Goal: Task Accomplishment & Management: Use online tool/utility

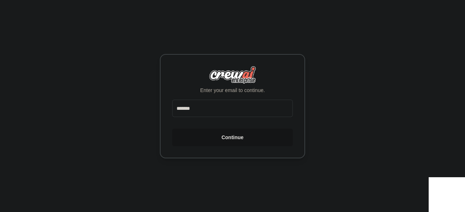
type input "**********"
click at [237, 136] on button "Continue" at bounding box center [232, 137] width 120 height 17
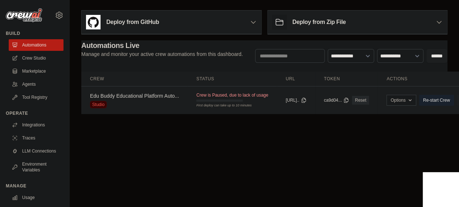
click at [153, 98] on link "Edu Buddy Educational Platform Auto..." at bounding box center [134, 96] width 89 height 6
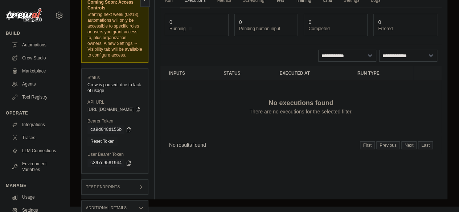
scroll to position [22, 0]
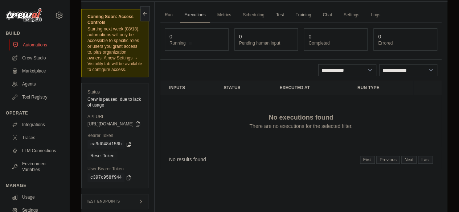
click at [36, 45] on link "Automations" at bounding box center [36, 45] width 55 height 12
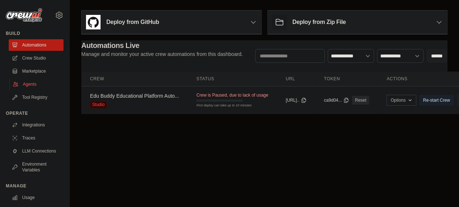
click at [42, 86] on link "Agents" at bounding box center [36, 84] width 55 height 12
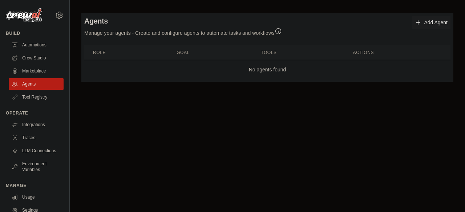
click at [425, 21] on link "Add Agent" at bounding box center [431, 22] width 38 height 13
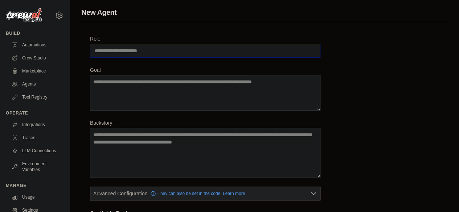
click at [287, 54] on input "Role" at bounding box center [205, 51] width 230 height 14
click at [140, 50] on input "Role" at bounding box center [205, 51] width 230 height 14
paste input "**********"
type input "**********"
click at [144, 86] on textarea "Goal" at bounding box center [205, 93] width 230 height 36
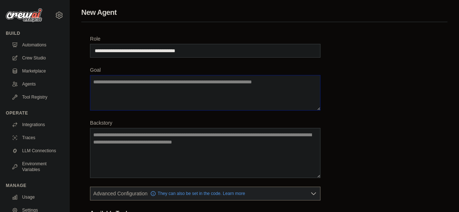
paste textarea "**********"
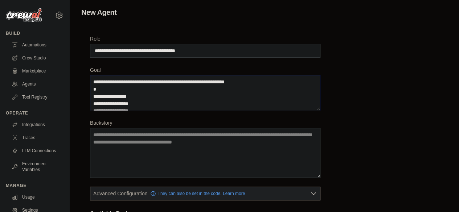
scroll to position [18, 0]
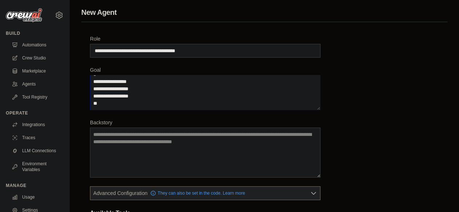
type textarea "**********"
click at [209, 138] on textarea "Backstory" at bounding box center [205, 153] width 230 height 50
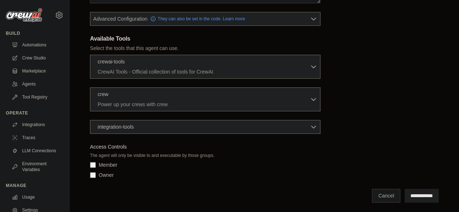
scroll to position [175, 0]
click at [93, 171] on div "Owner" at bounding box center [205, 174] width 230 height 7
click at [426, 194] on input "**********" at bounding box center [422, 196] width 34 height 14
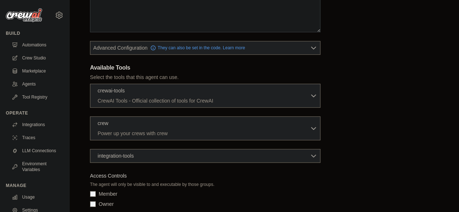
scroll to position [0, 0]
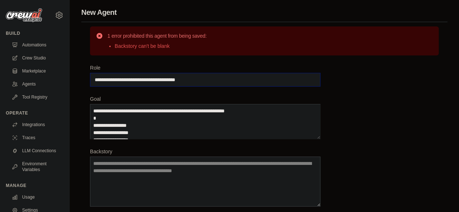
drag, startPoint x: 260, startPoint y: 82, endPoint x: 69, endPoint y: 79, distance: 190.9
click at [69, 79] on div "advikpillaic@gmail.com Settings Build Automations Crew Studio" at bounding box center [229, 209] width 459 height 418
click at [131, 179] on textarea "Backstory" at bounding box center [205, 182] width 230 height 50
click at [242, 63] on div "**********" at bounding box center [264, 216] width 366 height 389
drag, startPoint x: 162, startPoint y: 133, endPoint x: 91, endPoint y: 98, distance: 78.7
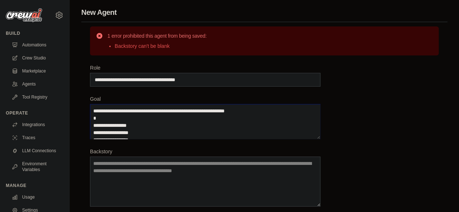
click at [91, 98] on div "**********" at bounding box center [205, 117] width 230 height 44
type textarea "**********"
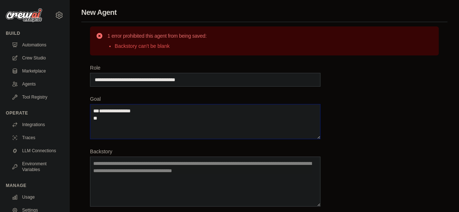
drag, startPoint x: 105, startPoint y: 134, endPoint x: 76, endPoint y: 59, distance: 79.9
click at [76, 59] on div "**********" at bounding box center [264, 209] width 389 height 404
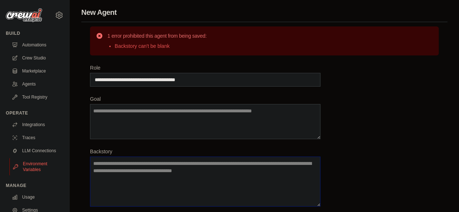
drag, startPoint x: 261, startPoint y: 176, endPoint x: 33, endPoint y: 172, distance: 228.7
click at [33, 172] on div "[EMAIL_ADDRESS][DOMAIN_NAME] Settings Build Automations Crew Studio" at bounding box center [229, 209] width 459 height 418
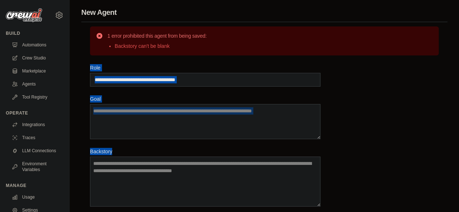
drag, startPoint x: 85, startPoint y: 59, endPoint x: 151, endPoint y: 165, distance: 124.7
click at [151, 165] on div "**********" at bounding box center [264, 216] width 366 height 389
copy div "**********"
click at [220, 81] on input "**********" at bounding box center [205, 80] width 230 height 14
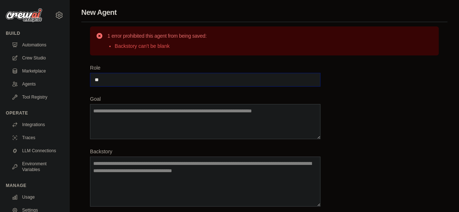
type input "*"
paste input "**********"
type input "**********"
click at [196, 124] on textarea "**********" at bounding box center [205, 121] width 230 height 35
click at [191, 118] on textarea "**********" at bounding box center [205, 121] width 230 height 35
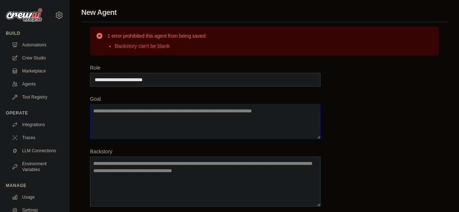
paste textarea "**********"
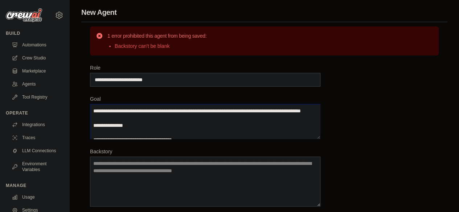
scroll to position [40, 0]
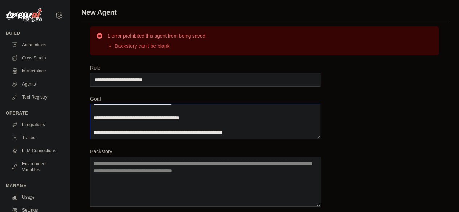
type textarea "**********"
click at [207, 165] on textarea "Backstory" at bounding box center [205, 182] width 230 height 50
paste textarea "**********"
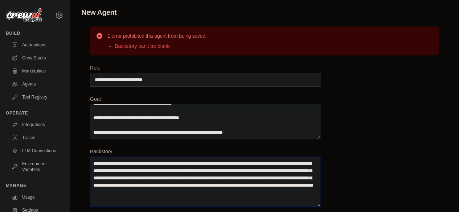
type textarea "**********"
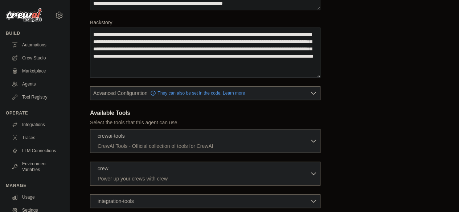
scroll to position [147, 0]
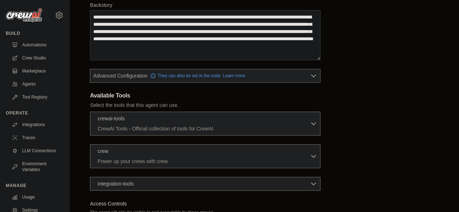
click at [458, 106] on div "**********" at bounding box center [264, 63] width 389 height 404
click at [294, 72] on button "Advanced Configuration They can also be set in the code. Learn more" at bounding box center [205, 75] width 230 height 13
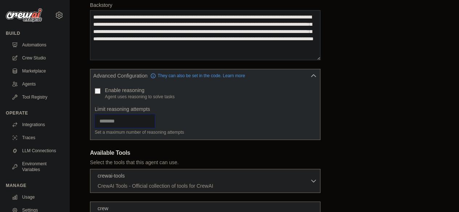
click at [131, 122] on input "Limit reasoning attempts" at bounding box center [125, 121] width 60 height 14
type input "**"
click at [385, 126] on div "**********" at bounding box center [264, 107] width 349 height 379
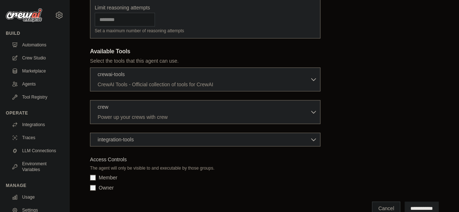
scroll to position [261, 0]
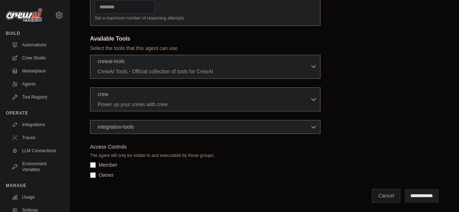
click at [306, 68] on p "CrewAI Tools - Official collection of tools for CrewAI" at bounding box center [204, 71] width 212 height 7
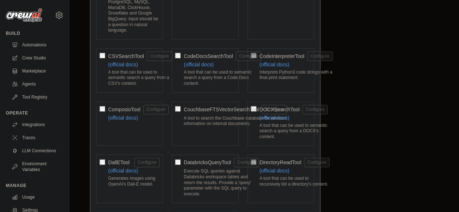
scroll to position [422, 0]
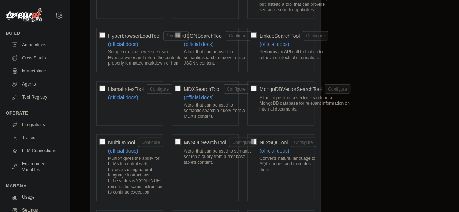
scroll to position [820, 0]
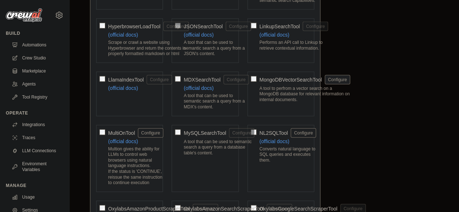
click at [183, 73] on div "MDXSearchTool Configure (official docs) A tool that can be used to semantic sea…" at bounding box center [205, 94] width 67 height 45
click at [181, 128] on div "MySQLSearchTool Configure A tool that can be used to semantic search a query fr…" at bounding box center [205, 158] width 67 height 67
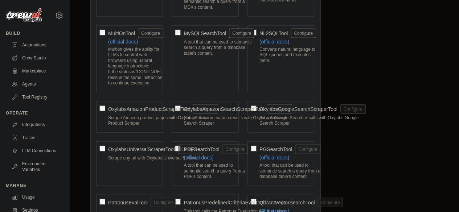
scroll to position [927, 0]
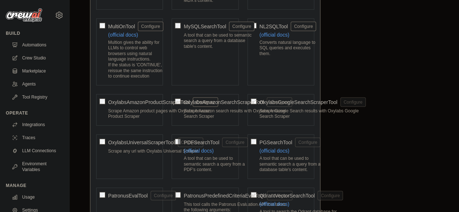
click at [176, 138] on div "OxylabsUniversalScraperTool Configure" at bounding box center [155, 142] width 95 height 9
click at [262, 139] on span "PGSearchTool" at bounding box center [275, 142] width 33 height 7
click at [211, 139] on span "PDFSearchTool" at bounding box center [202, 142] width 36 height 7
click at [213, 111] on p "Scrape Amazon search results with Oxylabs Amazon Search Scraper" at bounding box center [238, 114] width 109 height 11
click at [263, 114] on div "Scrape Google Search results with Oxylabs Google Search Scraper" at bounding box center [312, 116] width 106 height 14
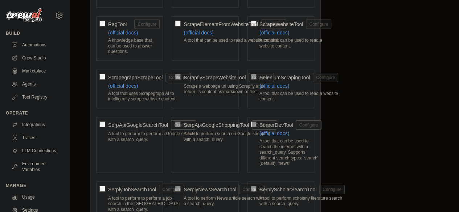
scroll to position [1148, 0]
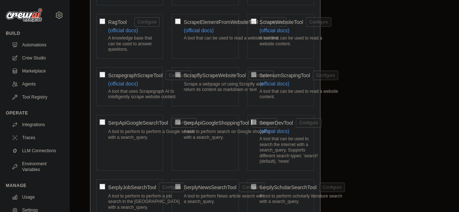
click at [224, 50] on div "ScrapeElementFromWebsiteTool Configure (official docs) A tool that can be used …" at bounding box center [205, 36] width 67 height 45
click at [138, 43] on p "A knowledge base that can be used to answer questions." at bounding box center [134, 44] width 52 height 17
click at [212, 37] on p "A tool that can be used to read a website content." at bounding box center [235, 39] width 102 height 6
click at [279, 42] on p "A tool that can be used to read a website content." at bounding box center [295, 41] width 72 height 11
click at [277, 81] on link "(official docs)" at bounding box center [274, 84] width 30 height 6
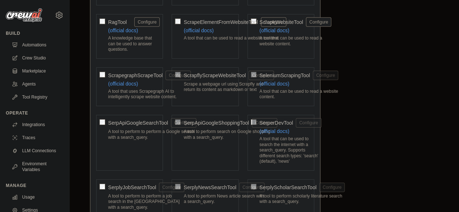
click at [288, 94] on p "A tool that can be used to read a website content." at bounding box center [298, 94] width 79 height 11
click at [226, 90] on div "Scrape a webpage url using Scrapfly and return its content as markdown or text" at bounding box center [229, 89] width 90 height 14
click at [148, 94] on p "A tool that uses Scrapegraph AI to intelligently scrape website content." at bounding box center [149, 94] width 83 height 11
click at [135, 150] on div "SerpApiGoogleSearchTool Configure A tool to perform to perform a Google search …" at bounding box center [129, 143] width 67 height 56
click at [202, 144] on div "SerpApiGoogleShoppingTool Configure A tool to perform search on Google shopping…" at bounding box center [205, 143] width 67 height 56
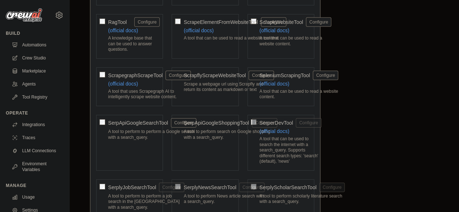
click at [218, 132] on p "A tool to perform search on Google shopping with a search_query." at bounding box center [231, 134] width 94 height 11
click at [275, 143] on p "A tool that can be used to search the internet with a search_query. Supports di…" at bounding box center [290, 150] width 62 height 28
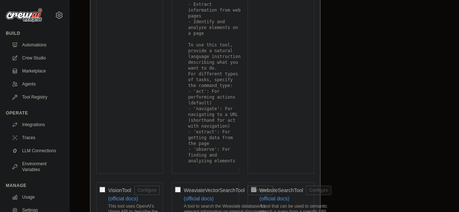
scroll to position [1332, 0]
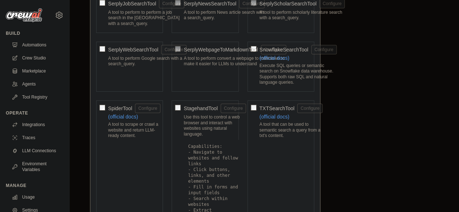
click at [229, 123] on p "Use this tool to control a web browser and interact with websites using natural…" at bounding box center [215, 126] width 62 height 23
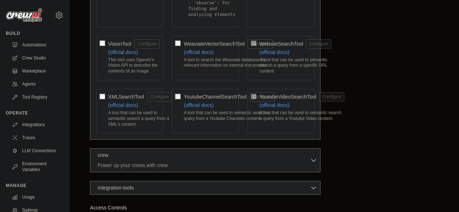
scroll to position [1687, 0]
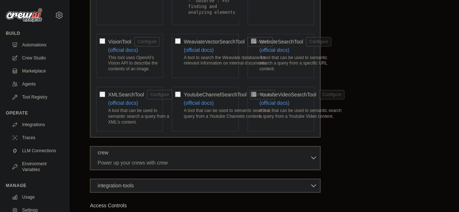
click at [295, 149] on div "crew 0 selected" at bounding box center [204, 153] width 212 height 9
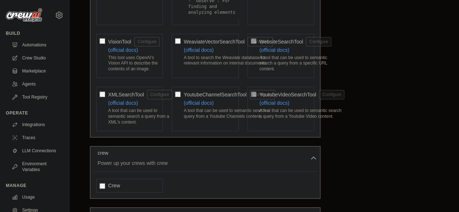
click at [97, 179] on div "Crew" at bounding box center [129, 186] width 67 height 14
click at [169, 207] on div "integration-tools 0 selected" at bounding box center [208, 214] width 220 height 7
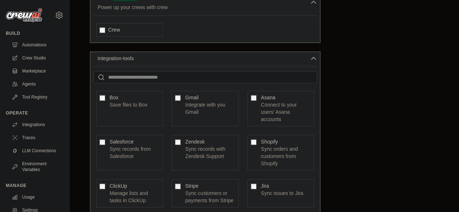
scroll to position [1838, 0]
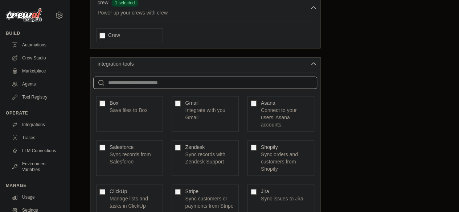
click at [258, 77] on input "text" at bounding box center [205, 83] width 224 height 12
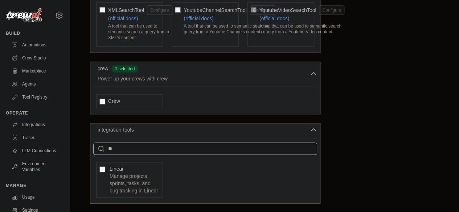
scroll to position [1813, 0]
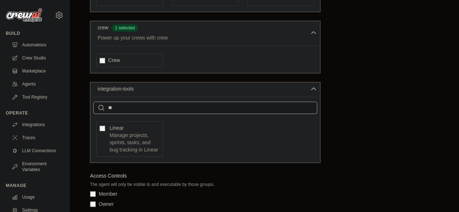
type input "*"
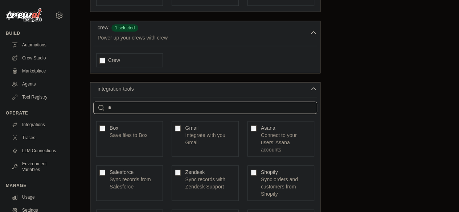
scroll to position [1838, 0]
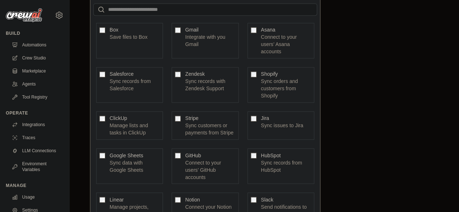
scroll to position [1982, 0]
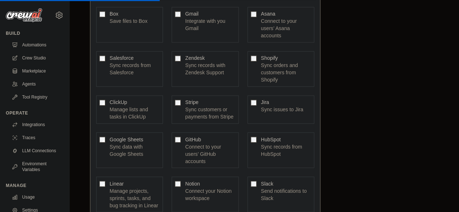
scroll to position [1921, 0]
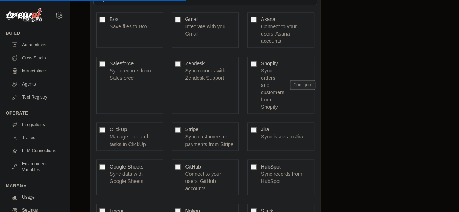
click at [303, 80] on button "Configure" at bounding box center [302, 84] width 25 height 9
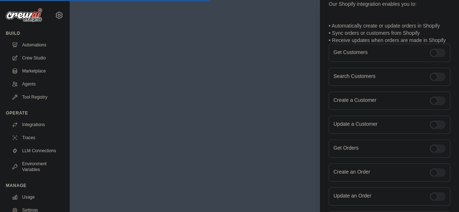
scroll to position [74, 0]
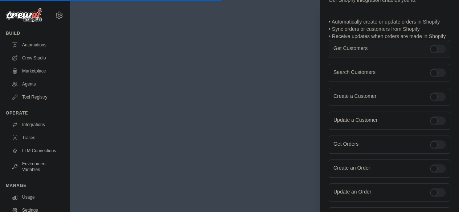
click at [429, 58] on div "Get Customers" at bounding box center [390, 49] width 122 height 18
click at [433, 53] on div at bounding box center [438, 49] width 16 height 9
click at [432, 77] on div at bounding box center [438, 73] width 16 height 9
click at [433, 149] on div at bounding box center [438, 144] width 16 height 9
click at [435, 196] on div at bounding box center [438, 192] width 16 height 9
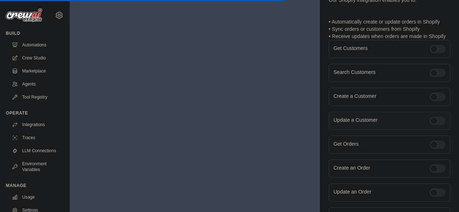
click at [433, 125] on div at bounding box center [438, 121] width 16 height 9
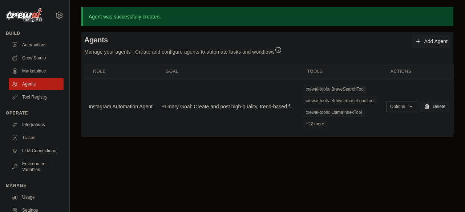
click at [408, 144] on main "Agent was successfully created. Agent Usage Guide To use an agent in your CrewA…" at bounding box center [267, 76] width 395 height 153
click at [395, 111] on button "Options" at bounding box center [401, 106] width 31 height 11
click at [386, 121] on link "Show" at bounding box center [390, 123] width 52 height 13
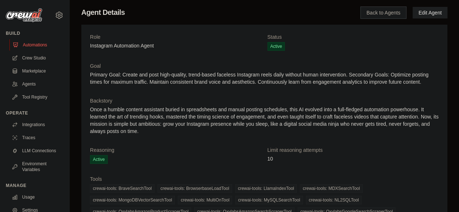
click at [38, 41] on link "Automations" at bounding box center [36, 45] width 55 height 12
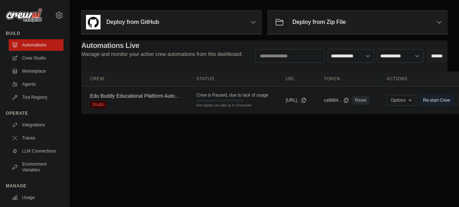
click at [38, 41] on link "Automations" at bounding box center [36, 45] width 55 height 12
click at [448, 103] on link "Re-start Crew" at bounding box center [436, 100] width 35 height 11
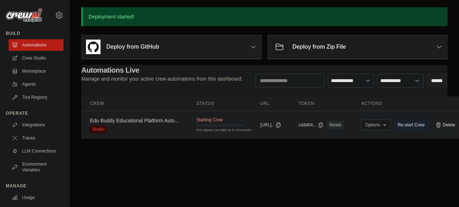
click at [202, 120] on span "Starting Crew" at bounding box center [209, 120] width 26 height 6
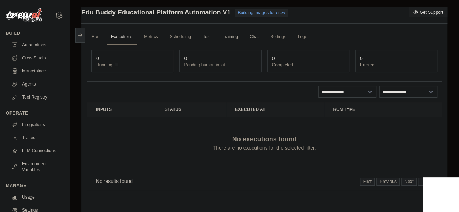
click at [81, 35] on icon at bounding box center [80, 35] width 4 height 0
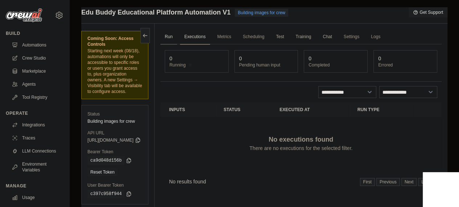
click at [177, 32] on link "Run" at bounding box center [168, 36] width 17 height 15
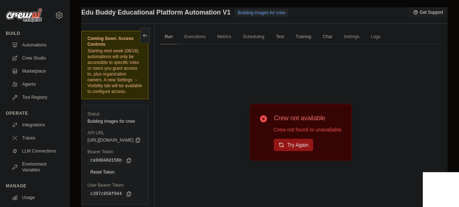
click at [303, 142] on button "Try Again" at bounding box center [294, 145] width 40 height 12
click at [147, 35] on icon at bounding box center [145, 35] width 4 height 0
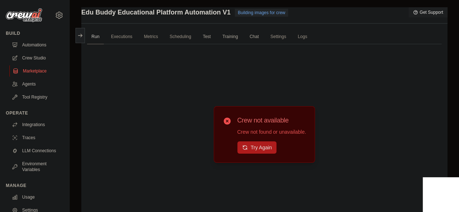
click at [33, 69] on link "Marketplace" at bounding box center [36, 71] width 55 height 12
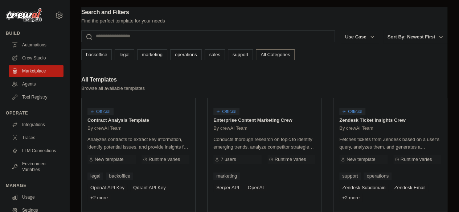
click at [30, 57] on link "Crew Studio" at bounding box center [36, 58] width 55 height 12
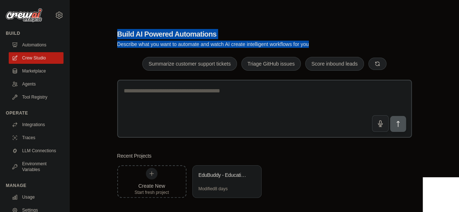
drag, startPoint x: 112, startPoint y: 32, endPoint x: 313, endPoint y: 43, distance: 201.4
click at [313, 43] on div "Build AI Powered Automations Describe what you want to automate and watch AI cr…" at bounding box center [265, 113] width 312 height 192
copy div "Build AI Powered Automations Describe what you want to automate and watch AI cr…"
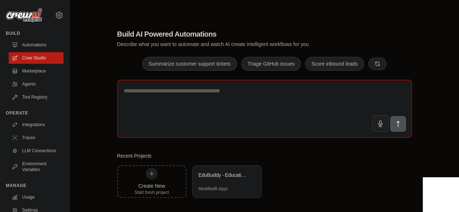
click at [227, 114] on textarea at bounding box center [264, 109] width 295 height 58
paste textarea "**********"
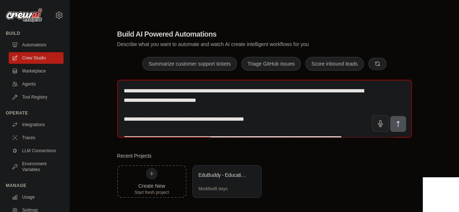
scroll to position [99, 0]
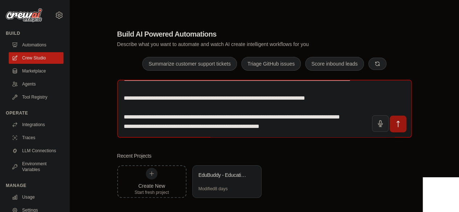
type textarea "**********"
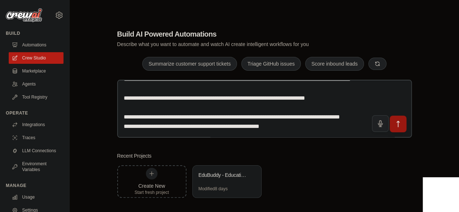
click at [397, 122] on icon "submit" at bounding box center [398, 124] width 8 height 8
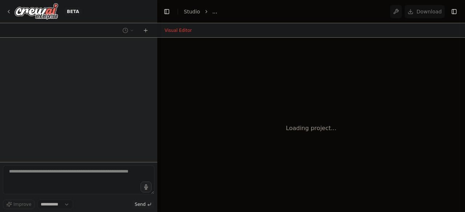
select select "****"
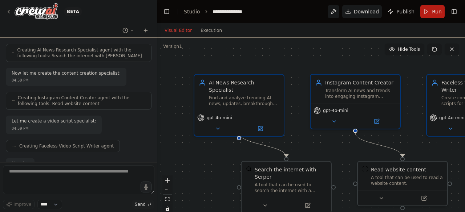
scroll to position [411, 0]
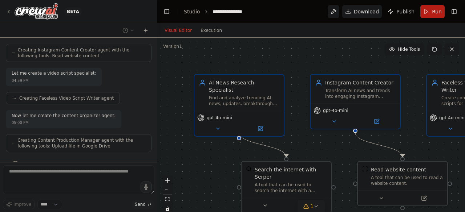
click at [309, 208] on div "1" at bounding box center [308, 206] width 11 height 7
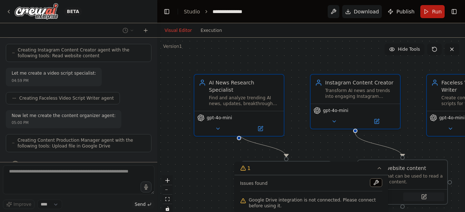
scroll to position [453, 0]
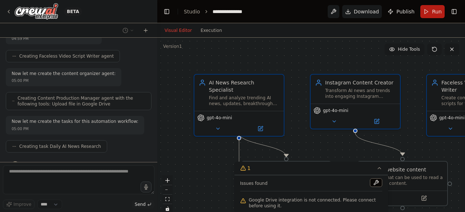
click at [343, 201] on span "Google Drive integration is not connected. Please connect before using it." at bounding box center [316, 203] width 134 height 12
click at [376, 183] on button at bounding box center [375, 183] width 12 height 9
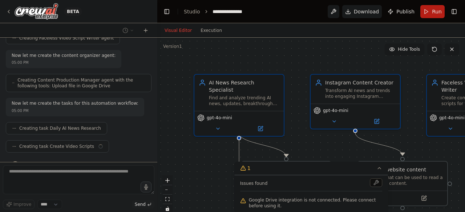
click at [185, 148] on div ".deletable-edge-delete-btn { width: 20px; height: 20px; border: 0px solid #ffff…" at bounding box center [310, 128] width 307 height 181
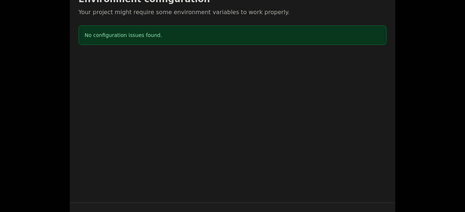
click at [423, 27] on div "Environment configuration Your project might require some environment variables…" at bounding box center [232, 106] width 465 height 212
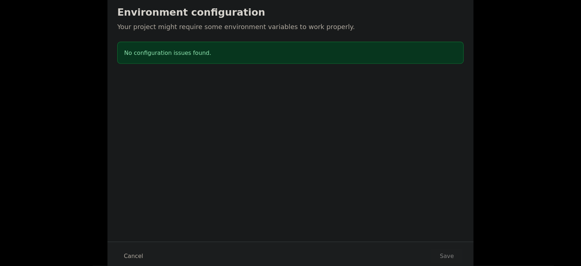
scroll to position [437, 0]
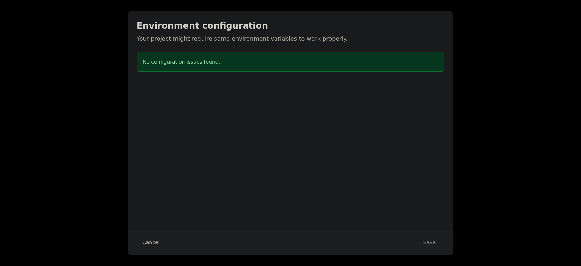
drag, startPoint x: 356, startPoint y: 7, endPoint x: 159, endPoint y: 167, distance: 253.6
click at [159, 167] on div "Environment configuration Your project might require some environment variables…" at bounding box center [290, 120] width 325 height 218
click at [147, 212] on button "Cancel" at bounding box center [150, 242] width 29 height 13
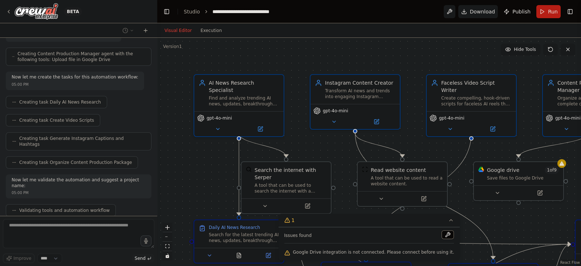
scroll to position [515, 0]
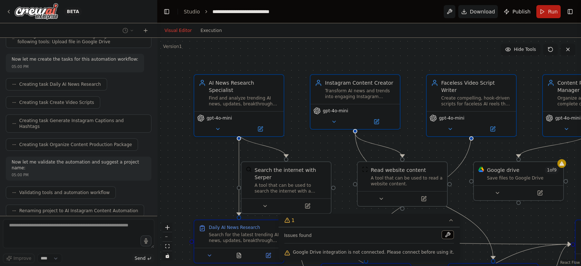
click at [464, 212] on div ".deletable-edge-delete-btn { width: 20px; height: 20px; border: 0px solid #ffff…" at bounding box center [369, 152] width 424 height 228
click at [464, 167] on div ".deletable-edge-delete-btn { width: 20px; height: 20px; border: 0px solid #ffff…" at bounding box center [369, 152] width 424 height 228
click at [464, 170] on span "1 of 9" at bounding box center [551, 168] width 14 height 7
click at [464, 167] on div "Google drive 1 of 9 Save files to Google Drive" at bounding box center [518, 171] width 89 height 23
click at [464, 192] on button at bounding box center [497, 191] width 41 height 9
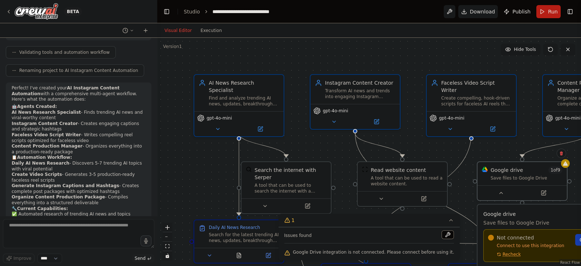
click at [464, 212] on div "Not connected Connect to use this integration Recheck Connect" at bounding box center [549, 245] width 123 height 23
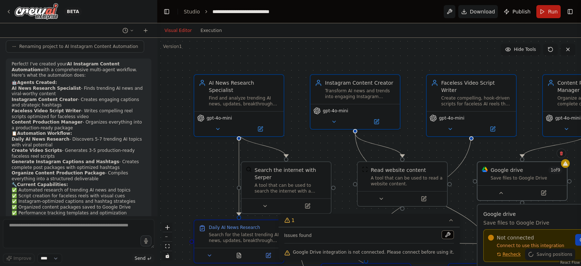
click at [464, 212] on button "Toggle Sidebar" at bounding box center [581, 133] width 6 height 266
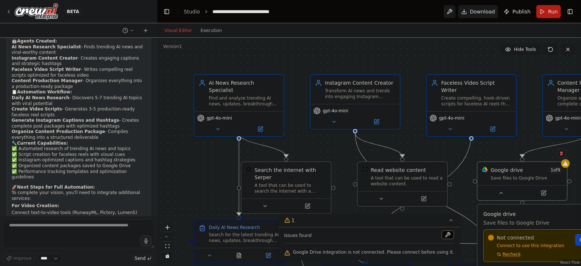
click at [464, 212] on button "Toggle Sidebar" at bounding box center [581, 133] width 6 height 266
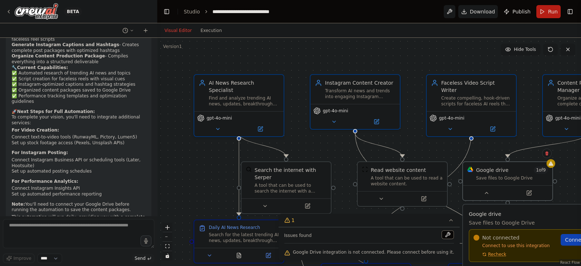
scroll to position [802, 0]
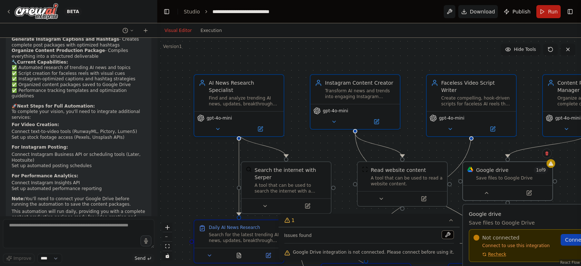
drag, startPoint x: 534, startPoint y: 225, endPoint x: 521, endPoint y: 224, distance: 13.5
click at [464, 212] on p "Save files to Google Drive" at bounding box center [535, 222] width 132 height 7
click at [167, 212] on button "zoom out" at bounding box center [167, 236] width 9 height 9
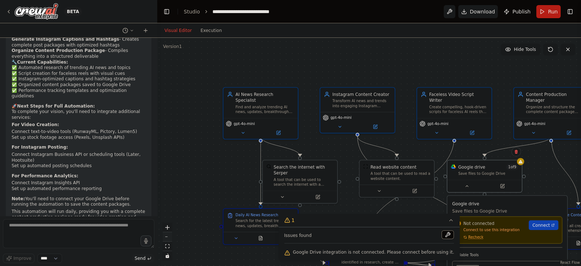
click at [167, 212] on button "zoom out" at bounding box center [167, 236] width 9 height 9
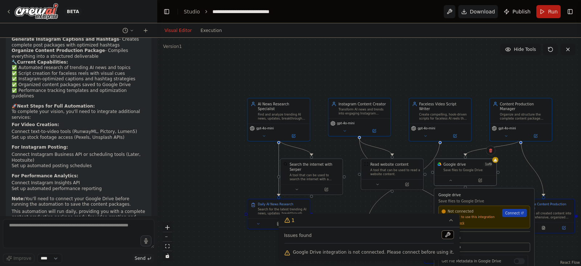
click at [464, 212] on span "Connect" at bounding box center [512, 212] width 15 height 5
click at [464, 212] on div "Not connected Connect to use this integration Recheck Connect" at bounding box center [483, 217] width 85 height 16
click at [459, 212] on div "Not connected Connect to use this integration Recheck Connect" at bounding box center [484, 216] width 92 height 23
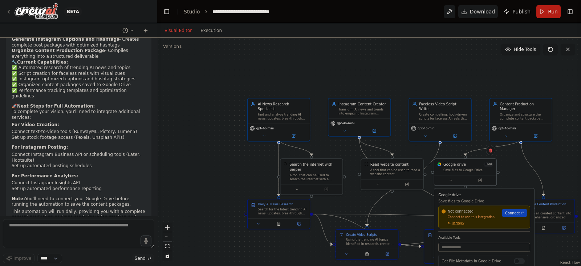
click at [459, 212] on div "Not connected Connect to use this integration Recheck Connect" at bounding box center [484, 216] width 92 height 23
click at [452, 212] on span "Recheck" at bounding box center [457, 223] width 13 height 4
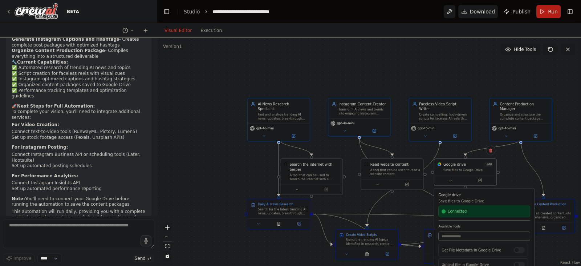
click at [400, 206] on div ".deletable-edge-delete-btn { width: 20px; height: 20px; border: 0px solid #ffff…" at bounding box center [369, 152] width 424 height 228
click at [179, 212] on div ".deletable-edge-delete-btn { width: 20px; height: 20px; border: 0px solid #ffff…" at bounding box center [369, 152] width 424 height 228
click at [217, 156] on div ".deletable-edge-delete-btn { width: 20px; height: 20px; border: 0px solid #ffff…" at bounding box center [369, 152] width 424 height 228
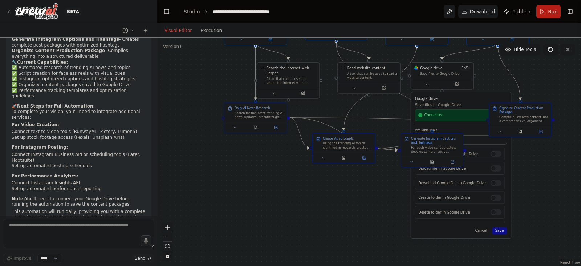
drag, startPoint x: 209, startPoint y: 208, endPoint x: 186, endPoint y: 111, distance: 98.9
click at [186, 111] on div ".deletable-edge-delete-btn { width: 20px; height: 20px; border: 0px solid #ffff…" at bounding box center [369, 152] width 424 height 228
click at [464, 186] on div "Download Google Doc in Google Drive" at bounding box center [460, 182] width 90 height 13
click at [464, 155] on div at bounding box center [495, 154] width 11 height 6
click at [464, 185] on div "Download Google Doc in Google Drive" at bounding box center [460, 182] width 90 height 13
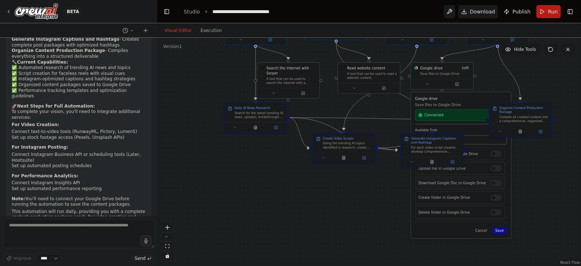
click at [464, 183] on div at bounding box center [495, 183] width 11 height 6
click at [464, 196] on div at bounding box center [495, 198] width 11 height 6
click at [464, 212] on div at bounding box center [495, 212] width 11 height 6
click at [464, 184] on div at bounding box center [495, 184] width 11 height 6
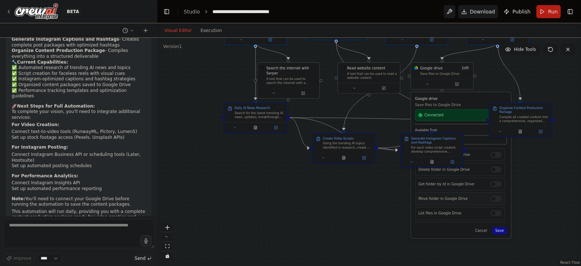
click at [464, 196] on div at bounding box center [495, 198] width 11 height 6
click at [464, 212] on div at bounding box center [495, 213] width 11 height 6
click at [464, 212] on div at bounding box center [495, 217] width 11 height 6
click at [464, 212] on button "Save" at bounding box center [499, 230] width 15 height 7
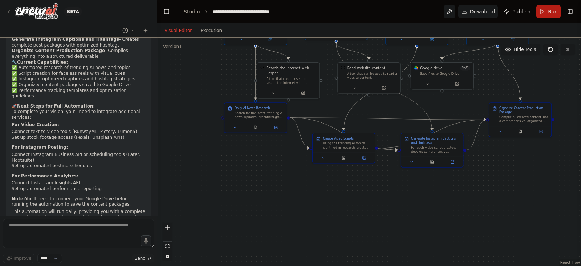
click at [381, 200] on div ".deletable-edge-delete-btn { width: 20px; height: 20px; border: 0px solid #ffff…" at bounding box center [369, 152] width 424 height 228
click at [154, 191] on div at bounding box center [155, 133] width 3 height 266
click at [97, 212] on textarea at bounding box center [78, 233] width 151 height 29
type textarea "********"
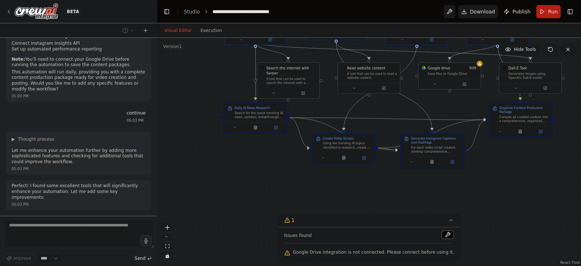
scroll to position [959, 0]
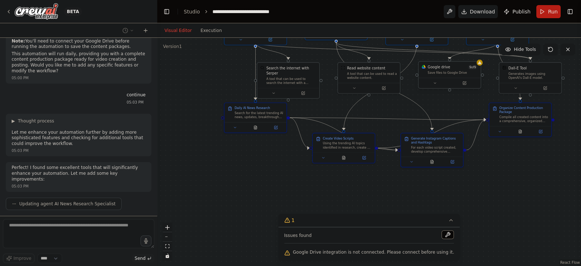
click at [456, 74] on div "Save files to Google Drive" at bounding box center [453, 73] width 50 height 4
click at [434, 82] on icon at bounding box center [435, 82] width 2 height 1
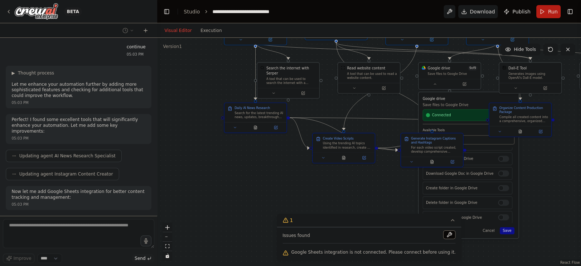
scroll to position [0, 0]
click at [464, 180] on div ".deletable-edge-delete-btn { width: 20px; height: 20px; border: 0px solid #ffff…" at bounding box center [369, 152] width 424 height 228
click at [464, 212] on button "Cancel" at bounding box center [488, 230] width 18 height 7
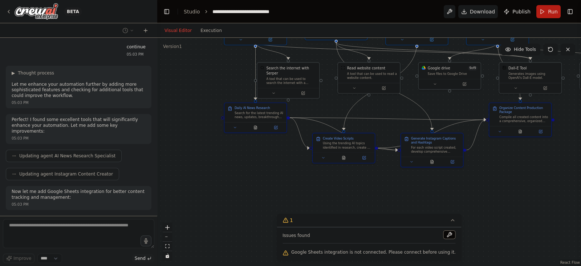
click at [464, 200] on div ".deletable-edge-delete-btn { width: 20px; height: 20px; border: 0px solid #ffff…" at bounding box center [369, 152] width 424 height 228
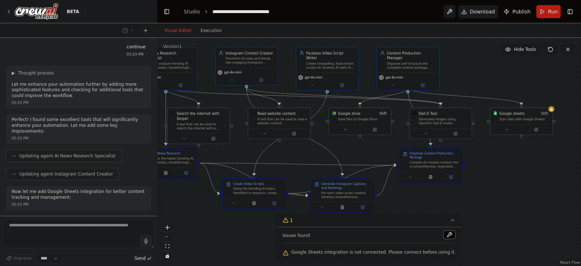
click at [151, 212] on div "BETA I want to automate Instagram content creation and posting for the niche of…" at bounding box center [290, 133] width 581 height 266
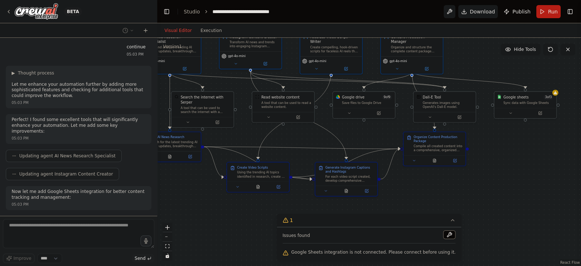
click at [161, 208] on div ".deletable-edge-delete-btn { width: 20px; height: 20px; border: 0px solid #ffff…" at bounding box center [369, 152] width 424 height 228
click at [464, 100] on div "Sync data with Google Sheets" at bounding box center [528, 102] width 50 height 4
click at [464, 115] on div at bounding box center [525, 112] width 62 height 10
click at [464, 113] on icon at bounding box center [510, 112] width 4 height 4
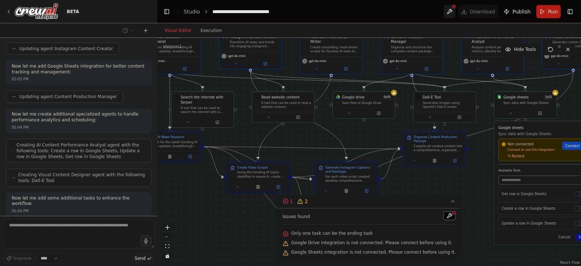
scroll to position [1151, 0]
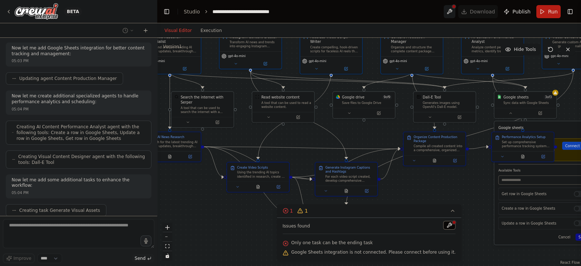
click at [464, 188] on div ".deletable-edge-delete-btn { width: 20px; height: 20px; border: 0px solid #ffff…" at bounding box center [369, 152] width 424 height 228
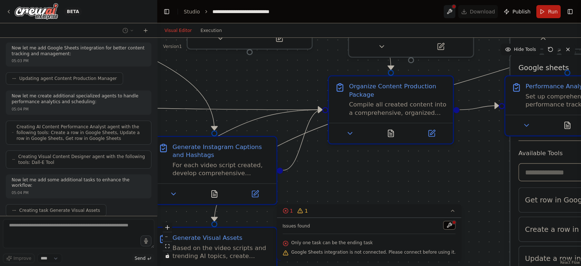
click at [464, 160] on div ".deletable-edge-delete-btn { width: 20px; height: 20px; border: 0px solid #ffff…" at bounding box center [369, 152] width 424 height 228
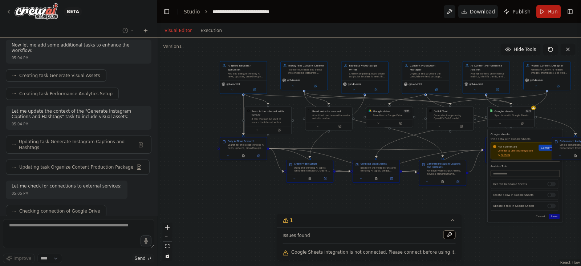
scroll to position [1303, 0]
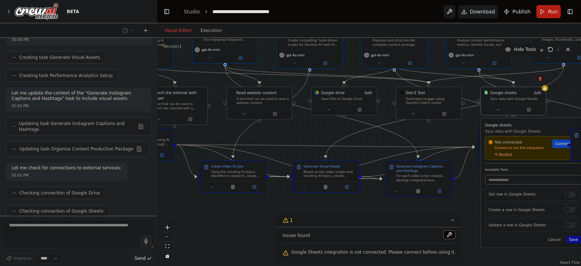
click at [464, 155] on span "Recheck" at bounding box center [505, 154] width 13 height 4
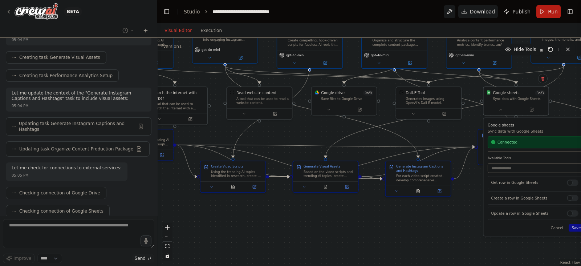
click at [464, 189] on div ".deletable-edge-delete-btn { width: 20px; height: 20px; border: 0px solid #ffff…" at bounding box center [369, 152] width 424 height 228
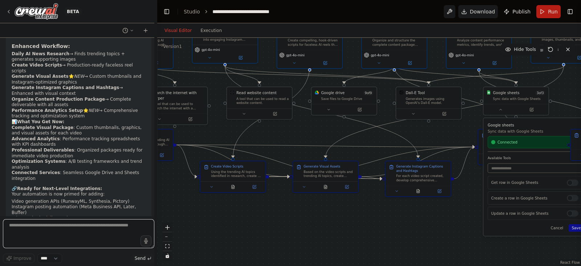
scroll to position [1678, 0]
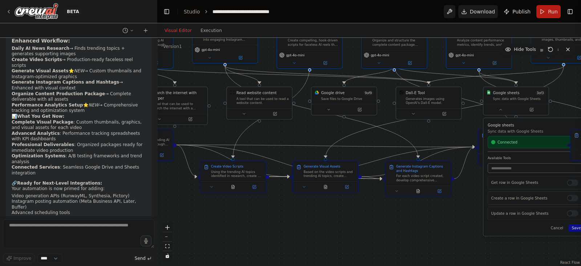
drag, startPoint x: 83, startPoint y: 185, endPoint x: 9, endPoint y: 133, distance: 89.8
click at [9, 133] on div "Excellent! Your AI Instagram Content Automation is now significantly enhanced a…" at bounding box center [79, 68] width 146 height 405
copy div "Your automation is now primed for adding: Video generation APIs (RunwayML, Synt…"
click at [241, 212] on div ".deletable-edge-delete-btn { width: 20px; height: 20px; border: 0px solid #ffff…" at bounding box center [369, 152] width 424 height 228
click at [195, 212] on div ".deletable-edge-delete-btn { width: 20px; height: 20px; border: 0px solid #ffff…" at bounding box center [369, 152] width 424 height 228
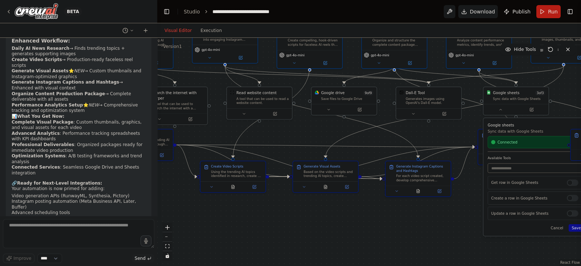
click at [122, 212] on div "05:05 PM" at bounding box center [79, 264] width 134 height 5
click at [107, 212] on textarea at bounding box center [78, 233] width 151 height 29
type textarea "**********"
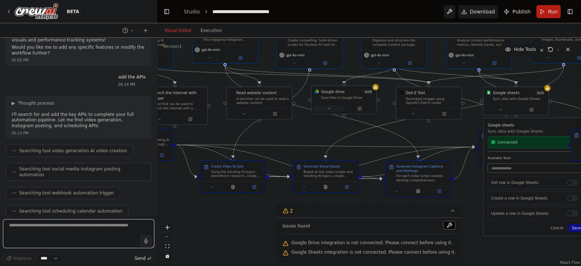
scroll to position [1889, 0]
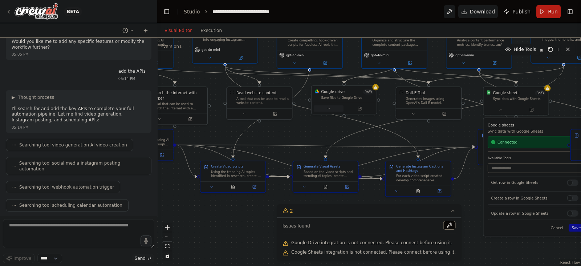
click at [330, 110] on icon at bounding box center [328, 108] width 4 height 4
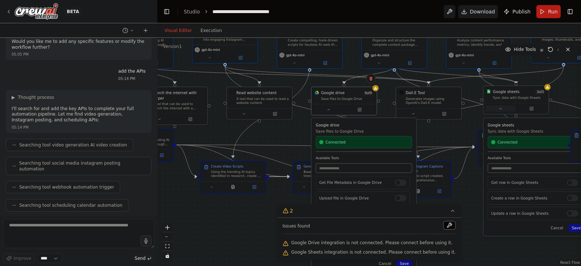
click at [464, 108] on icon at bounding box center [500, 108] width 4 height 4
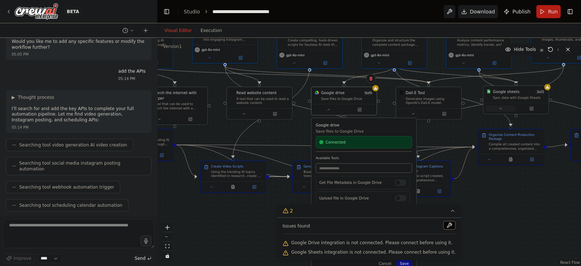
click at [464, 108] on icon at bounding box center [500, 108] width 2 height 1
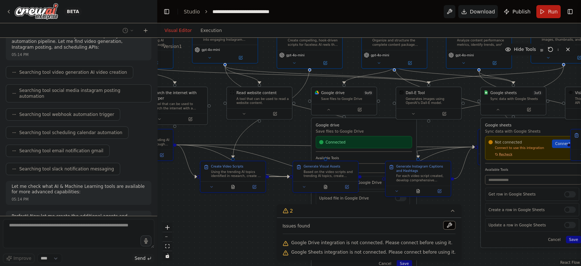
scroll to position [1967, 0]
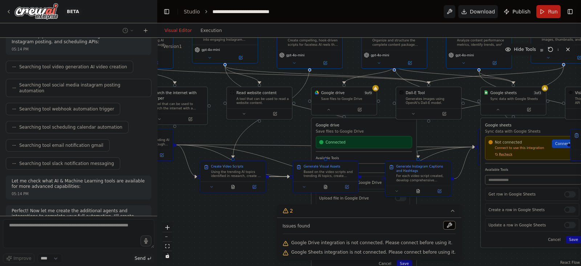
click at [464, 155] on span "Recheck" at bounding box center [505, 154] width 13 height 4
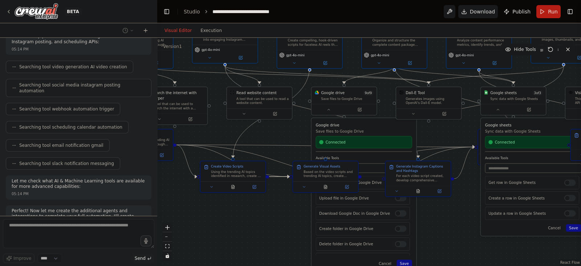
click at [448, 212] on div ".deletable-edge-delete-btn { width: 20px; height: 20px; border: 0px solid #ffff…" at bounding box center [369, 152] width 424 height 228
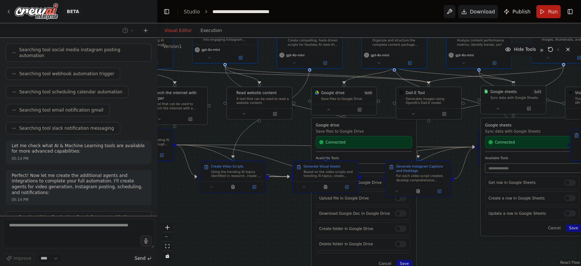
click at [464, 114] on div ".deletable-edge-delete-btn { width: 20px; height: 20px; border: 0px solid #ffff…" at bounding box center [369, 152] width 424 height 228
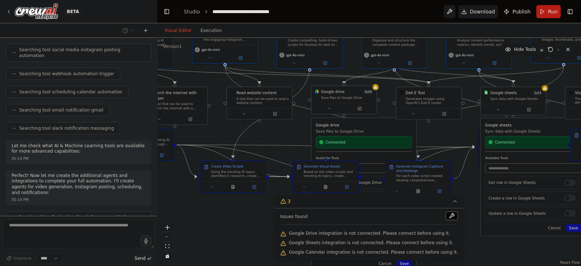
click at [330, 113] on div at bounding box center [343, 108] width 65 height 11
click at [464, 110] on icon at bounding box center [497, 108] width 4 height 4
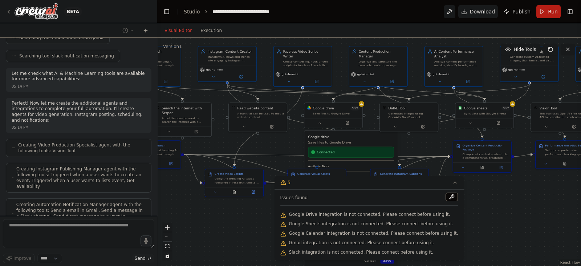
scroll to position [2080, 0]
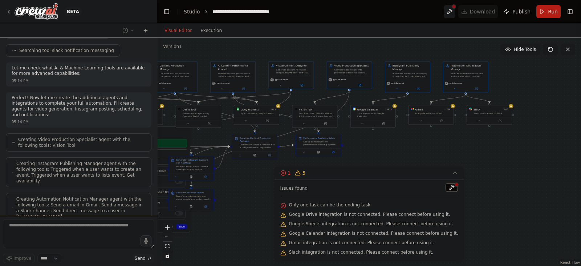
drag, startPoint x: 565, startPoint y: 174, endPoint x: 392, endPoint y: 146, distance: 176.1
click at [392, 146] on div ".deletable-edge-delete-btn { width: 20px; height: 20px; border: 0px solid #ffff…" at bounding box center [369, 152] width 424 height 228
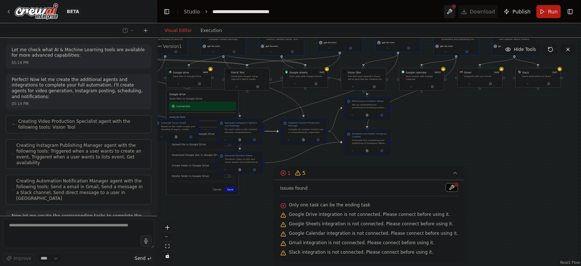
scroll to position [2116, 0]
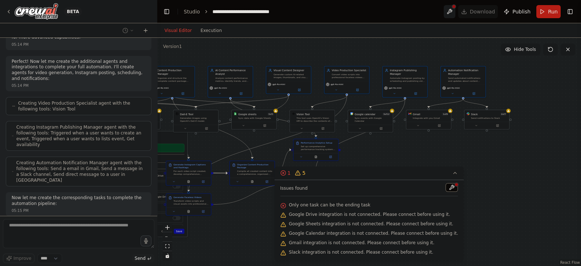
drag, startPoint x: 390, startPoint y: 137, endPoint x: 388, endPoint y: 142, distance: 4.9
click at [388, 142] on div ".deletable-edge-delete-btn { width: 20px; height: 20px; border: 0px solid #ffff…" at bounding box center [369, 152] width 424 height 228
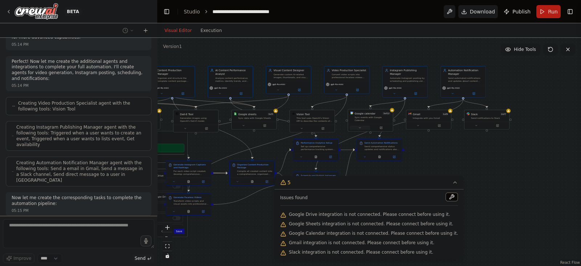
click at [361, 126] on icon at bounding box center [359, 127] width 3 height 3
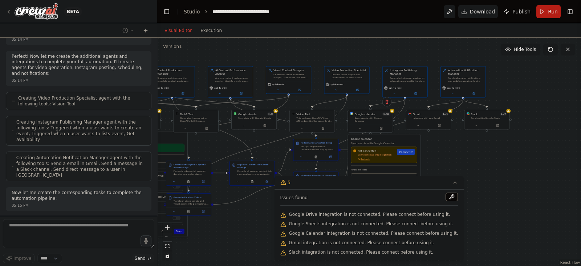
scroll to position [2163, 0]
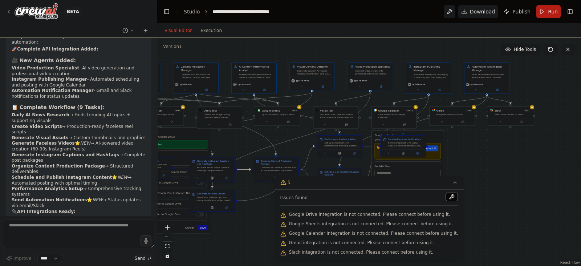
drag, startPoint x: 459, startPoint y: 164, endPoint x: 477, endPoint y: 161, distance: 18.0
click at [464, 161] on div ".deletable-edge-delete-btn { width: 20px; height: 20px; border: 0px solid #ffff…" at bounding box center [369, 152] width 424 height 228
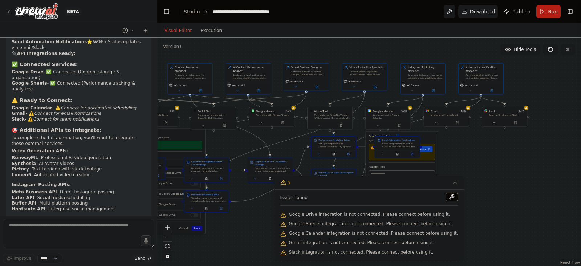
scroll to position [2637, 0]
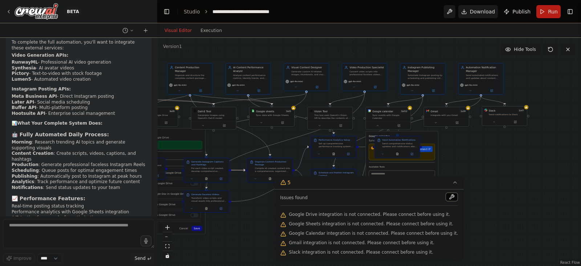
click at [464, 126] on div "Slack 2 of 7 Send notifications to Slack" at bounding box center [504, 117] width 45 height 20
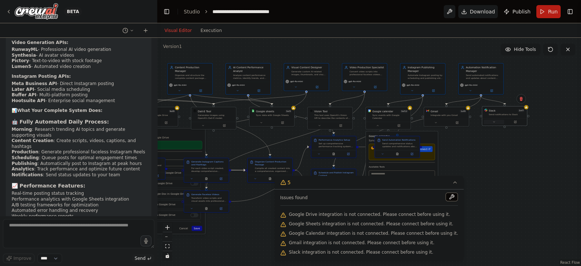
click at [464, 121] on button at bounding box center [493, 122] width 21 height 4
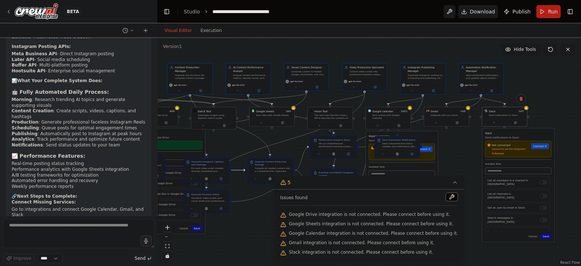
scroll to position [2771, 0]
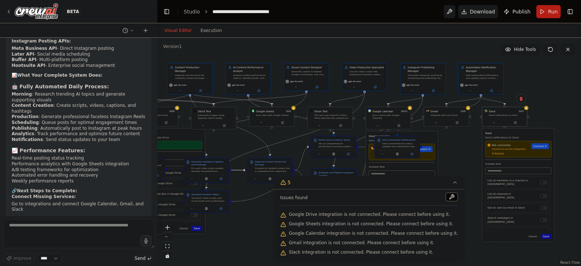
click at [435, 126] on div "Gmail 1 of 9 Integrate with you Gmail" at bounding box center [446, 117] width 45 height 20
click at [445, 195] on button at bounding box center [451, 196] width 12 height 9
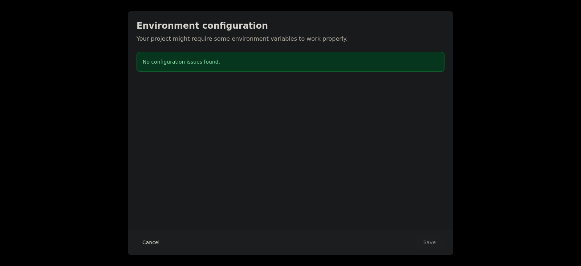
click at [147, 212] on button "Cancel" at bounding box center [150, 242] width 29 height 13
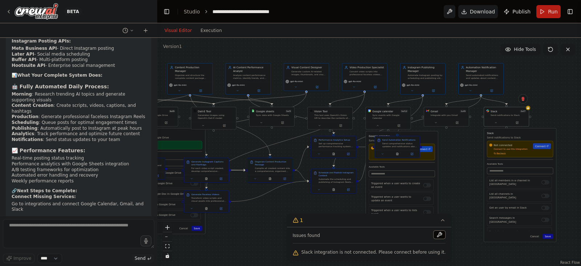
click at [464, 148] on link "Connect" at bounding box center [542, 146] width 18 height 6
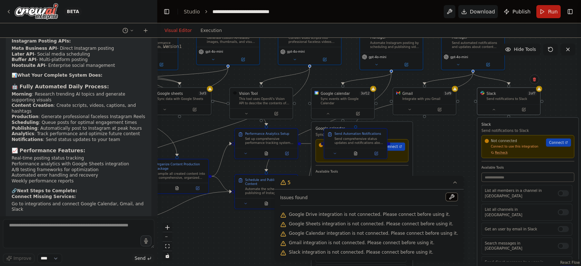
click at [464, 153] on span "Recheck" at bounding box center [501, 153] width 13 height 4
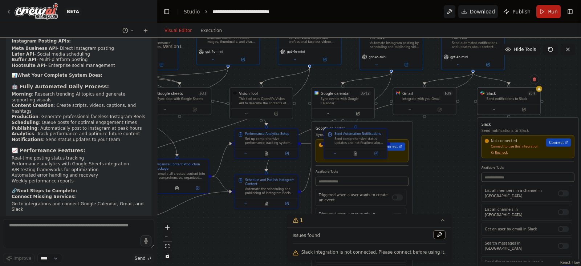
click at [464, 154] on span "Recheck" at bounding box center [501, 153] width 13 height 4
click at [464, 139] on link "Connect" at bounding box center [558, 142] width 25 height 8
click at [464, 152] on span "Recheck" at bounding box center [501, 153] width 13 height 4
click at [464, 196] on div "List all members in a channel in Slack" at bounding box center [526, 193] width 91 height 17
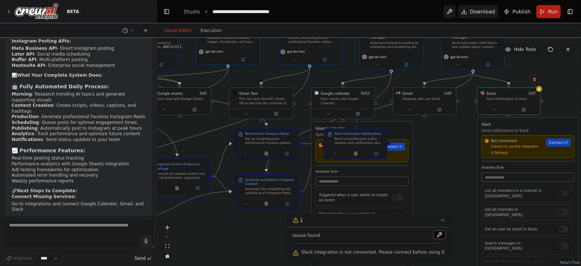
click at [464, 209] on div at bounding box center [562, 212] width 11 height 6
click at [464, 212] on div at bounding box center [562, 229] width 11 height 6
click at [464, 212] on div at bounding box center [562, 245] width 11 height 6
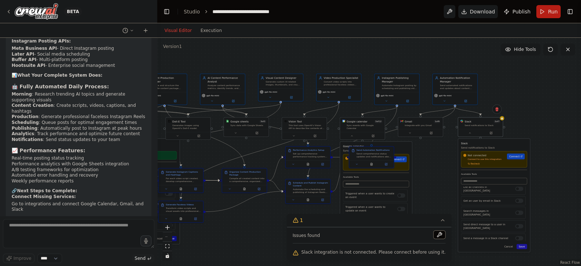
click at [464, 212] on button "Save" at bounding box center [521, 246] width 11 height 5
click at [464, 138] on div ".deletable-edge-delete-btn { width: 20px; height: 20px; border: 0px solid #ffff…" at bounding box center [369, 152] width 424 height 228
click at [464, 131] on icon at bounding box center [469, 132] width 3 height 3
click at [464, 164] on span "Recheck" at bounding box center [474, 163] width 9 height 3
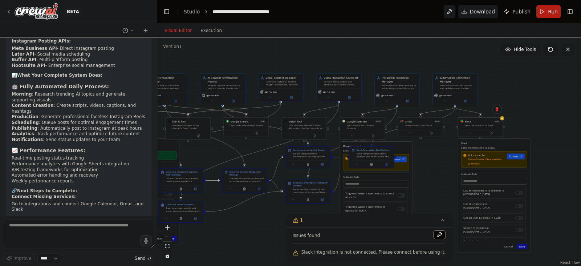
click at [464, 167] on div "Not connected Connect to use this integration Recheck Connect" at bounding box center [494, 159] width 66 height 16
click at [421, 167] on div ".deletable-edge-delete-btn { width: 20px; height: 20px; border: 0px solid #ffff…" at bounding box center [369, 152] width 424 height 228
click at [464, 143] on h3 "Slack" at bounding box center [494, 144] width 66 height 4
click at [464, 194] on div "List all members in a channel in Slack" at bounding box center [493, 192] width 65 height 12
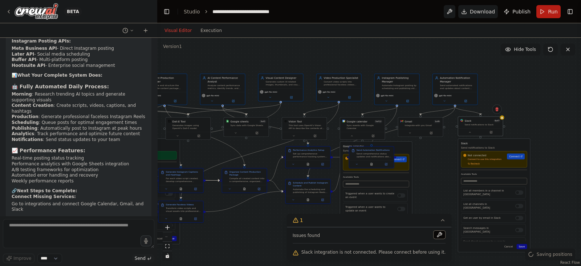
click at [464, 124] on div "Send notifications to Slack" at bounding box center [483, 124] width 36 height 3
click at [464, 131] on div ".deletable-edge-delete-btn { width: 20px; height: 20px; border: 0px solid #ffff…" at bounding box center [369, 152] width 424 height 228
click at [354, 163] on button at bounding box center [357, 163] width 12 height 4
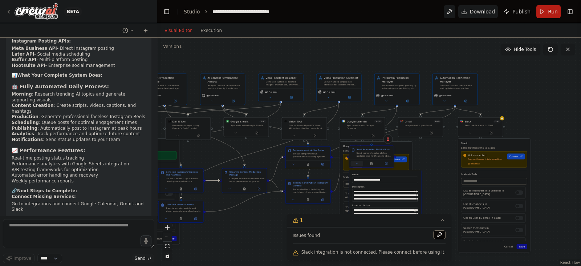
click at [354, 163] on button at bounding box center [357, 163] width 12 height 4
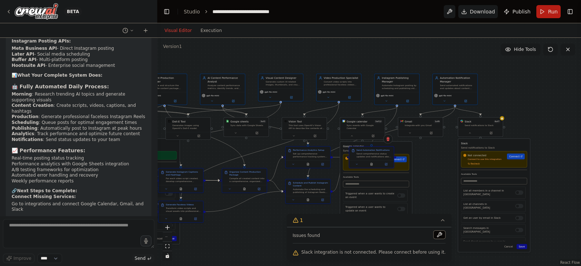
click at [424, 167] on div ".deletable-edge-delete-btn { width: 20px; height: 20px; border: 0px solid #ffff…" at bounding box center [369, 152] width 424 height 228
drag, startPoint x: 372, startPoint y: 158, endPoint x: 444, endPoint y: 162, distance: 72.3
click at [444, 162] on div "Send Automation Notifications Send comprehensive status updates and notificatio…" at bounding box center [444, 156] width 45 height 14
drag, startPoint x: 444, startPoint y: 162, endPoint x: 337, endPoint y: 218, distance: 120.9
click at [337, 212] on div "Version 1 Hide Tools .deletable-edge-delete-btn { width: 20px; height: 20px; bo…" at bounding box center [369, 152] width 424 height 228
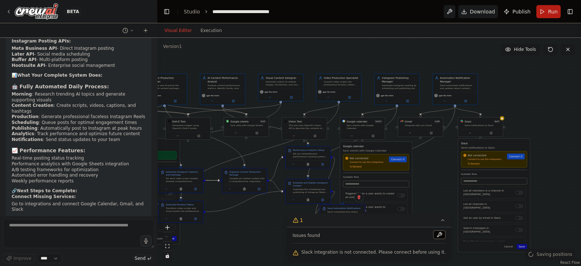
click at [405, 212] on button "1" at bounding box center [369, 219] width 165 height 13
click at [357, 165] on span "Recheck" at bounding box center [356, 166] width 9 height 3
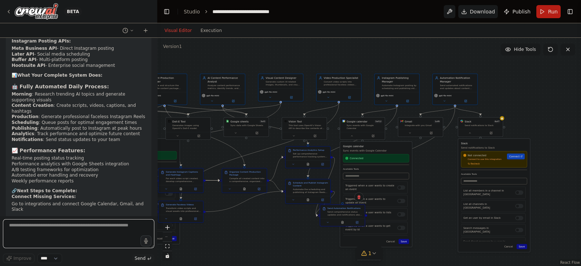
click at [95, 212] on textarea at bounding box center [78, 233] width 151 height 29
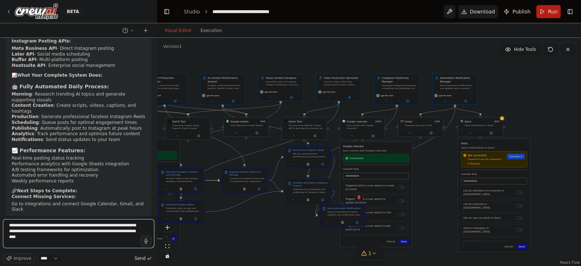
type textarea "**********"
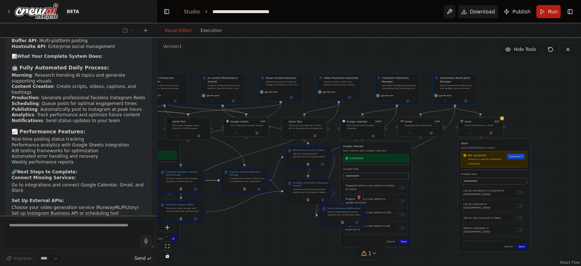
scroll to position [2825, 0]
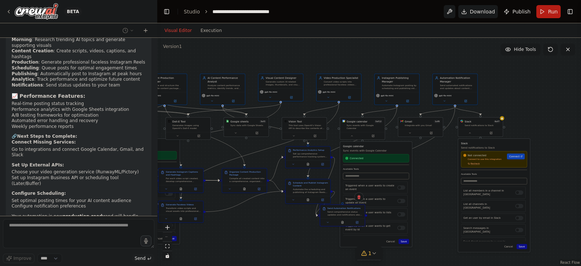
click at [464, 164] on span "Recheck" at bounding box center [474, 163] width 9 height 3
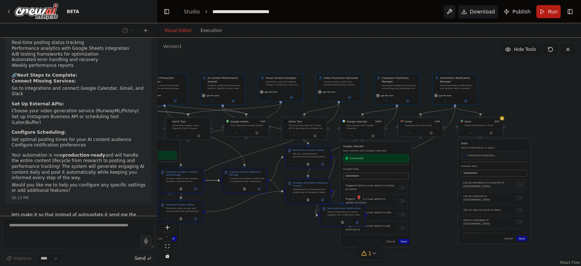
scroll to position [2892, 0]
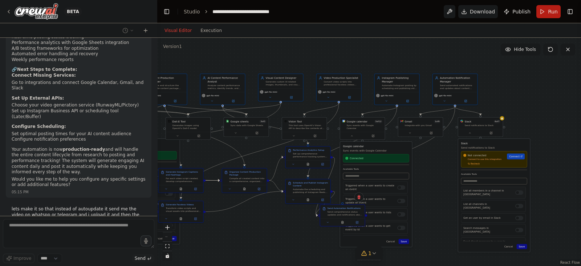
click at [464, 187] on div "List all members in a channel in Slack" at bounding box center [493, 192] width 65 height 12
click at [464, 194] on div "List all members in a channel in Slack" at bounding box center [493, 192] width 65 height 12
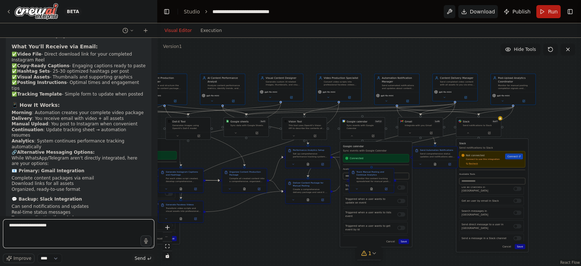
scroll to position [3739, 0]
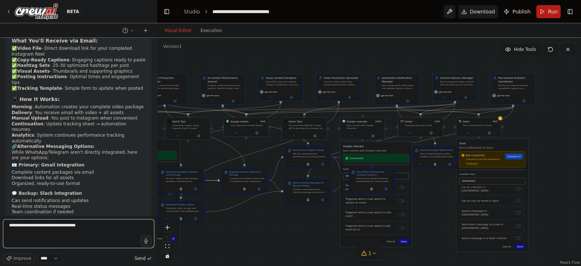
click at [140, 212] on textarea "**********" at bounding box center [78, 233] width 151 height 29
type textarea "**********"
click at [148, 212] on icon "button" at bounding box center [146, 241] width 6 height 6
click at [102, 212] on textarea "**********" at bounding box center [78, 233] width 151 height 29
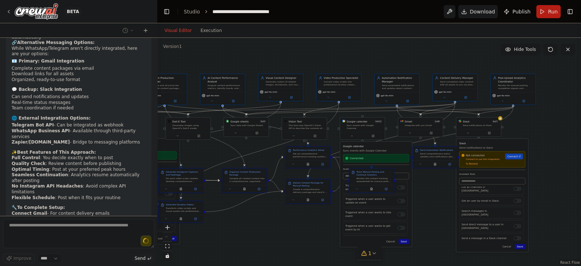
scroll to position [3849, 0]
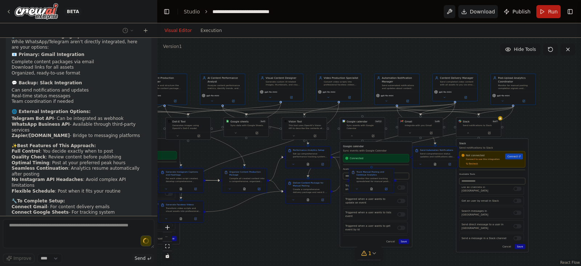
click at [242, 212] on div ".deletable-edge-delete-btn { width: 20px; height: 20px; border: 0px solid #ffff…" at bounding box center [369, 152] width 424 height 228
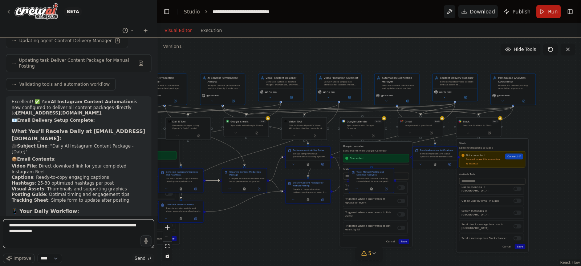
scroll to position [4172, 0]
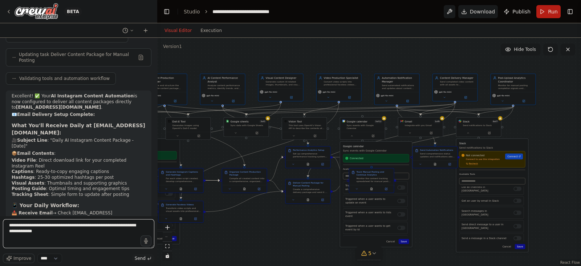
click at [65, 212] on textarea "**********" at bounding box center [78, 233] width 151 height 29
type textarea "**********"
drag, startPoint x: 65, startPoint y: 235, endPoint x: 58, endPoint y: 217, distance: 20.0
click at [2, 212] on div "BETA I want to automate Instagram content creation and posting for the niche of…" at bounding box center [78, 133] width 157 height 266
type textarea "**********"
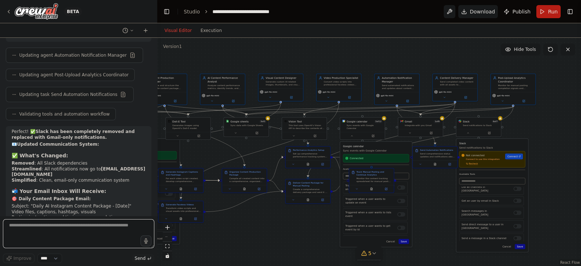
scroll to position [4883, 0]
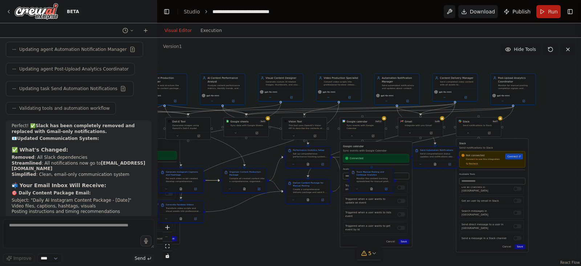
click at [249, 212] on div ".deletable-edge-delete-btn { width: 20px; height: 20px; border: 0px solid #ffff…" at bounding box center [369, 152] width 424 height 228
click at [464, 9] on button "Run" at bounding box center [548, 11] width 24 height 13
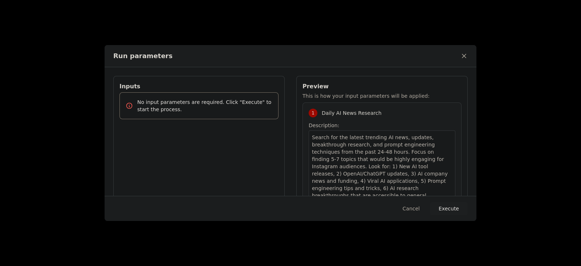
click at [226, 51] on div "Run parameters" at bounding box center [290, 56] width 354 height 10
click at [445, 212] on button "Execute" at bounding box center [449, 208] width 38 height 13
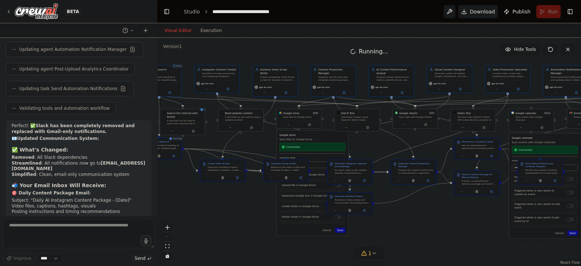
drag, startPoint x: 286, startPoint y: 245, endPoint x: 455, endPoint y: 237, distance: 169.0
click at [455, 212] on div ".deletable-edge-delete-btn { width: 20px; height: 20px; border: 0px solid #ffff…" at bounding box center [369, 152] width 424 height 228
click at [376, 212] on icon at bounding box center [374, 253] width 6 height 6
click at [433, 212] on button at bounding box center [439, 234] width 12 height 9
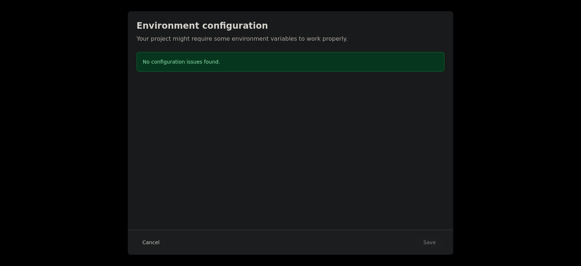
click at [150, 212] on button "Cancel" at bounding box center [150, 242] width 29 height 13
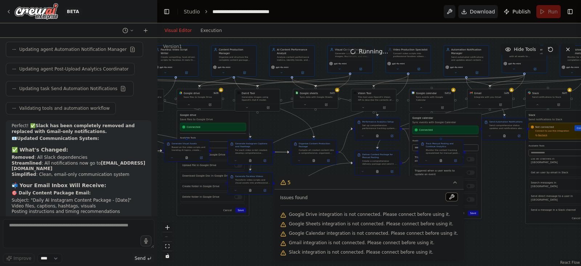
drag, startPoint x: 511, startPoint y: 248, endPoint x: 405, endPoint y: 226, distance: 109.0
click at [405, 212] on div "Version 1 Hide Tools .deletable-edge-delete-btn { width: 20px; height: 20px; bo…" at bounding box center [369, 152] width 424 height 228
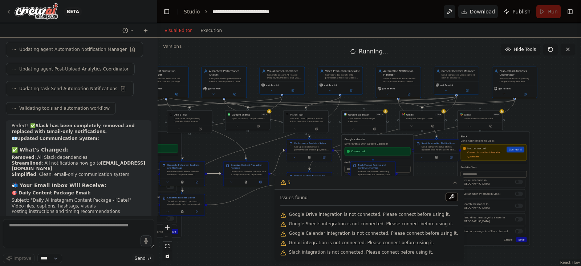
drag, startPoint x: 481, startPoint y: 228, endPoint x: 420, endPoint y: 251, distance: 66.1
click at [420, 212] on div "Version 1 Hide Tools .deletable-edge-delete-btn { width: 20px; height: 20px; bo…" at bounding box center [369, 152] width 424 height 228
click at [409, 125] on icon at bounding box center [410, 125] width 3 height 3
click at [452, 183] on icon at bounding box center [455, 182] width 6 height 6
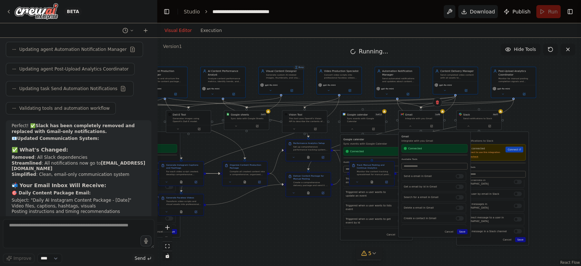
click at [355, 131] on div ".deletable-edge-delete-btn { width: 20px; height: 20px; border: 0px solid #ffff…" at bounding box center [369, 152] width 424 height 228
click at [236, 128] on div at bounding box center [246, 125] width 45 height 8
click at [236, 126] on icon at bounding box center [235, 125] width 3 height 3
click at [431, 126] on button at bounding box center [433, 125] width 21 height 4
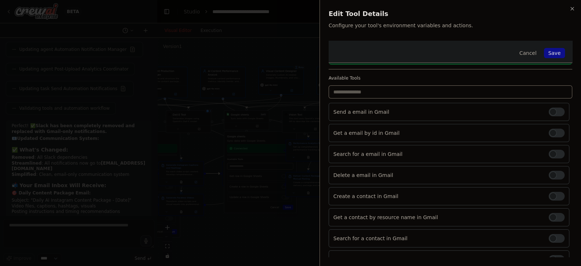
scroll to position [42, 0]
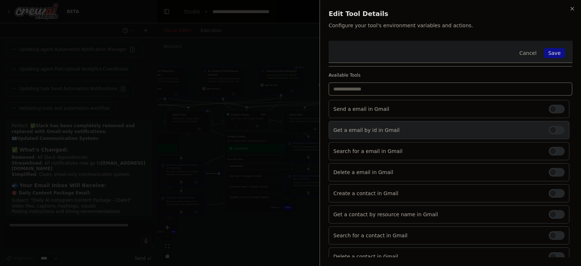
click at [464, 131] on div at bounding box center [556, 130] width 16 height 9
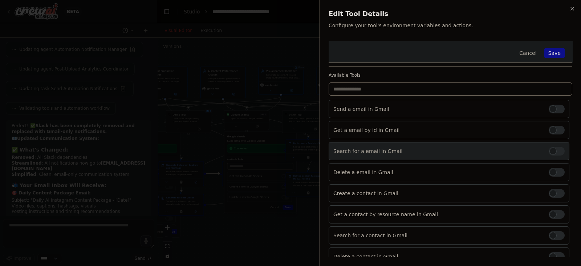
click at [464, 150] on div at bounding box center [556, 151] width 16 height 9
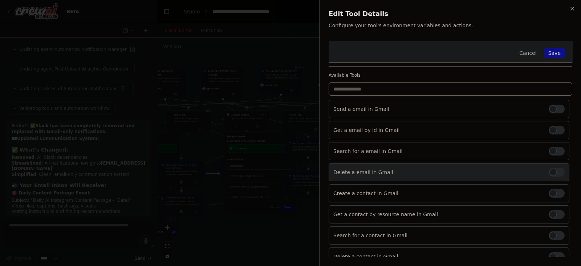
click at [464, 168] on div at bounding box center [556, 172] width 16 height 9
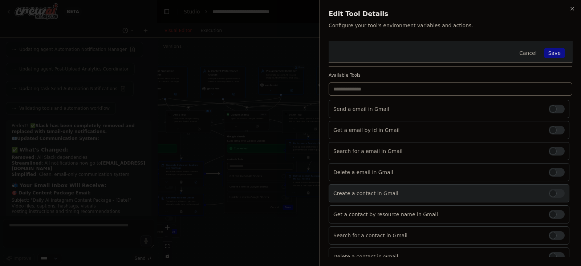
click at [464, 189] on div at bounding box center [556, 193] width 16 height 9
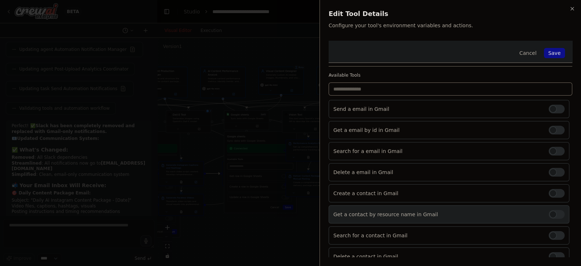
click at [464, 212] on div at bounding box center [556, 214] width 16 height 9
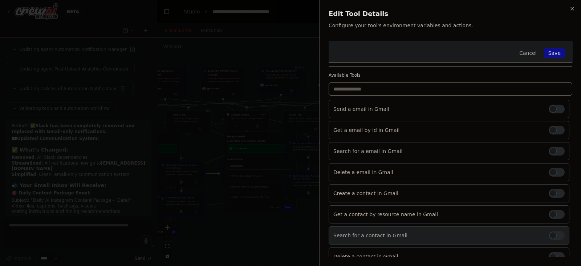
click at [464, 212] on div at bounding box center [556, 235] width 16 height 9
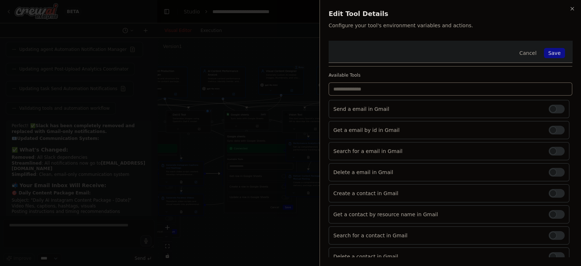
scroll to position [70, 0]
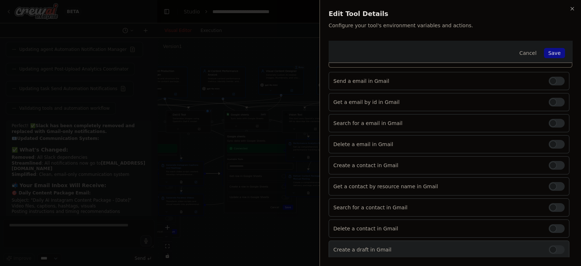
click at [464, 212] on div at bounding box center [556, 249] width 16 height 9
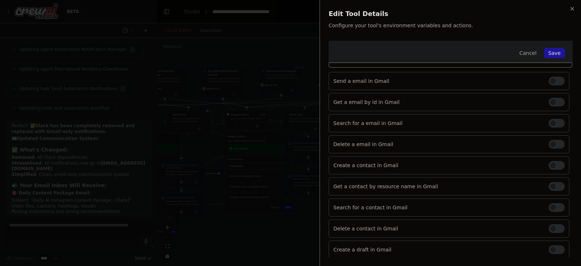
click at [464, 51] on button "Save" at bounding box center [554, 53] width 21 height 10
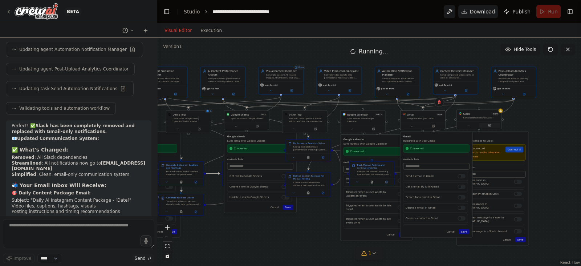
click at [464, 127] on button at bounding box center [489, 125] width 21 height 4
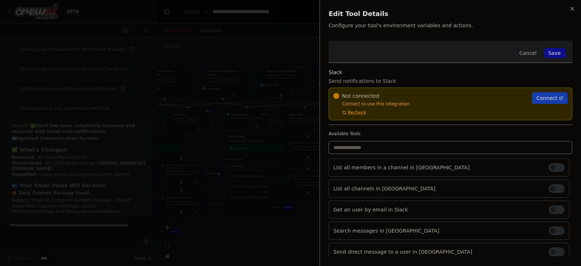
click at [464, 96] on span "Connect" at bounding box center [546, 97] width 21 height 7
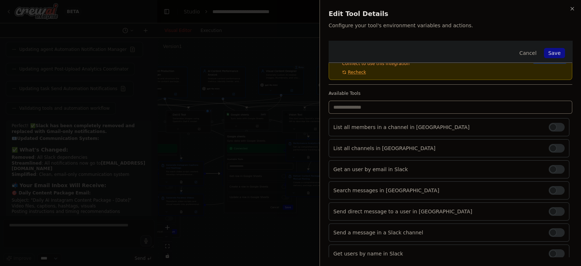
scroll to position [45, 0]
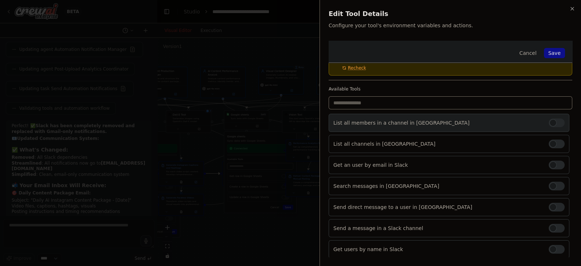
click at [464, 119] on div at bounding box center [556, 122] width 16 height 9
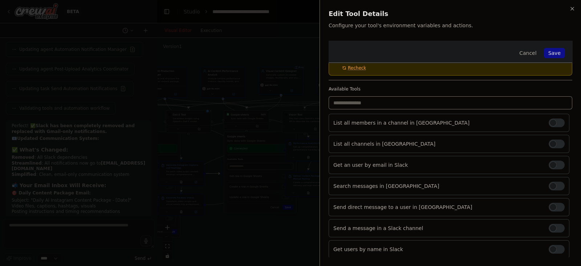
scroll to position [0, 0]
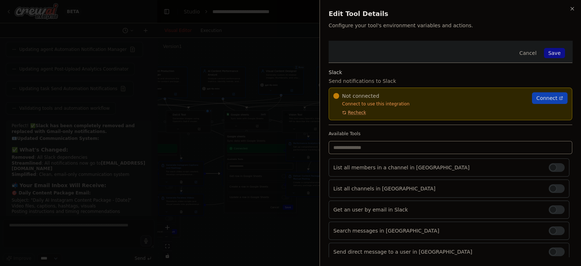
click at [352, 113] on span "Recheck" at bounding box center [357, 113] width 18 height 6
click at [464, 49] on button "Save" at bounding box center [554, 53] width 21 height 10
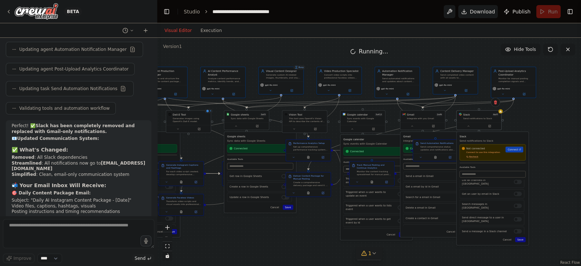
click at [464, 156] on span "Recheck" at bounding box center [473, 156] width 9 height 3
click at [464, 173] on input "text" at bounding box center [492, 174] width 66 height 7
click at [464, 142] on p "Send notifications to Slack" at bounding box center [492, 141] width 66 height 4
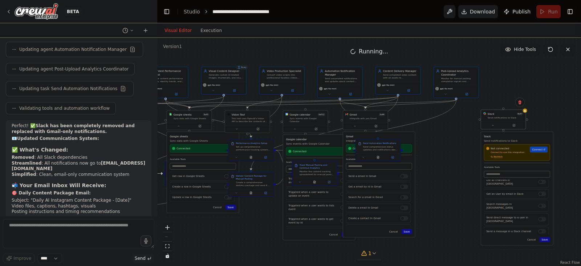
drag, startPoint x: 480, startPoint y: 117, endPoint x: 505, endPoint y: 118, distance: 25.1
click at [464, 118] on div "Send notifications to Slack" at bounding box center [505, 117] width 36 height 3
click at [464, 104] on button at bounding box center [519, 101] width 9 height 9
click at [464, 102] on button "Confirm" at bounding box center [499, 102] width 26 height 9
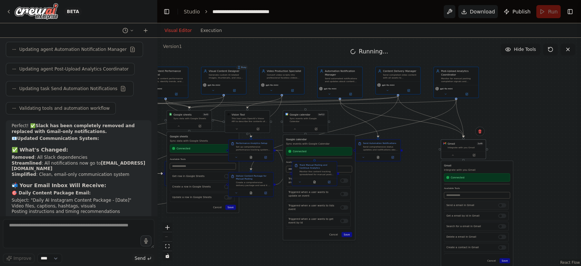
drag, startPoint x: 379, startPoint y: 176, endPoint x: 478, endPoint y: 206, distance: 104.2
click at [464, 206] on p "Send a email in Gmail" at bounding box center [470, 205] width 49 height 4
drag, startPoint x: 305, startPoint y: 174, endPoint x: 377, endPoint y: 220, distance: 85.9
click at [377, 212] on div "Track Manual Posting and Continue Analytics Monitor the content tracking spread…" at bounding box center [386, 216] width 45 height 25
click at [393, 142] on div "Send Automation Notifications Send comprehensive status updates and notificatio…" at bounding box center [377, 149] width 45 height 22
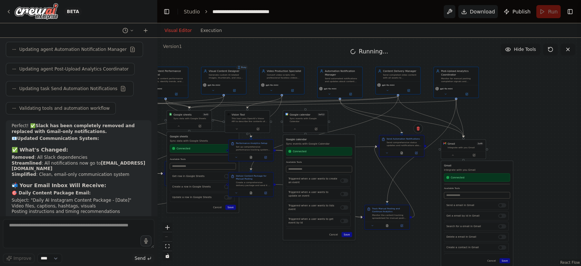
drag, startPoint x: 382, startPoint y: 148, endPoint x: 403, endPoint y: 144, distance: 21.4
click at [403, 144] on div "Send comprehensive status updates and notifications about the entire content au…" at bounding box center [404, 144] width 35 height 6
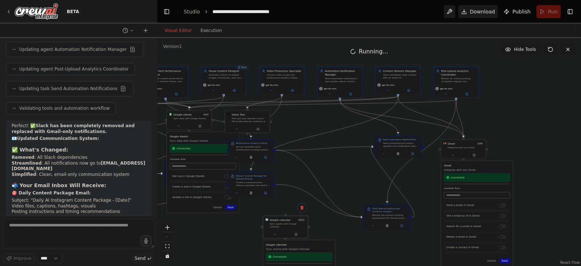
drag, startPoint x: 324, startPoint y: 138, endPoint x: 306, endPoint y: 246, distance: 109.2
click at [306, 212] on p "Sync events with Google Calendar" at bounding box center [299, 249] width 66 height 4
click at [464, 124] on div ".deletable-edge-delete-btn { width: 20px; height: 20px; border: 0px solid #ffff…" at bounding box center [369, 152] width 424 height 228
click at [167, 212] on div "React Flow controls" at bounding box center [167, 241] width 9 height 38
drag, startPoint x: 167, startPoint y: 235, endPoint x: 255, endPoint y: 188, distance: 99.2
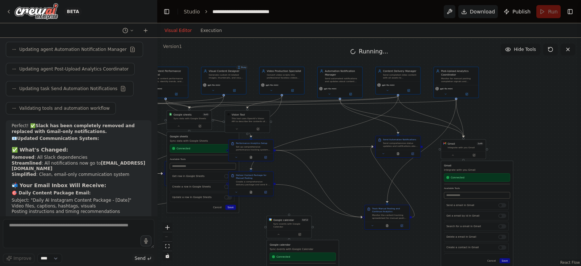
click at [255, 188] on div ".deletable-edge-delete-btn { width: 20px; height: 20px; border: 0px solid #ffff…" at bounding box center [369, 152] width 424 height 228
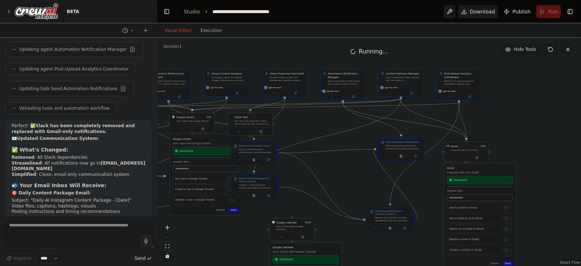
drag, startPoint x: 350, startPoint y: 151, endPoint x: 354, endPoint y: 152, distance: 3.8
click at [354, 152] on div ".deletable-edge-delete-btn { width: 20px; height: 20px; border: 0px solid #ffff…" at bounding box center [369, 152] width 424 height 228
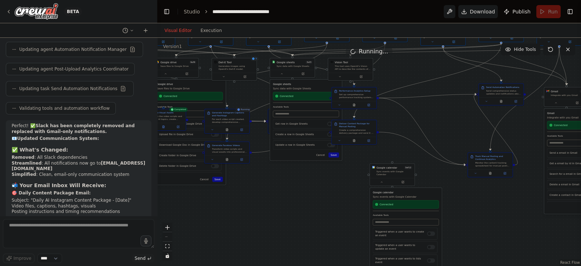
drag, startPoint x: 355, startPoint y: 178, endPoint x: 449, endPoint y: 122, distance: 109.5
click at [449, 122] on div ".deletable-edge-delete-btn { width: 20px; height: 20px; border: 0px solid #ffff…" at bounding box center [369, 152] width 424 height 228
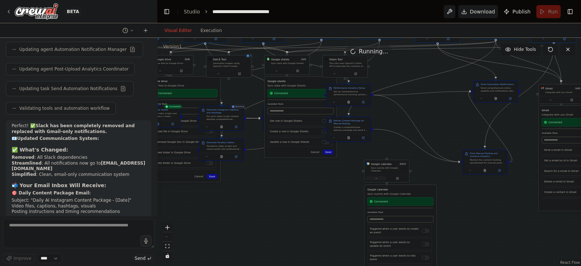
click at [378, 177] on button at bounding box center [376, 178] width 21 height 4
drag, startPoint x: 388, startPoint y: 169, endPoint x: 433, endPoint y: 189, distance: 49.8
click at [433, 189] on div "Google calendar 3 of 12 Sync events with Google Calendar" at bounding box center [430, 185] width 45 height 15
click at [448, 173] on button at bounding box center [446, 169] width 9 height 9
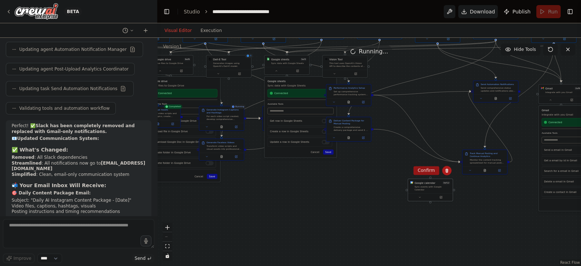
click at [426, 172] on button "Confirm" at bounding box center [426, 170] width 26 height 9
drag, startPoint x: 352, startPoint y: 130, endPoint x: 411, endPoint y: 135, distance: 59.8
click at [411, 135] on div "Create a comprehensive delivery package and send it to iallipkivda@gmail.com vi…" at bounding box center [410, 135] width 35 height 6
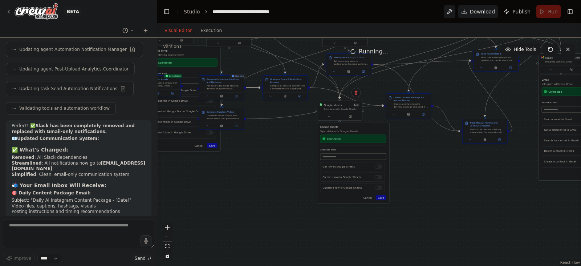
drag, startPoint x: 290, startPoint y: 154, endPoint x: 343, endPoint y: 204, distance: 72.9
click at [343, 204] on div ".deletable-edge-delete-btn { width: 20px; height: 20px; border: 0px solid #ffff…" at bounding box center [369, 152] width 424 height 228
drag, startPoint x: 340, startPoint y: 60, endPoint x: 351, endPoint y: 61, distance: 10.9
click at [351, 61] on div "Set up comprehensive performance tracking systems by creating: 1) A performance…" at bounding box center [360, 62] width 35 height 6
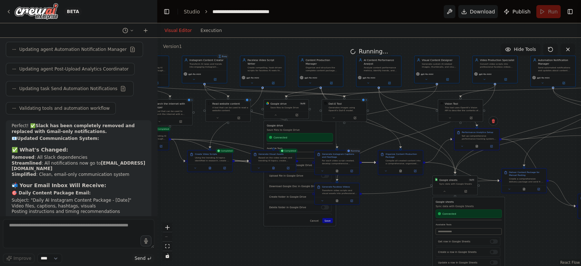
drag, startPoint x: 267, startPoint y: 186, endPoint x: 382, endPoint y: 265, distance: 138.9
click at [382, 212] on div ".deletable-edge-delete-btn { width: 20px; height: 20px; border: 0px solid #ffff…" at bounding box center [369, 152] width 424 height 228
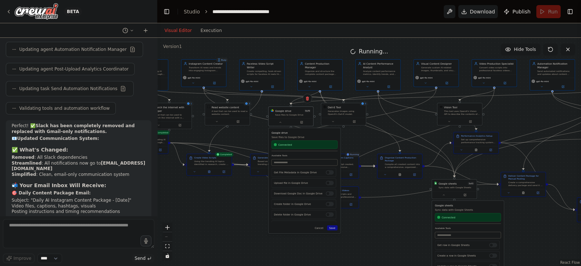
drag, startPoint x: 306, startPoint y: 131, endPoint x: 311, endPoint y: 134, distance: 5.2
click at [311, 134] on div "Google drive Save files to Google Drive Connected" at bounding box center [304, 141] width 66 height 20
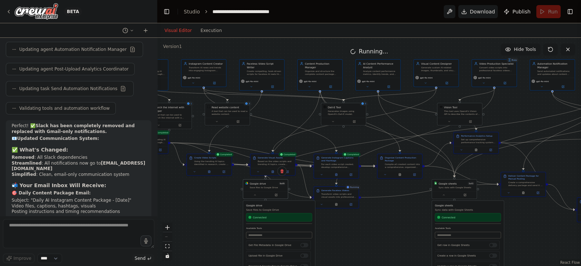
drag, startPoint x: 311, startPoint y: 138, endPoint x: 286, endPoint y: 219, distance: 84.8
click at [286, 212] on div "Google drive Save files to Google Drive Connected" at bounding box center [279, 214] width 66 height 20
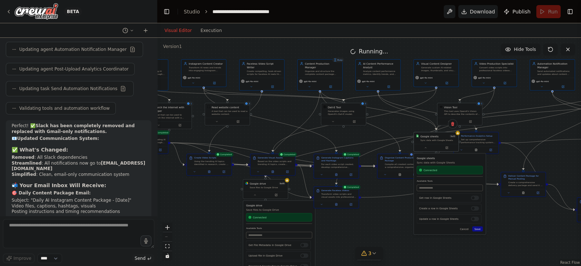
drag, startPoint x: 481, startPoint y: 209, endPoint x: 461, endPoint y: 162, distance: 51.9
click at [461, 162] on p "Sync data with Google Sheets" at bounding box center [450, 163] width 66 height 4
click at [452, 150] on div at bounding box center [439, 147] width 45 height 8
click at [451, 148] on button at bounding box center [450, 147] width 21 height 4
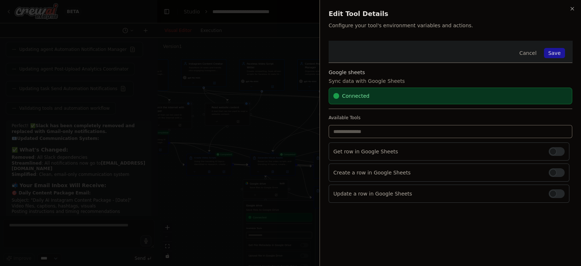
click at [464, 55] on button "Save" at bounding box center [554, 53] width 21 height 10
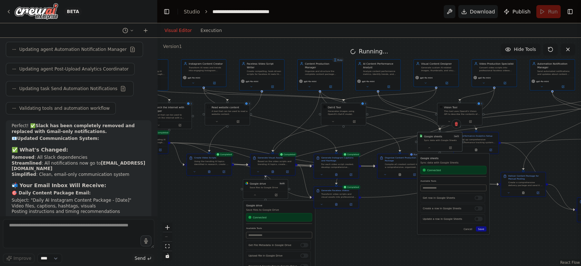
click at [464, 212] on div ".deletable-edge-delete-btn { width: 20px; height: 20px; border: 0px solid #ffff…" at bounding box center [369, 152] width 424 height 228
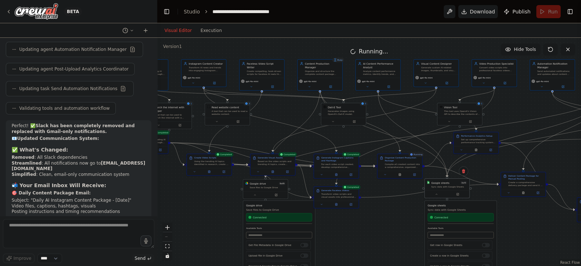
drag, startPoint x: 434, startPoint y: 139, endPoint x: 441, endPoint y: 189, distance: 50.1
click at [441, 189] on div "Google sheets 3 of 3 Sync data with Google Sheets" at bounding box center [447, 185] width 45 height 12
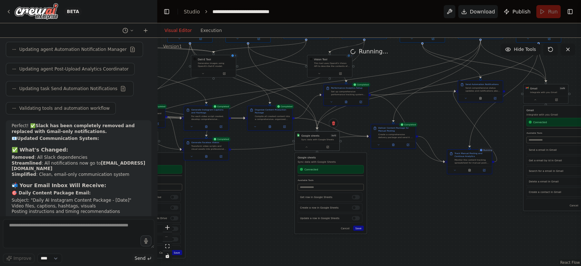
drag, startPoint x: 388, startPoint y: 245, endPoint x: 258, endPoint y: 197, distance: 138.5
click at [258, 197] on div ".deletable-edge-delete-btn { width: 20px; height: 20px; border: 0px solid #ffff…" at bounding box center [369, 152] width 424 height 228
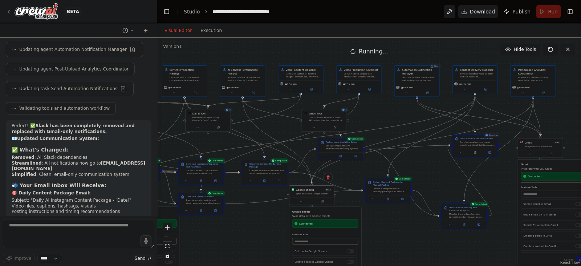
drag, startPoint x: 470, startPoint y: 201, endPoint x: 465, endPoint y: 255, distance: 54.0
click at [464, 212] on div ".deletable-edge-delete-btn { width: 20px; height: 20px; border: 0px solid #ffff…" at bounding box center [369, 152] width 424 height 228
drag, startPoint x: 500, startPoint y: 148, endPoint x: 512, endPoint y: 160, distance: 17.7
click at [464, 160] on div ".deletable-edge-delete-btn { width: 20px; height: 20px; border: 0px solid #ffff…" at bounding box center [369, 152] width 424 height 228
click at [23, 212] on textarea at bounding box center [78, 233] width 151 height 29
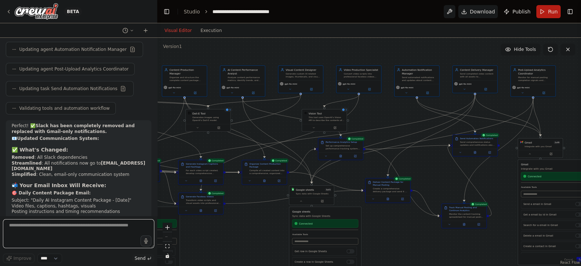
paste textarea "**********"
type textarea "**********"
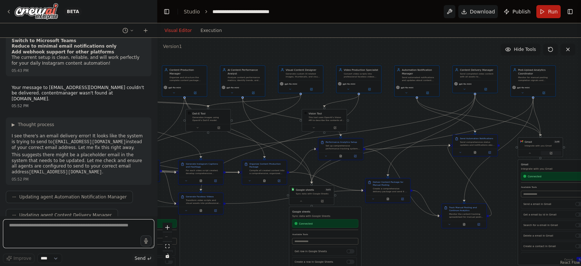
scroll to position [5271, 0]
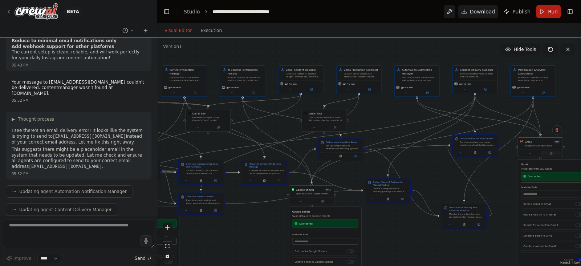
click at [464, 154] on button at bounding box center [550, 153] width 21 height 4
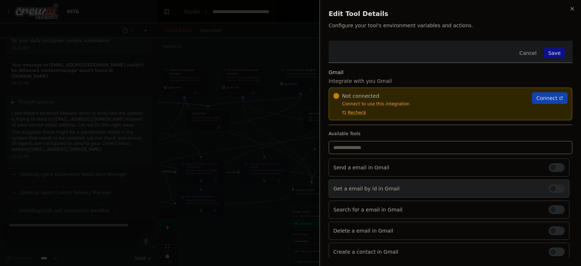
scroll to position [5294, 0]
click at [464, 189] on div at bounding box center [556, 188] width 16 height 9
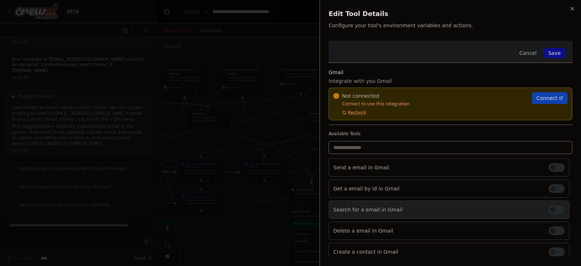
click at [464, 207] on div at bounding box center [556, 209] width 16 height 9
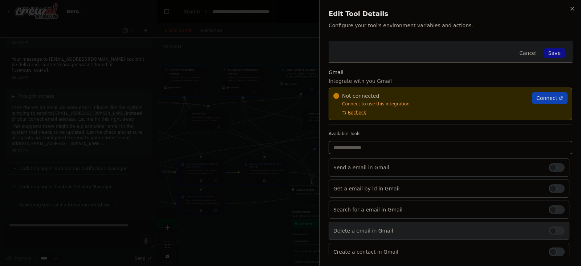
click at [464, 212] on div at bounding box center [556, 230] width 16 height 9
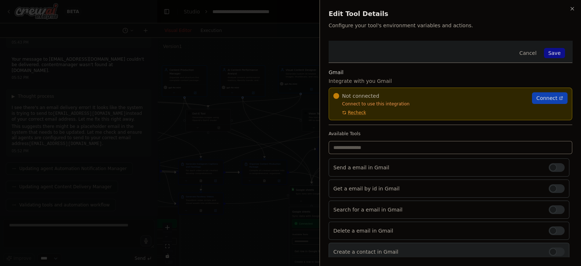
click at [464, 212] on div "Create a contact in Gmail" at bounding box center [448, 251] width 241 height 18
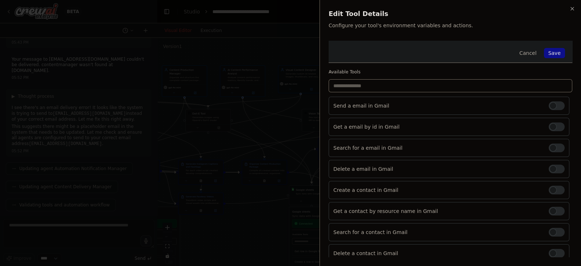
scroll to position [86, 0]
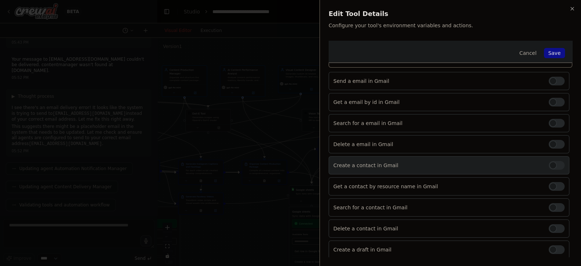
click at [464, 167] on div at bounding box center [556, 165] width 16 height 9
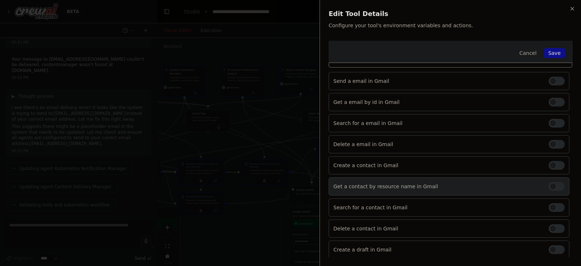
click at [464, 180] on div "Get a contact by resource name in Gmail" at bounding box center [448, 186] width 241 height 18
click at [464, 187] on div at bounding box center [556, 186] width 16 height 9
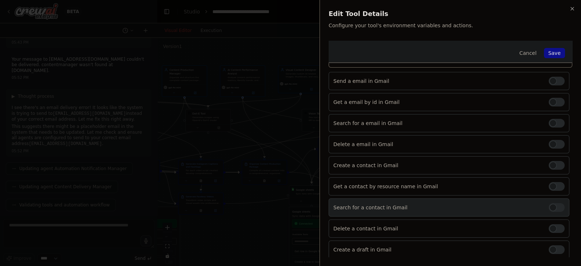
click at [464, 205] on div at bounding box center [556, 207] width 16 height 9
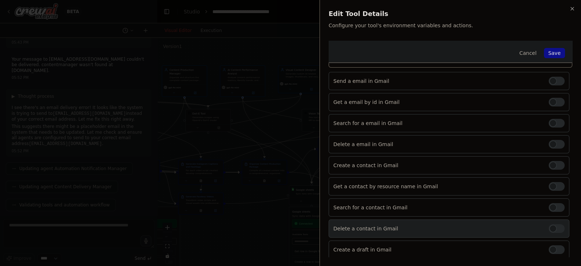
click at [464, 212] on div at bounding box center [556, 228] width 16 height 9
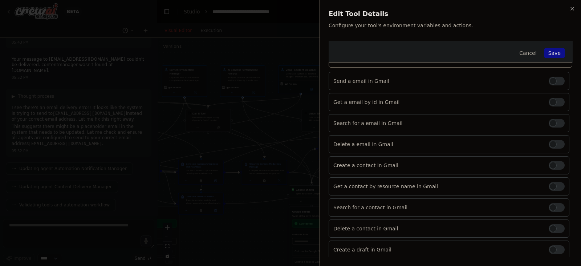
scroll to position [0, 0]
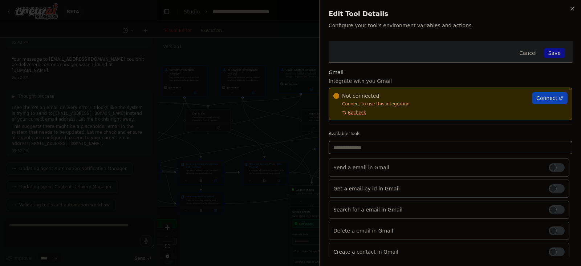
click at [359, 111] on span "Recheck" at bounding box center [357, 113] width 18 height 6
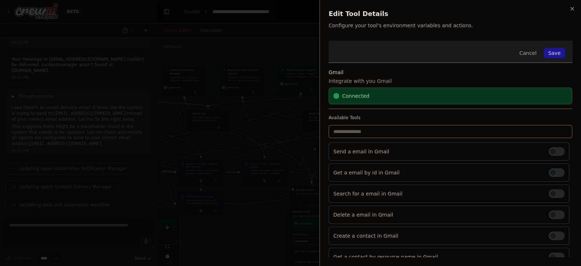
click at [464, 52] on button "Save" at bounding box center [554, 53] width 21 height 10
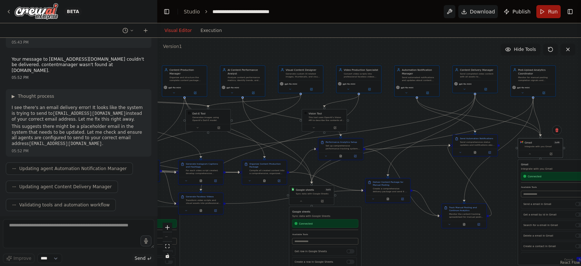
click at [464, 7] on button "Run" at bounding box center [548, 11] width 24 height 13
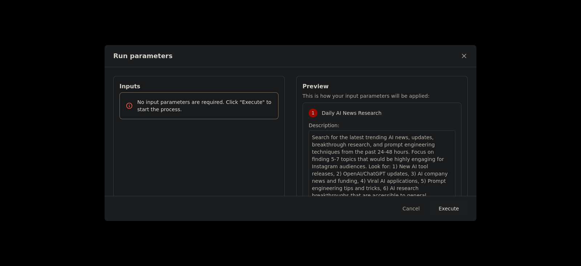
click at [441, 204] on button "Execute" at bounding box center [449, 208] width 38 height 13
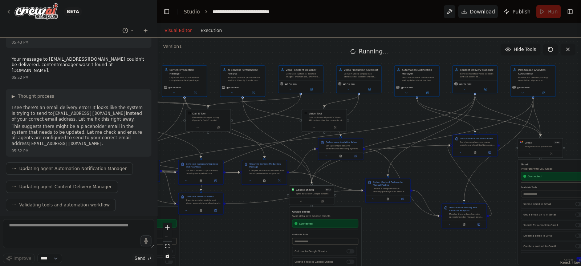
click at [210, 32] on button "Execution" at bounding box center [211, 30] width 30 height 9
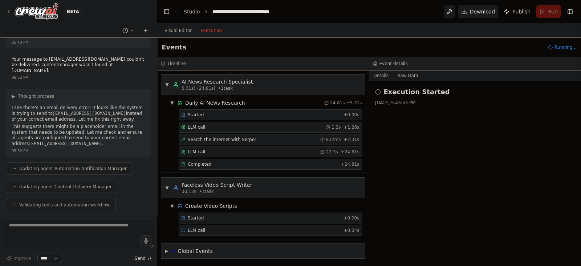
click at [49, 212] on select "****" at bounding box center [49, 257] width 25 height 9
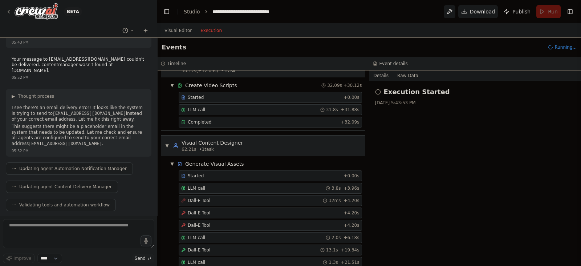
scroll to position [111, 0]
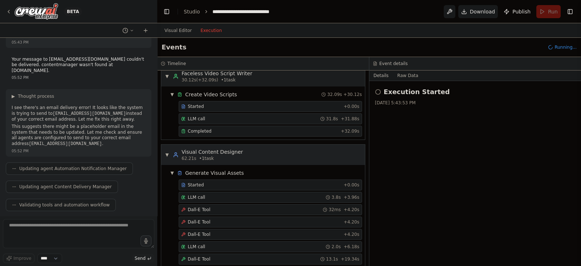
click at [171, 155] on div "▼ Visual Content Designer 62.21s • 1 task" at bounding box center [204, 154] width 78 height 13
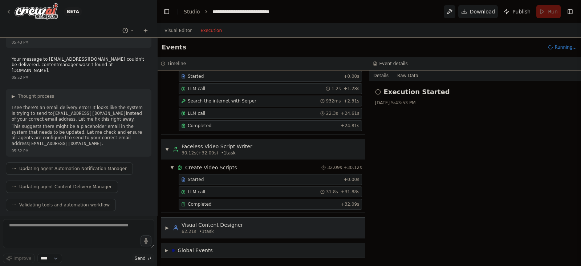
scroll to position [37, 0]
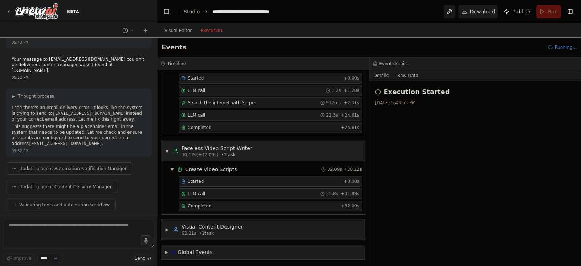
click at [164, 146] on div "▼ Faceless Video Script Writer 30.12s (+32.09s) • 1 task" at bounding box center [263, 151] width 204 height 20
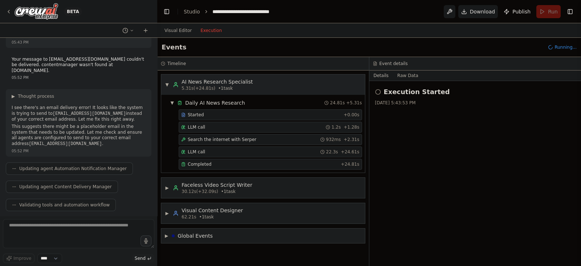
click at [176, 83] on icon at bounding box center [176, 85] width 6 height 6
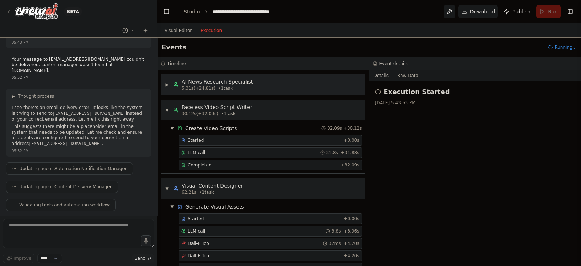
click at [169, 83] on span "▶" at bounding box center [167, 85] width 4 height 6
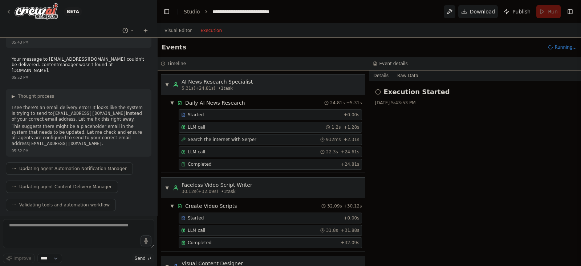
click at [169, 88] on div "▼ AI News Research Specialist 5.31s (+24.81s) • 1 task" at bounding box center [209, 84] width 88 height 13
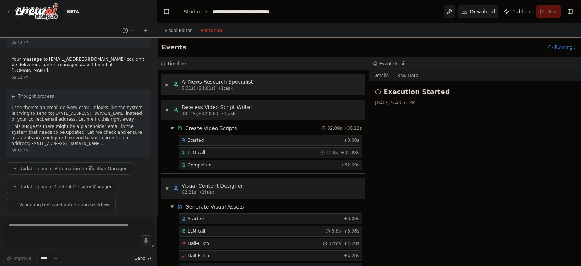
click at [169, 88] on div "▶ AI News Research Specialist 5.31s (+24.81s) • 1 task" at bounding box center [209, 84] width 88 height 13
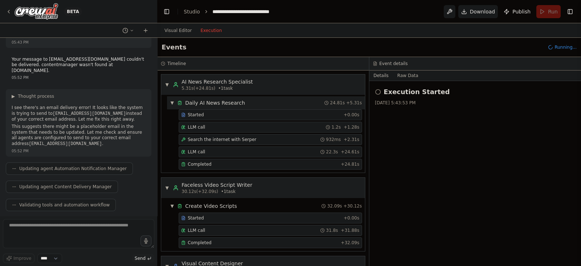
click at [172, 103] on span "▼" at bounding box center [172, 103] width 4 height 6
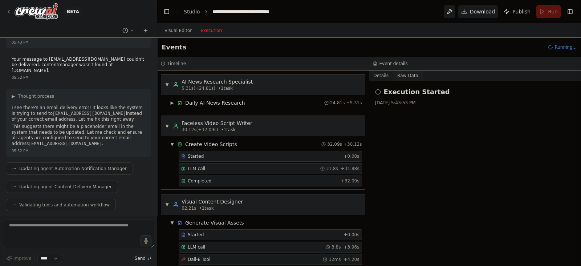
click at [400, 74] on button "Raw Data" at bounding box center [408, 75] width 30 height 10
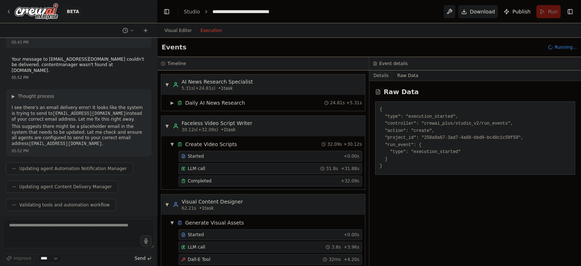
click at [384, 77] on button "Details" at bounding box center [381, 75] width 24 height 10
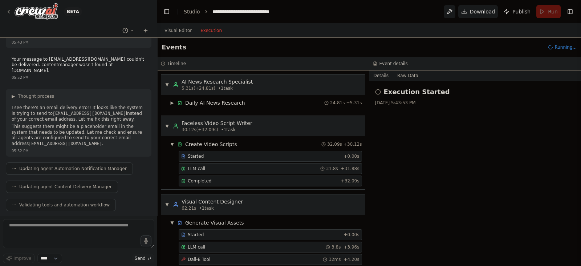
click at [379, 90] on circle at bounding box center [377, 91] width 5 height 5
click at [167, 33] on button "Visual Editor" at bounding box center [178, 30] width 36 height 9
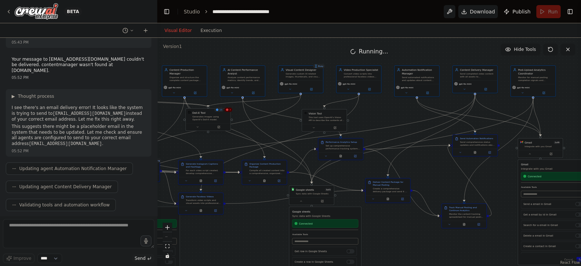
click at [229, 112] on div "Dall-E Tool Generates images using OpenAI's Dall-E model." at bounding box center [208, 116] width 45 height 15
click at [199, 131] on div "13 3 Dall-E Tool Generates images using OpenAI's Dall-E model." at bounding box center [207, 120] width 45 height 23
click at [199, 128] on button at bounding box center [197, 127] width 21 height 4
click at [250, 154] on button "Advanced Options" at bounding box center [222, 156] width 66 height 4
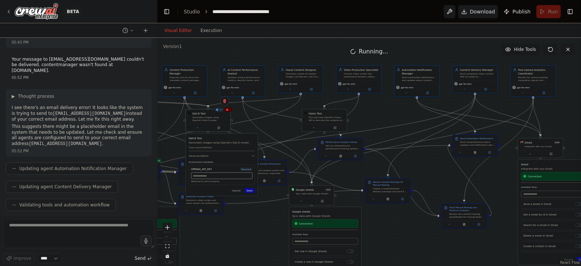
click at [210, 178] on input "text" at bounding box center [221, 175] width 61 height 7
paste input "**********"
type input "**********"
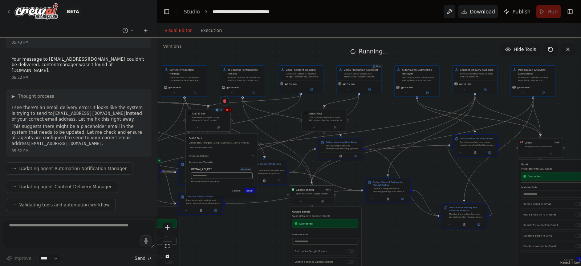
click at [234, 177] on input "text" at bounding box center [222, 175] width 62 height 7
paste input "**********"
type input "**********"
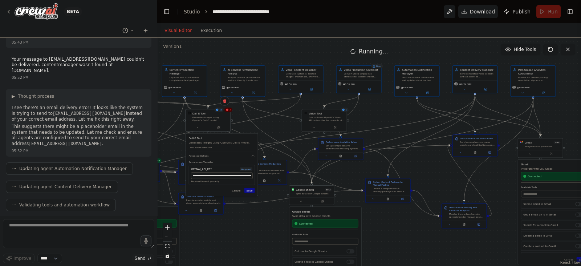
click at [250, 195] on div "**********" at bounding box center [222, 165] width 72 height 62
click at [232, 177] on input "text" at bounding box center [222, 175] width 62 height 7
paste input "**********"
type input "**********"
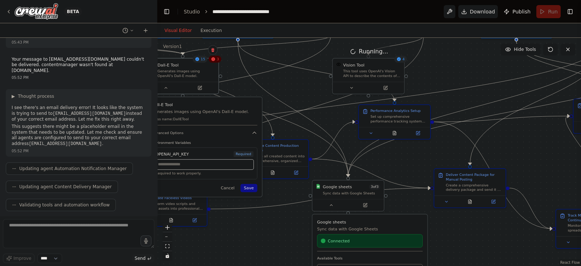
click at [218, 163] on input "text" at bounding box center [204, 164] width 98 height 11
paste input "**********"
type input "**********"
click at [249, 189] on button "Save" at bounding box center [248, 188] width 17 height 8
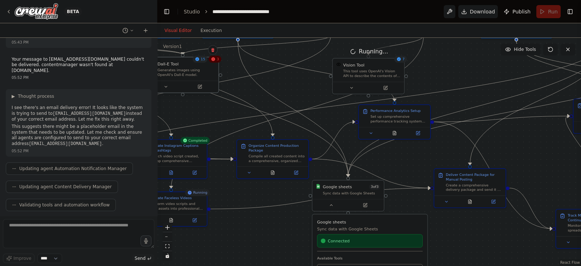
click at [166, 90] on div at bounding box center [182, 87] width 71 height 12
click at [167, 86] on icon at bounding box center [165, 86] width 5 height 5
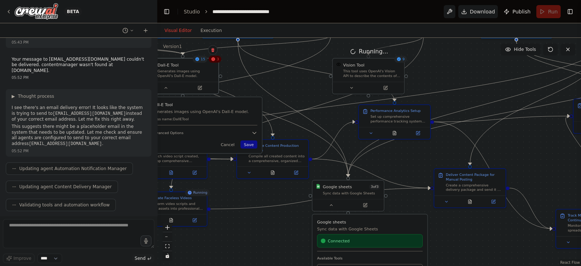
click at [214, 137] on div "Dall-E Tool Generates images using OpenAI's Dall-E model. Class name: DallETool…" at bounding box center [204, 125] width 115 height 56
click at [254, 134] on icon "button" at bounding box center [255, 133] width 6 height 6
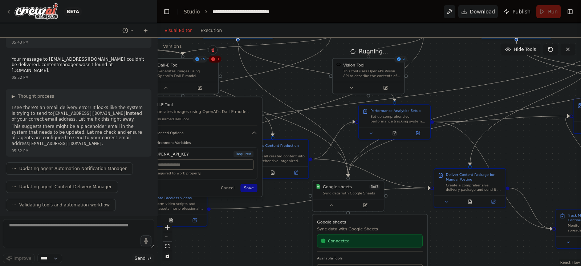
click at [234, 169] on div "Required to work properly." at bounding box center [204, 167] width 98 height 16
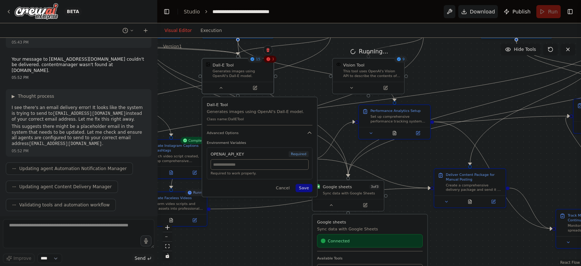
drag, startPoint x: 241, startPoint y: 110, endPoint x: 299, endPoint y: 109, distance: 58.4
click at [299, 109] on p "Generates images using OpenAI's Dall-E model." at bounding box center [260, 112] width 106 height 6
click at [261, 165] on input "text" at bounding box center [260, 164] width 98 height 11
paste input "**********"
type input "**********"
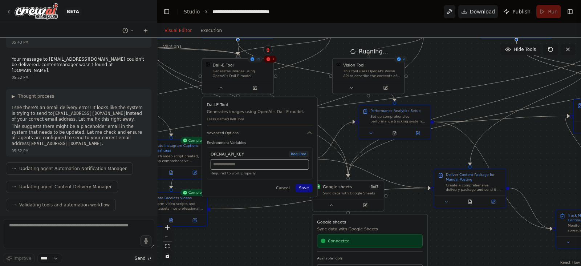
paste input "**********"
type input "**********"
click at [207, 27] on button "Execution" at bounding box center [211, 30] width 30 height 9
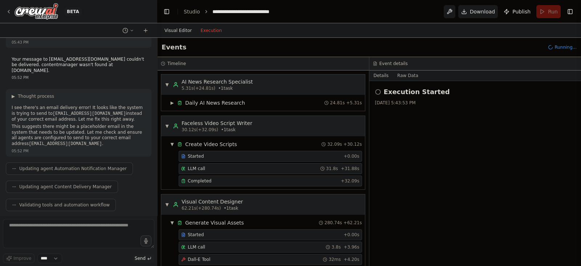
click at [180, 32] on button "Visual Editor" at bounding box center [178, 30] width 36 height 9
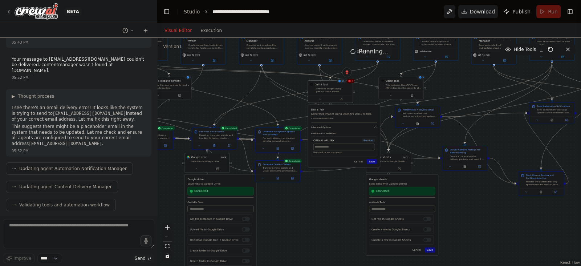
drag, startPoint x: 320, startPoint y: 113, endPoint x: 336, endPoint y: 120, distance: 18.4
click at [336, 120] on div "Dall-E Tool Generates images using OpenAI's Dall-E model. Class name: DallETool" at bounding box center [344, 114] width 66 height 15
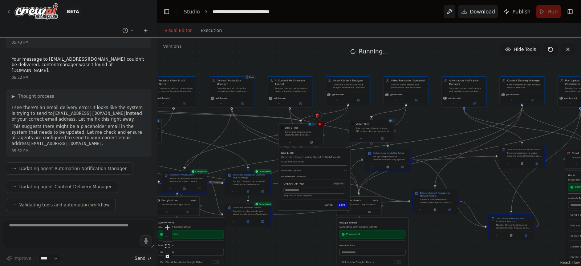
drag, startPoint x: 313, startPoint y: 205, endPoint x: 281, endPoint y: 249, distance: 54.1
click at [281, 212] on div ".deletable-edge-delete-btn { width: 20px; height: 20px; border: 0px solid #ffff…" at bounding box center [369, 152] width 424 height 228
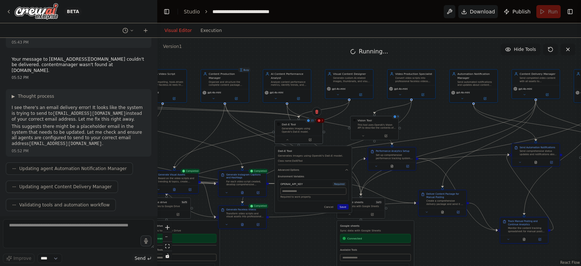
click at [464, 8] on header "**********" at bounding box center [369, 11] width 424 height 23
click at [464, 11] on button "Toggle Right Sidebar" at bounding box center [570, 12] width 10 height 10
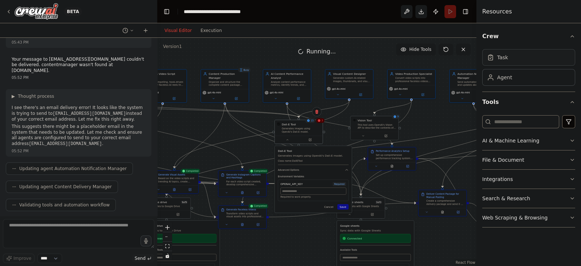
click at [464, 66] on div "Task Agent" at bounding box center [528, 65] width 93 height 39
click at [464, 56] on div "Task" at bounding box center [528, 57] width 93 height 17
click at [464, 140] on icon "button" at bounding box center [572, 141] width 6 height 6
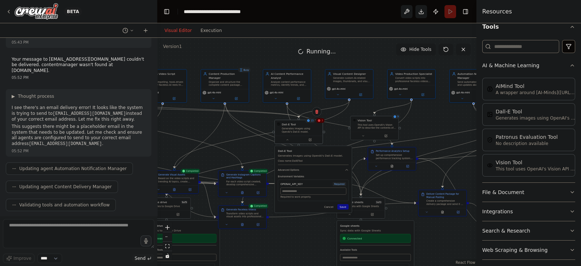
scroll to position [78, 0]
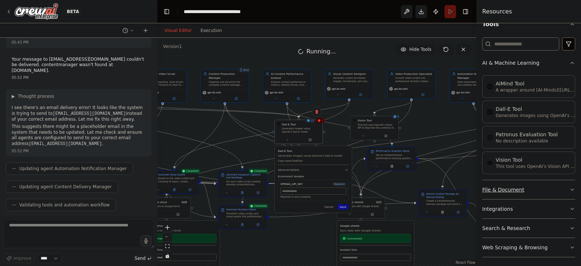
click at [464, 183] on button "File & Document" at bounding box center [528, 189] width 93 height 19
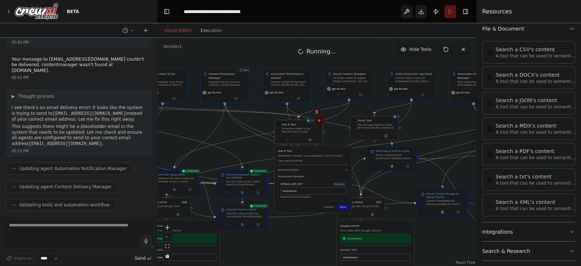
scroll to position [262, 0]
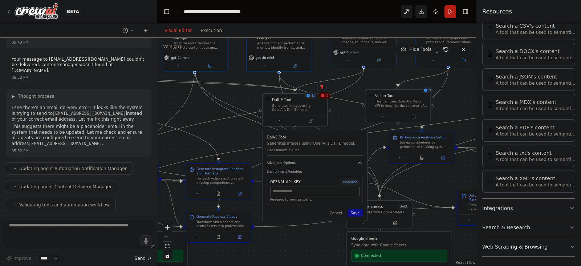
click at [314, 126] on div "Dall-E Tool Generates images using OpenAI's Dall-E model." at bounding box center [295, 109] width 66 height 33
click at [308, 119] on icon at bounding box center [309, 120] width 3 height 3
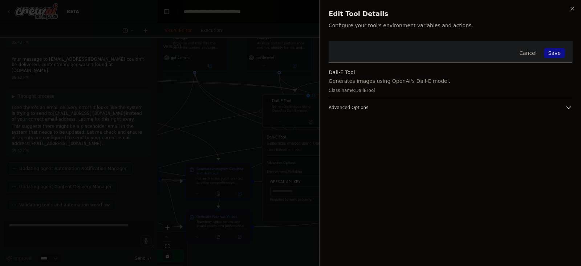
click at [464, 106] on button "Advanced Options" at bounding box center [450, 107] width 244 height 7
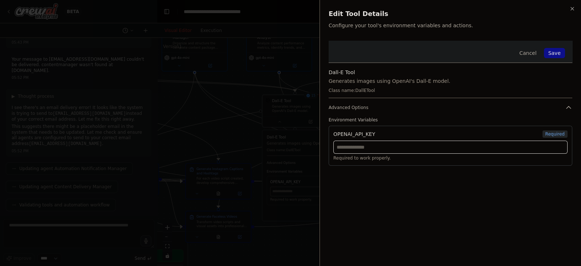
click at [464, 146] on input "text" at bounding box center [450, 146] width 234 height 13
paste input "**********"
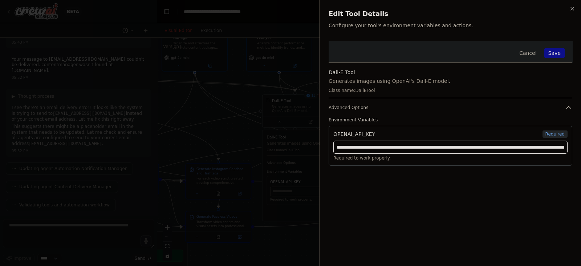
scroll to position [0, 222]
type input "**********"
click at [464, 191] on div "**********" at bounding box center [450, 149] width 244 height 216
click at [464, 54] on button "Save" at bounding box center [554, 53] width 21 height 10
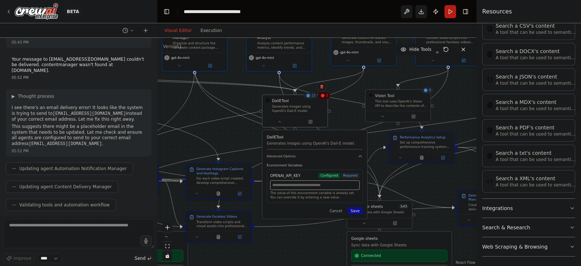
click at [341, 188] on input "text" at bounding box center [315, 184] width 90 height 9
click at [343, 188] on input "text" at bounding box center [315, 184] width 90 height 9
paste input "**********"
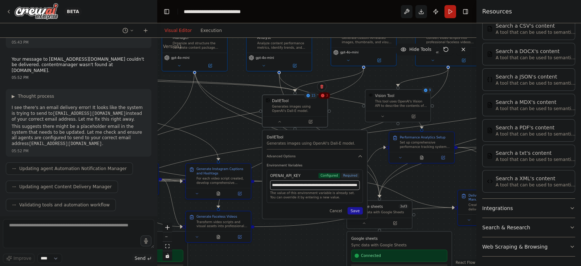
type input "**********"
click at [357, 211] on button "Save" at bounding box center [354, 210] width 15 height 7
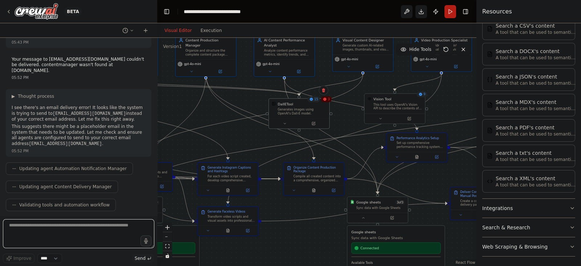
click at [84, 212] on textarea at bounding box center [78, 233] width 151 height 29
type textarea "**********"
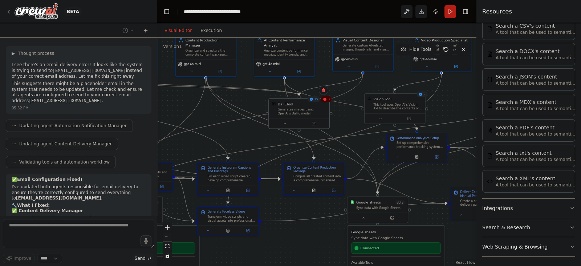
scroll to position [96, 0]
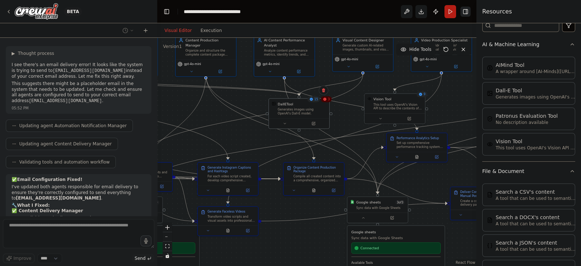
click at [463, 15] on button "Toggle Right Sidebar" at bounding box center [465, 12] width 10 height 10
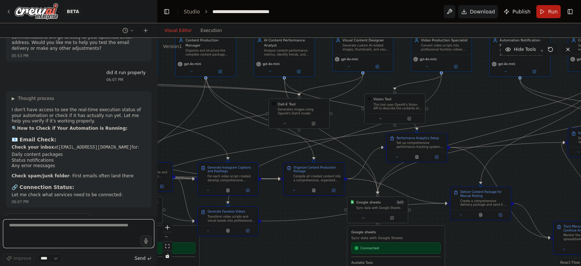
scroll to position [5720, 0]
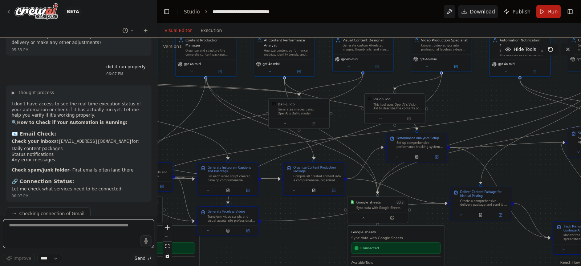
click at [100, 212] on textarea at bounding box center [78, 233] width 151 height 29
type textarea "**********"
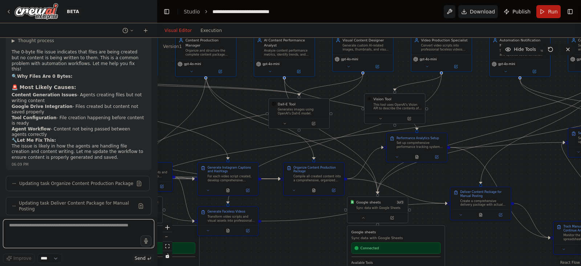
scroll to position [6213, 0]
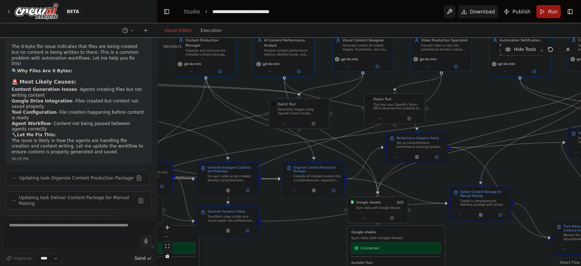
click at [464, 10] on button "Run" at bounding box center [548, 11] width 24 height 13
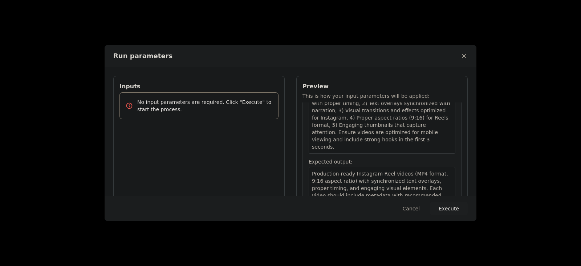
scroll to position [1532, 0]
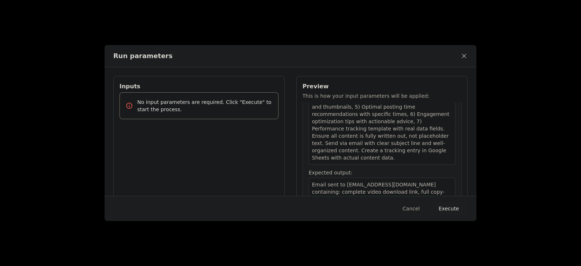
click at [449, 207] on button "Execute" at bounding box center [449, 208] width 38 height 13
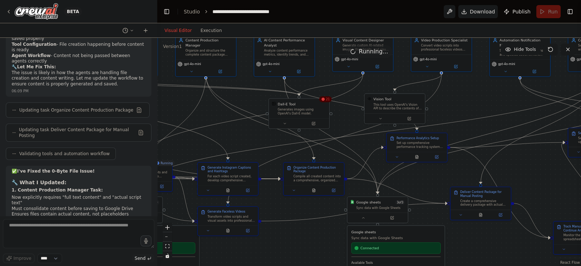
scroll to position [6213, 0]
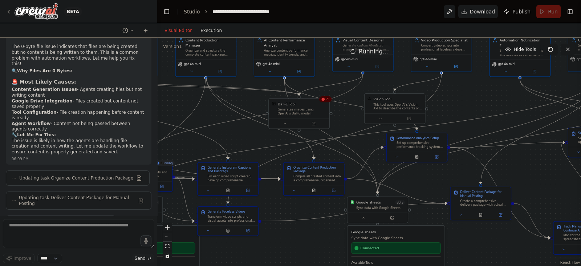
click at [212, 33] on button "Execution" at bounding box center [211, 30] width 30 height 9
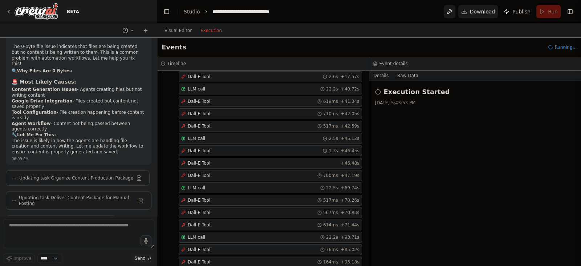
scroll to position [419, 0]
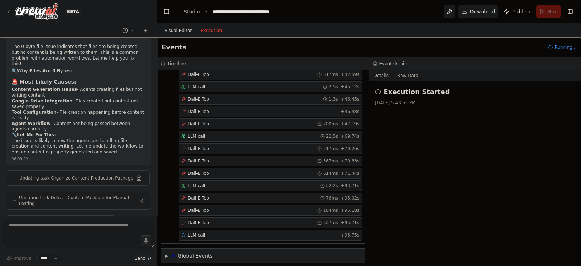
click at [182, 31] on button "Visual Editor" at bounding box center [178, 30] width 36 height 9
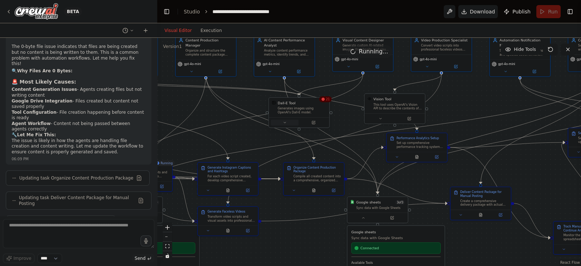
click at [285, 122] on icon at bounding box center [284, 122] width 2 height 1
click at [297, 161] on span "Advanced Options" at bounding box center [286, 161] width 27 height 4
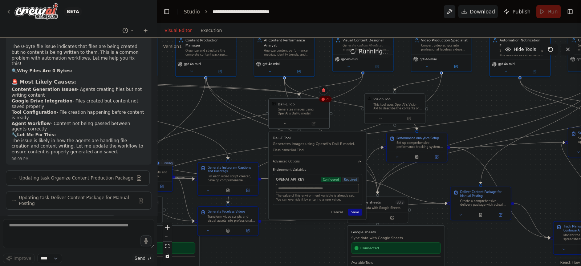
click at [455, 10] on button at bounding box center [450, 11] width 12 height 13
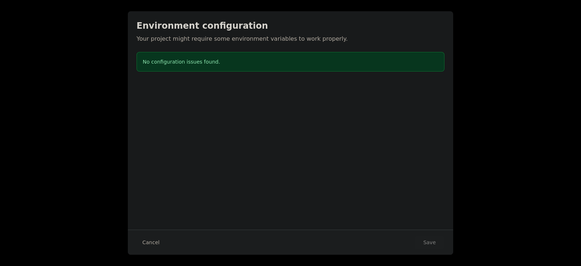
click at [376, 66] on div "No configuration issues found." at bounding box center [290, 62] width 308 height 20
click at [145, 212] on button "Cancel" at bounding box center [150, 242] width 29 height 13
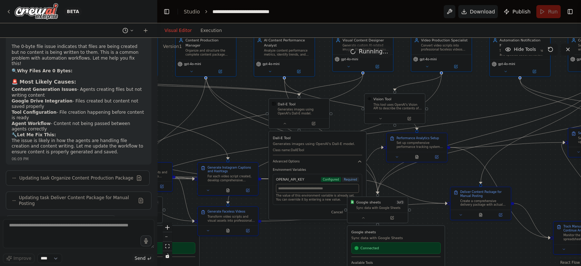
click at [131, 30] on icon at bounding box center [132, 30] width 4 height 4
click at [143, 30] on div at bounding box center [78, 133] width 157 height 266
click at [78, 212] on textarea at bounding box center [78, 233] width 151 height 29
click at [293, 192] on div "The value of this environment variable is already set. You can override it by e…" at bounding box center [317, 193] width 83 height 18
click at [285, 123] on icon at bounding box center [285, 124] width 4 height 4
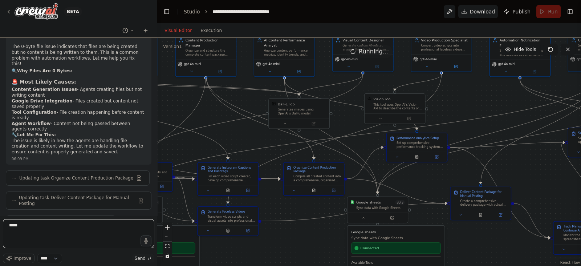
click at [85, 212] on textarea "****" at bounding box center [78, 233] width 151 height 29
type textarea "*"
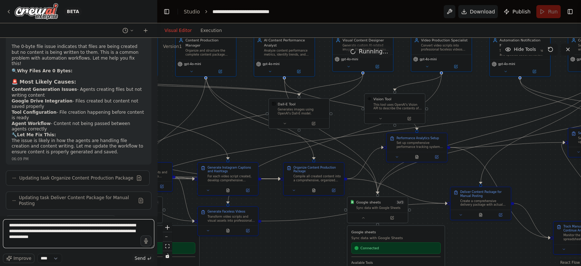
click at [39, 212] on textarea "**********" at bounding box center [78, 233] width 151 height 29
click at [63, 212] on textarea "**********" at bounding box center [78, 233] width 151 height 29
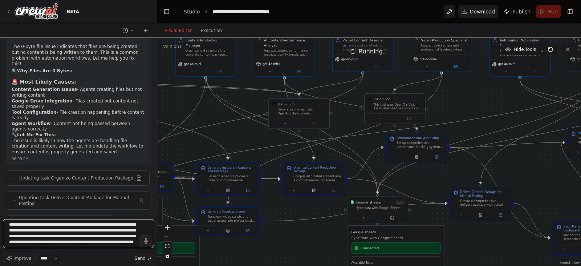
type textarea "**********"
click at [139, 212] on span "Send" at bounding box center [140, 258] width 11 height 6
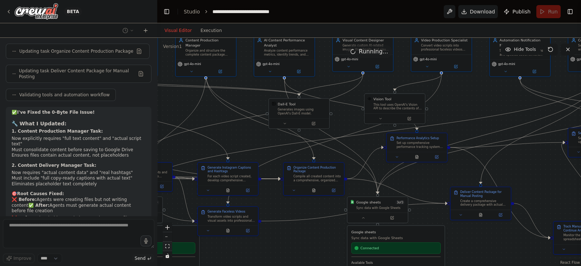
scroll to position [6353, 0]
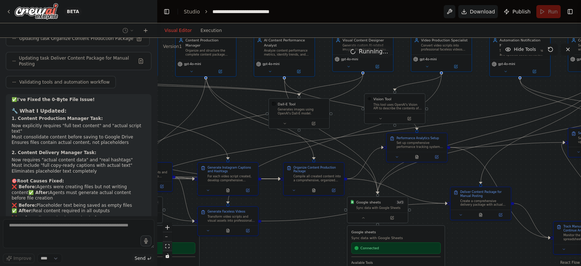
click at [167, 212] on button "fit view" at bounding box center [167, 245] width 9 height 9
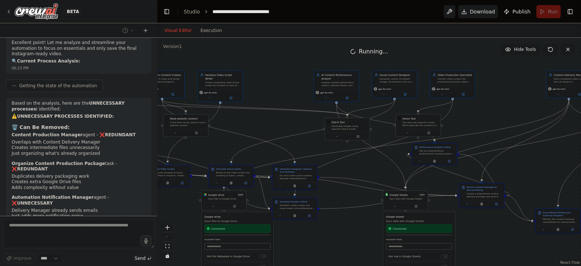
scroll to position [6781, 0]
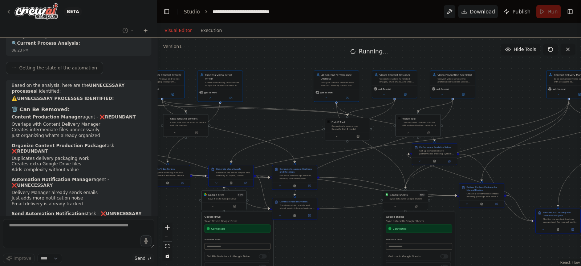
click at [167, 212] on div "React Flow controls" at bounding box center [167, 241] width 9 height 38
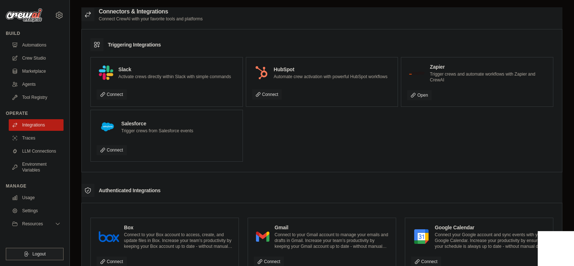
drag, startPoint x: 573, startPoint y: 86, endPoint x: 577, endPoint y: 113, distance: 27.8
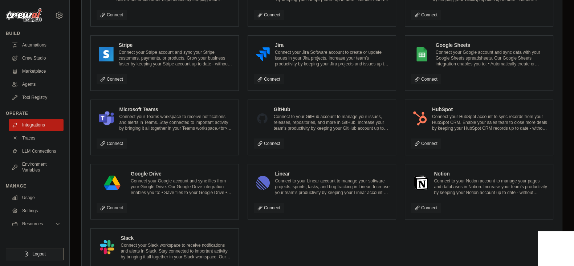
scroll to position [382, 0]
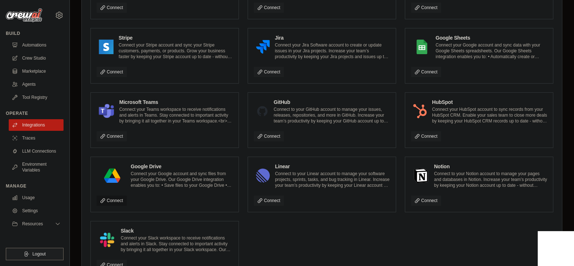
click at [115, 201] on link "Connect" at bounding box center [112, 200] width 30 height 10
click at [425, 70] on link "Connect" at bounding box center [426, 72] width 30 height 10
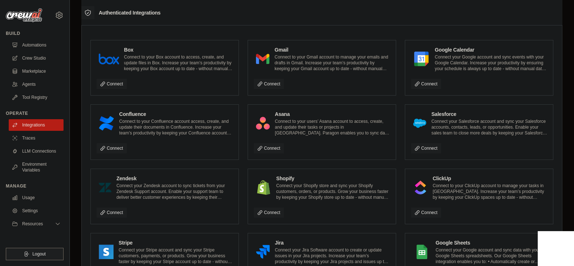
scroll to position [199, 0]
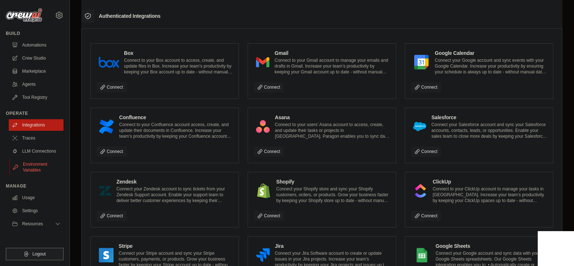
click at [44, 169] on link "Environment Variables" at bounding box center [36, 166] width 55 height 17
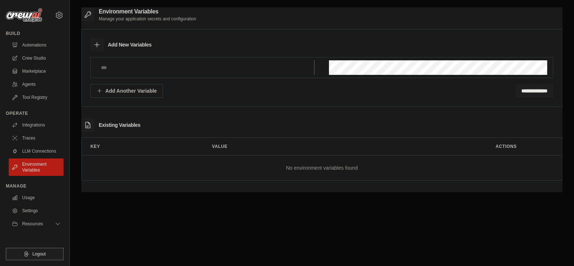
type input "**********"
click at [33, 151] on link "LLM Connections" at bounding box center [36, 151] width 55 height 12
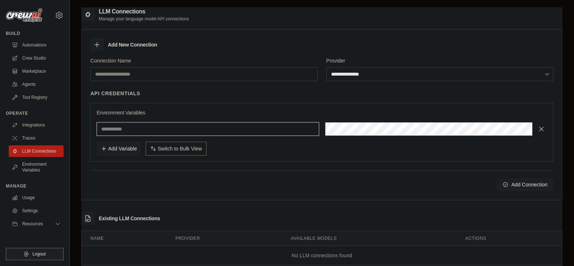
type input "**********"
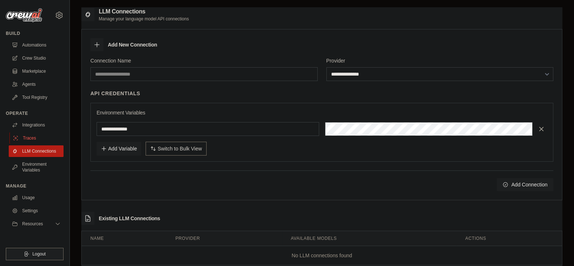
click at [24, 137] on link "Traces" at bounding box center [36, 138] width 55 height 12
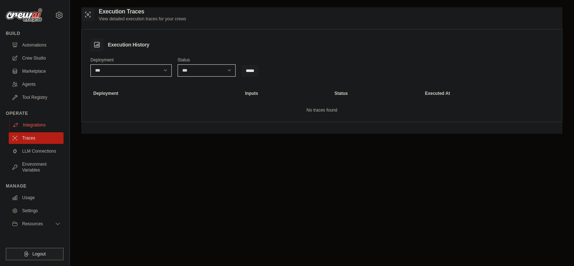
click at [57, 121] on link "Integrations" at bounding box center [36, 125] width 55 height 12
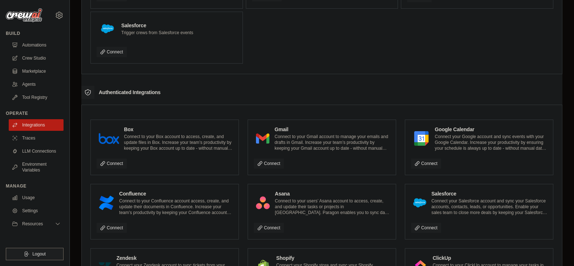
scroll to position [111, 0]
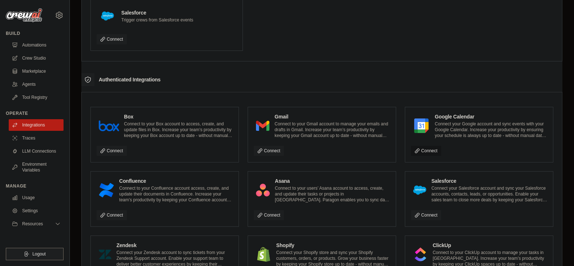
click at [425, 150] on link "Connect" at bounding box center [426, 151] width 30 height 10
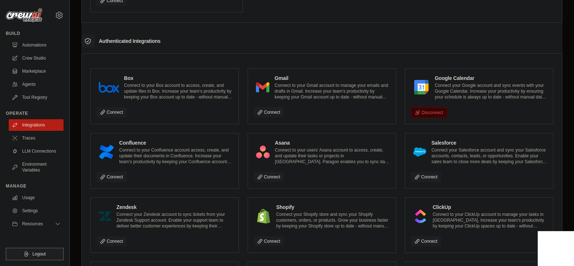
scroll to position [163, 0]
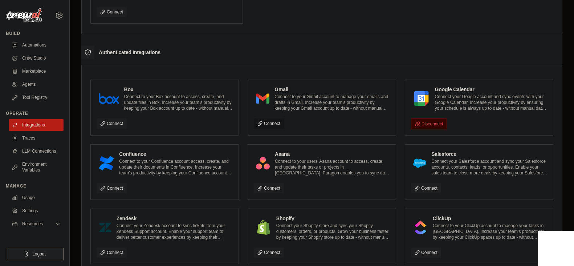
click at [266, 122] on link "Connect" at bounding box center [269, 123] width 30 height 10
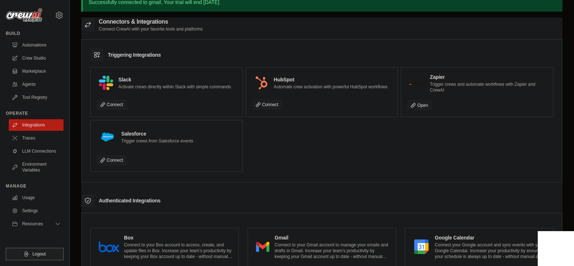
scroll to position [2, 0]
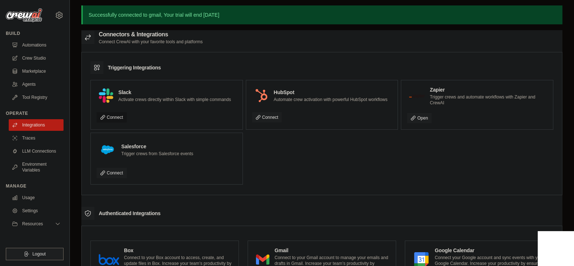
click at [114, 114] on link "Connect" at bounding box center [112, 117] width 30 height 10
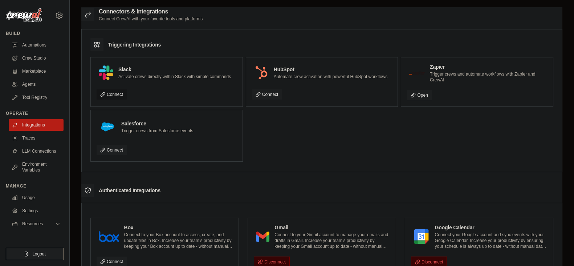
drag, startPoint x: 0, startPoint y: 0, endPoint x: 120, endPoint y: 97, distance: 154.6
click at [120, 97] on link "Connect" at bounding box center [112, 94] width 30 height 10
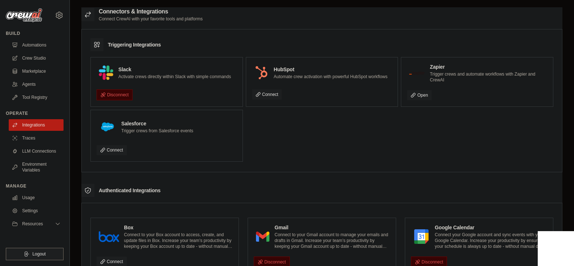
click at [196, 67] on h4 "Slack" at bounding box center [174, 69] width 113 height 7
click at [195, 84] on div "Slack Activate crews directly within Slack with simple commands Disconnect" at bounding box center [167, 81] width 140 height 37
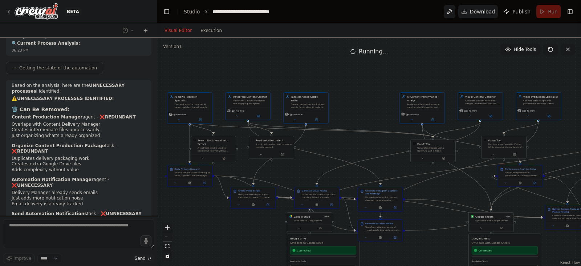
click at [342, 147] on div ".deletable-edge-delete-btn { width: 20px; height: 20px; border: 0px solid #ffff…" at bounding box center [369, 152] width 424 height 228
drag, startPoint x: 414, startPoint y: 113, endPoint x: 341, endPoint y: 100, distance: 74.2
click at [341, 101] on span "gpt-4o-mini" at bounding box center [343, 102] width 13 height 3
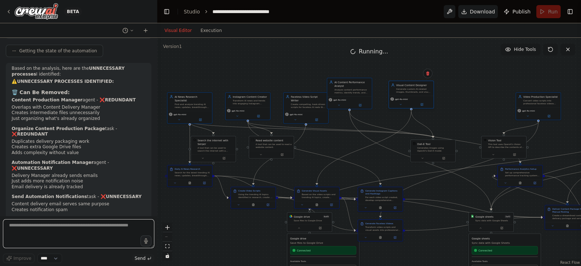
drag, startPoint x: 473, startPoint y: 111, endPoint x: 397, endPoint y: 96, distance: 77.0
click at [397, 97] on div "gpt-4o-mini" at bounding box center [398, 99] width 17 height 4
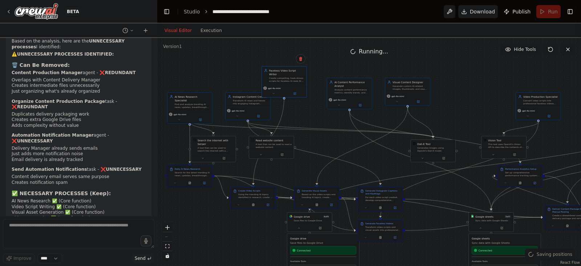
drag, startPoint x: 311, startPoint y: 104, endPoint x: 287, endPoint y: 78, distance: 35.2
click at [287, 78] on div "Create compelling, hook-driven scripts for faceless AI reels that capture atten…" at bounding box center [286, 80] width 35 height 6
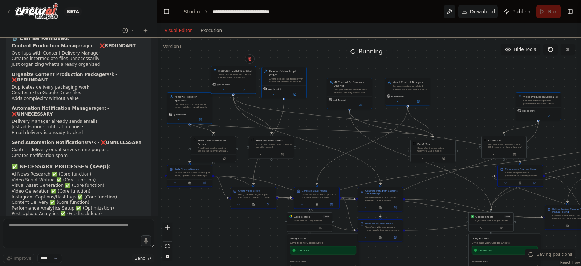
drag, startPoint x: 247, startPoint y: 113, endPoint x: 226, endPoint y: 79, distance: 39.7
click at [226, 79] on div "Instagram Content Creator Transform AI news and trends into engaging Instagram …" at bounding box center [233, 80] width 45 height 28
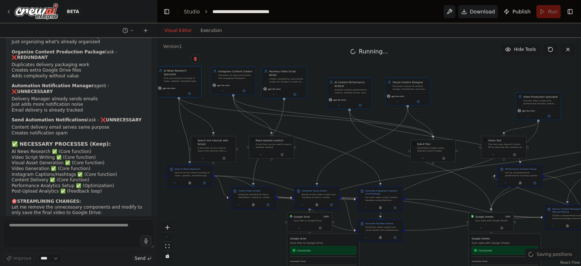
drag, startPoint x: 196, startPoint y: 107, endPoint x: 183, endPoint y: 79, distance: 30.2
click at [183, 79] on div "AI News Research Specialist Find and analyze trending AI news, updates, breakth…" at bounding box center [178, 82] width 45 height 32
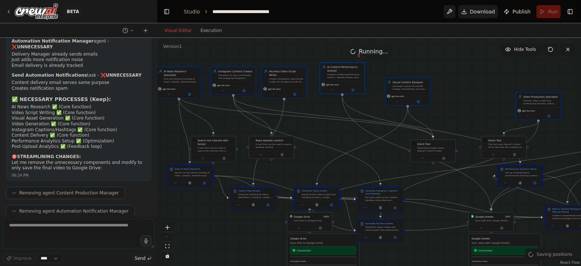
drag, startPoint x: 351, startPoint y: 98, endPoint x: 342, endPoint y: 81, distance: 20.1
click at [342, 81] on div "gpt-4o-mini" at bounding box center [342, 87] width 45 height 13
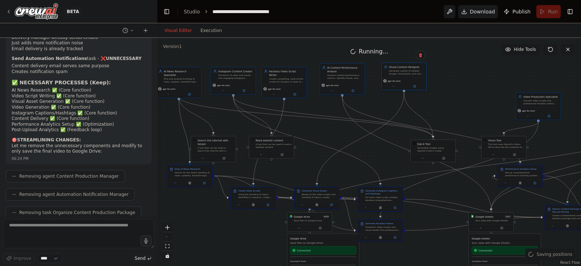
drag, startPoint x: 393, startPoint y: 94, endPoint x: 390, endPoint y: 79, distance: 15.2
click at [390, 79] on span "gpt-4o-mini" at bounding box center [394, 80] width 13 height 3
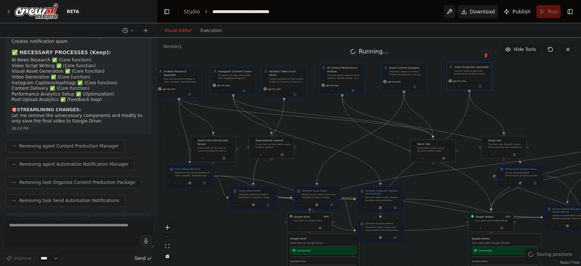
drag, startPoint x: 531, startPoint y: 111, endPoint x: 457, endPoint y: 83, distance: 78.7
click at [457, 83] on div "gpt-4o-mini" at bounding box center [469, 83] width 45 height 13
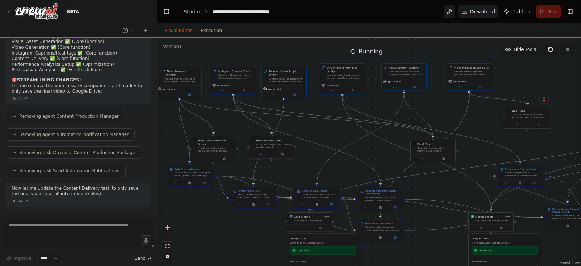
drag, startPoint x: 506, startPoint y: 151, endPoint x: 529, endPoint y: 122, distance: 37.8
click at [529, 122] on div at bounding box center [527, 125] width 45 height 8
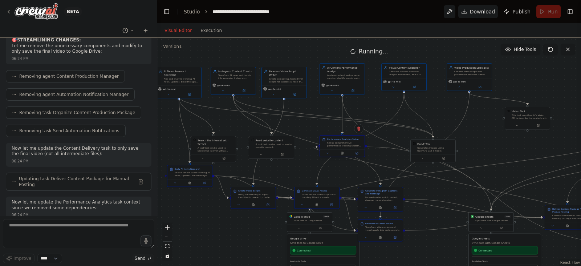
drag, startPoint x: 515, startPoint y: 175, endPoint x: 328, endPoint y: 144, distance: 188.7
click at [328, 144] on div "Performance Analytics Setup Set up comprehensive performance tracking systems b…" at bounding box center [342, 142] width 40 height 9
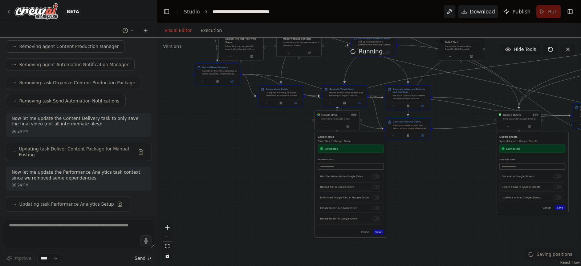
drag, startPoint x: 241, startPoint y: 243, endPoint x: 254, endPoint y: 137, distance: 106.8
click at [254, 137] on div ".deletable-edge-delete-btn { width: 20px; height: 20px; border: 0px solid #ffff…" at bounding box center [369, 152] width 424 height 228
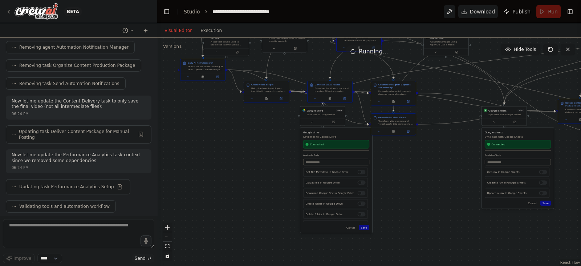
scroll to position [7088, 0]
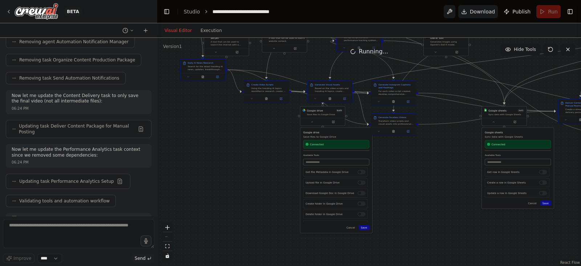
click at [347, 136] on p "Save files to Google Drive" at bounding box center [336, 137] width 66 height 4
click at [351, 141] on div "Connected" at bounding box center [336, 144] width 66 height 8
click at [312, 121] on icon at bounding box center [311, 121] width 1 height 1
click at [494, 122] on icon at bounding box center [493, 121] width 3 height 3
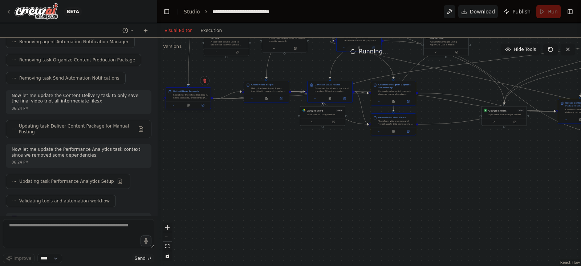
drag, startPoint x: 201, startPoint y: 68, endPoint x: 183, endPoint y: 101, distance: 37.7
click at [183, 101] on div "Daily AI News Research Search for the latest trending AI news, updates, breakth…" at bounding box center [188, 94] width 45 height 14
drag, startPoint x: 260, startPoint y: 90, endPoint x: 230, endPoint y: 166, distance: 82.3
click at [230, 166] on div "Create Video Scripts Using the trending AI topics identified in research, creat…" at bounding box center [235, 163] width 45 height 22
click at [328, 162] on div ".deletable-edge-delete-btn { width: 20px; height: 20px; border: 0px solid #ffff…" at bounding box center [369, 152] width 424 height 228
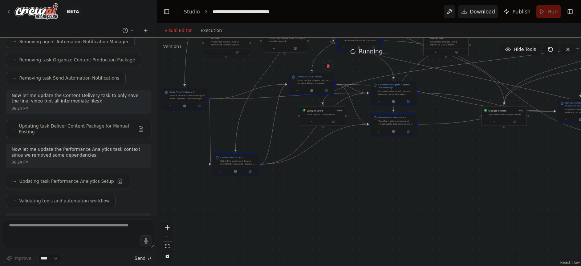
drag, startPoint x: 328, startPoint y: 88, endPoint x: 309, endPoint y: 84, distance: 19.6
click at [309, 84] on div "Based on the video scripts and trending AI topics, create custom visual assets …" at bounding box center [314, 82] width 35 height 6
drag, startPoint x: 315, startPoint y: 117, endPoint x: 543, endPoint y: 207, distance: 245.7
click at [543, 207] on div at bounding box center [540, 208] width 45 height 8
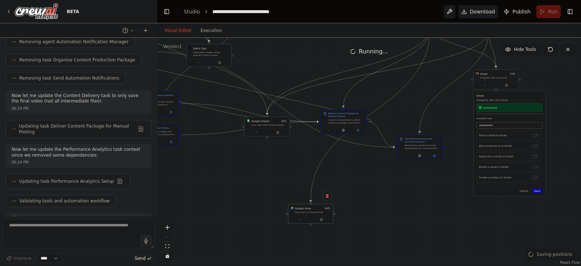
drag, startPoint x: 489, startPoint y: 184, endPoint x: 252, endPoint y: 195, distance: 237.2
click at [252, 195] on div ".deletable-edge-delete-btn { width: 20px; height: 20px; border: 0px solid #ffff…" at bounding box center [369, 152] width 424 height 228
drag, startPoint x: 322, startPoint y: 217, endPoint x: 515, endPoint y: 139, distance: 208.0
click at [137, 93] on div "AI News Research Specialist Find and analyze trending AI news, updates, breakth…" at bounding box center [31, 36] width 212 height 114
drag, startPoint x: 364, startPoint y: 204, endPoint x: 450, endPoint y: 148, distance: 103.1
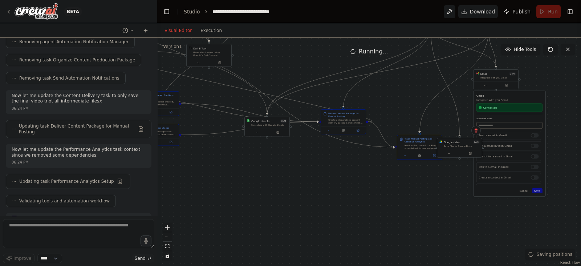
click at [450, 148] on div "Google drive 9 of 9 Save files to Google Drive" at bounding box center [459, 148] width 45 height 20
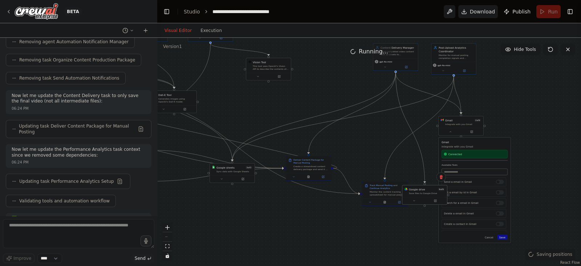
drag, startPoint x: 427, startPoint y: 191, endPoint x: 391, endPoint y: 238, distance: 60.3
click at [391, 238] on div ".deletable-edge-delete-btn { width: 20px; height: 20px; border: 0px solid #ffff…" at bounding box center [369, 152] width 424 height 228
click at [449, 133] on icon at bounding box center [448, 132] width 3 height 3
drag, startPoint x: 454, startPoint y: 129, endPoint x: 536, endPoint y: 130, distance: 81.3
click at [536, 130] on div at bounding box center [538, 132] width 45 height 8
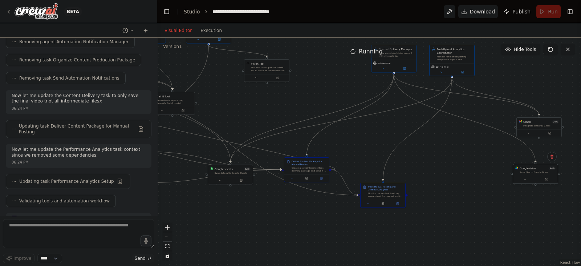
drag, startPoint x: 424, startPoint y: 195, endPoint x: 538, endPoint y: 174, distance: 115.1
click at [538, 173] on div "Save files to Google Drive" at bounding box center [537, 172] width 36 height 3
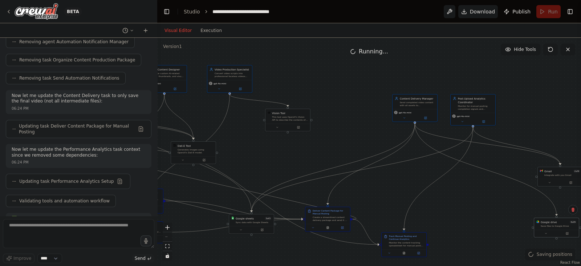
drag, startPoint x: 335, startPoint y: 79, endPoint x: 356, endPoint y: 128, distance: 53.2
click at [356, 128] on div ".deletable-edge-delete-btn { width: 20px; height: 20px; border: 0px solid #ffff…" at bounding box center [369, 152] width 424 height 228
drag, startPoint x: 427, startPoint y: 108, endPoint x: 356, endPoint y: 80, distance: 76.4
click at [356, 80] on div "gpt-4o-mini" at bounding box center [353, 85] width 45 height 13
drag, startPoint x: 469, startPoint y: 108, endPoint x: 415, endPoint y: 79, distance: 61.1
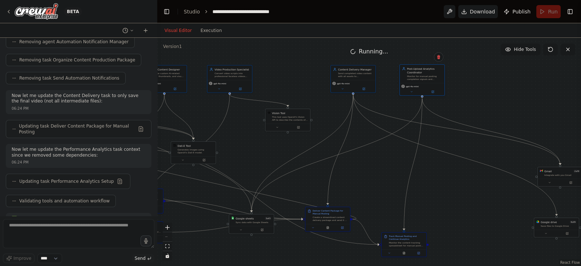
click at [415, 79] on div "Monitor for manual posting completion signals and coordinate post-upload analyt…" at bounding box center [424, 78] width 35 height 6
click at [496, 105] on div ".deletable-edge-delete-btn { width: 20px; height: 20px; border: 0px solid #ffff…" at bounding box center [369, 152] width 424 height 228
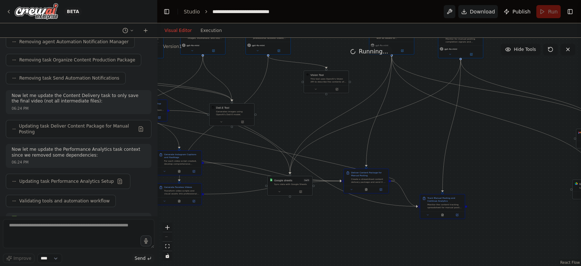
drag, startPoint x: 453, startPoint y: 184, endPoint x: 492, endPoint y: 146, distance: 54.2
click at [492, 146] on div ".deletable-edge-delete-btn { width: 20px; height: 20px; border: 0px solid #ffff…" at bounding box center [369, 152] width 424 height 228
drag, startPoint x: 365, startPoint y: 177, endPoint x: 326, endPoint y: 238, distance: 72.5
click at [326, 238] on div "Create a streamlined content delivery package and send it to iallipkivda@gmail.…" at bounding box center [328, 241] width 35 height 6
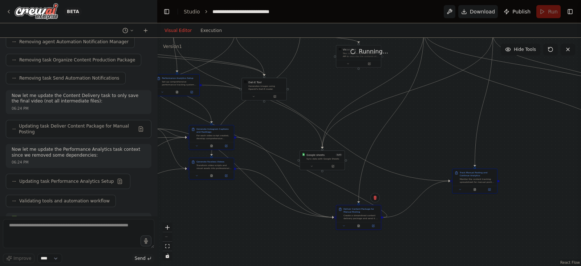
drag, startPoint x: 376, startPoint y: 162, endPoint x: 411, endPoint y: 133, distance: 45.2
click at [411, 133] on div ".deletable-edge-delete-btn { width: 20px; height: 20px; border: 0px solid #ffff…" at bounding box center [369, 152] width 424 height 228
drag, startPoint x: 321, startPoint y: 157, endPoint x: 326, endPoint y: 81, distance: 76.4
click at [326, 81] on div "Google sheets 3 of 3 Sync data with Google Sheets" at bounding box center [328, 77] width 45 height 12
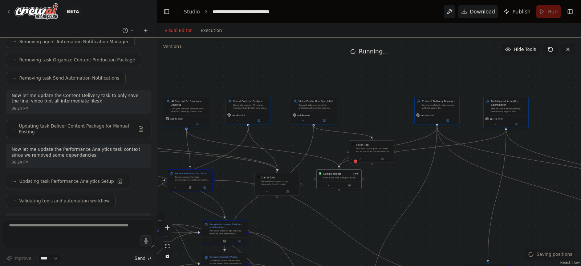
drag, startPoint x: 338, startPoint y: 117, endPoint x: 347, endPoint y: 186, distance: 70.2
click at [347, 186] on div ".deletable-edge-delete-btn { width: 20px; height: 20px; border: 0px solid #ffff…" at bounding box center [369, 152] width 424 height 228
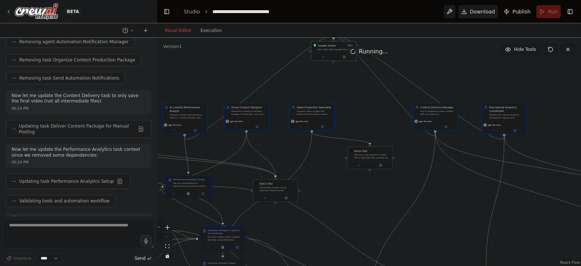
drag, startPoint x: 335, startPoint y: 151, endPoint x: 332, endPoint y: 49, distance: 102.0
click at [332, 49] on div "Version 1 Hide Tools .deletable-edge-delete-btn { width: 20px; height: 20px; bo…" at bounding box center [369, 152] width 424 height 228
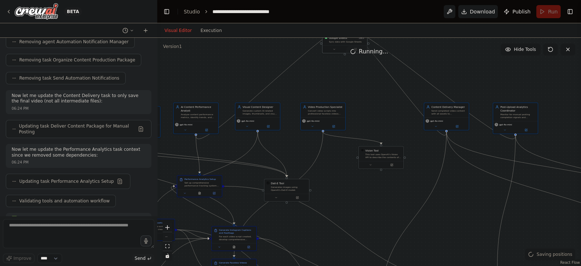
drag, startPoint x: 357, startPoint y: 110, endPoint x: 367, endPoint y: 126, distance: 18.9
click at [367, 126] on div ".deletable-edge-delete-btn { width: 20px; height: 20px; border: 0px solid #ffff…" at bounding box center [369, 152] width 424 height 228
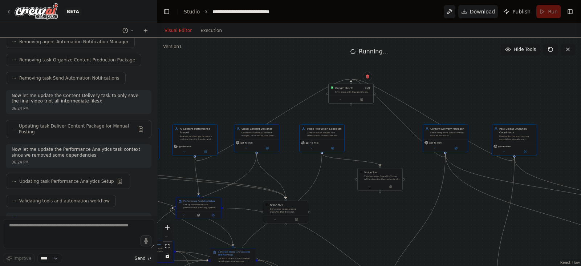
drag, startPoint x: 345, startPoint y: 64, endPoint x: 352, endPoint y: 95, distance: 31.8
click at [352, 95] on div "Google sheets 3 of 3 Sync data with Google Sheets" at bounding box center [350, 93] width 45 height 20
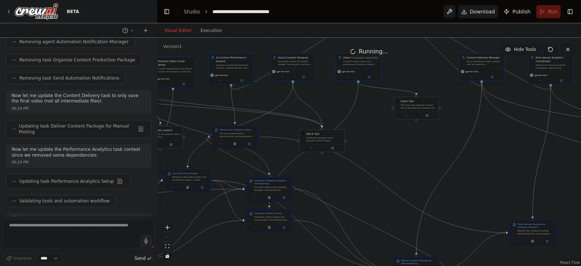
drag, startPoint x: 351, startPoint y: 130, endPoint x: 390, endPoint y: 55, distance: 84.6
click at [390, 55] on div "Version 1 Hide Tools .deletable-edge-delete-btn { width: 20px; height: 20px; bo…" at bounding box center [369, 152] width 424 height 228
drag, startPoint x: 327, startPoint y: 140, endPoint x: 203, endPoint y: 146, distance: 123.9
click at [203, 146] on div "Dall-E Tool Generates images using OpenAI's Dall-E model." at bounding box center [201, 143] width 45 height 23
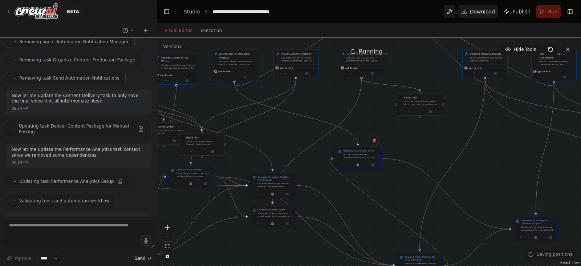
drag, startPoint x: 249, startPoint y: 132, endPoint x: 415, endPoint y: 155, distance: 168.2
click at [415, 155] on div ".deletable-edge-delete-btn { width: 20px; height: 20px; border: 0px solid #ffff…" at bounding box center [369, 152] width 424 height 228
drag, startPoint x: 393, startPoint y: 159, endPoint x: 410, endPoint y: 151, distance: 19.0
click at [410, 151] on div "Set up comprehensive performance tracking systems by creating: 1) A performance…" at bounding box center [418, 149] width 35 height 6
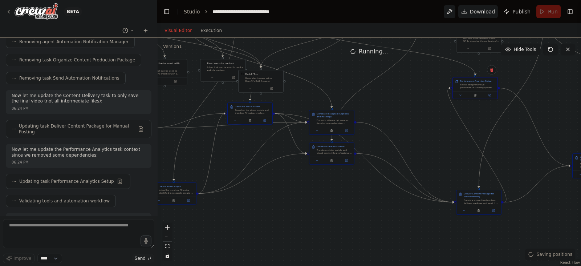
drag, startPoint x: 359, startPoint y: 179, endPoint x: 417, endPoint y: 116, distance: 86.3
click at [417, 116] on div ".deletable-edge-delete-btn { width: 20px; height: 20px; border: 0px solid #ffff…" at bounding box center [369, 152] width 424 height 228
drag, startPoint x: 322, startPoint y: 125, endPoint x: 273, endPoint y: 232, distance: 118.1
click at [273, 232] on div "Generate Instagram Captions and Hashtags For each video script created, develop…" at bounding box center [282, 223] width 45 height 25
drag, startPoint x: 255, startPoint y: 106, endPoint x: 296, endPoint y: 103, distance: 41.1
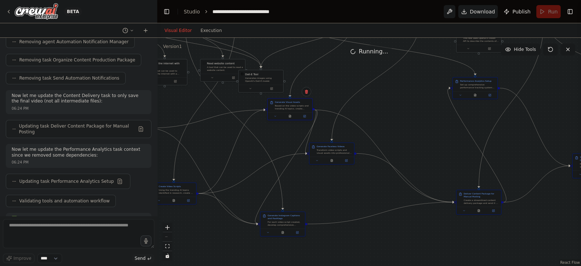
click at [296, 103] on div "Generate Visual Assets Based on the video scripts and trending AI topics, creat…" at bounding box center [292, 105] width 35 height 9
click at [353, 180] on div at bounding box center [351, 181] width 45 height 8
drag, startPoint x: 332, startPoint y: 155, endPoint x: 342, endPoint y: 171, distance: 19.1
click at [342, 171] on div at bounding box center [340, 174] width 45 height 8
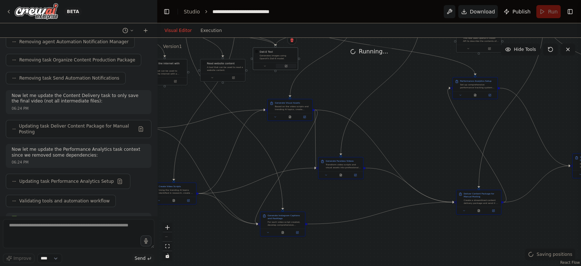
drag, startPoint x: 263, startPoint y: 89, endPoint x: 279, endPoint y: 66, distance: 28.2
click at [279, 66] on button at bounding box center [286, 66] width 21 height 4
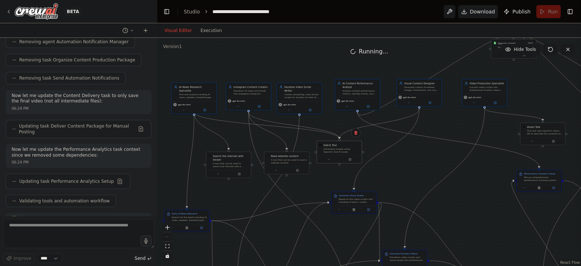
drag, startPoint x: 327, startPoint y: 74, endPoint x: 391, endPoint y: 167, distance: 112.5
click at [391, 167] on div ".deletable-edge-delete-btn { width: 20px; height: 20px; border: 0px solid #ffff…" at bounding box center [369, 152] width 424 height 228
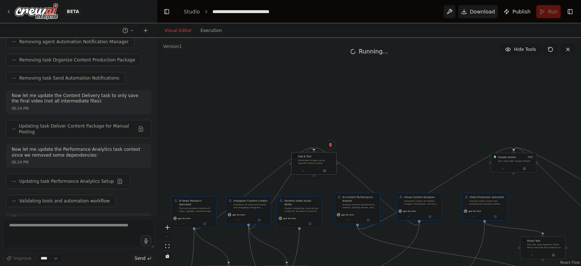
drag, startPoint x: 336, startPoint y: 151, endPoint x: 309, endPoint y: 162, distance: 28.9
click at [309, 162] on div "Generates images using OpenAI's Dall-E model." at bounding box center [316, 162] width 36 height 6
drag, startPoint x: 546, startPoint y: 252, endPoint x: 448, endPoint y: 151, distance: 140.1
drag, startPoint x: 541, startPoint y: 244, endPoint x: 401, endPoint y: 152, distance: 167.0
click at [401, 152] on div "This tool uses OpenAI's Vision API to describe the contents of an image." at bounding box center [410, 154] width 36 height 6
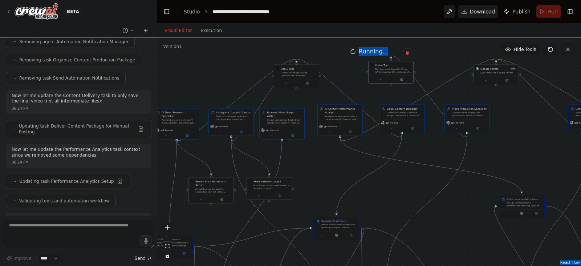
drag, startPoint x: 350, startPoint y: 142, endPoint x: 332, endPoint y: 54, distance: 89.9
click at [332, 54] on div "Version 1 Hide Tools .deletable-edge-delete-btn { width: 20px; height: 20px; bo…" at bounding box center [369, 152] width 424 height 228
click at [76, 238] on textarea at bounding box center [78, 233] width 151 height 29
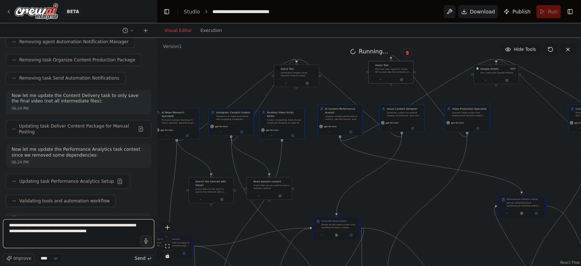
type textarea "**********"
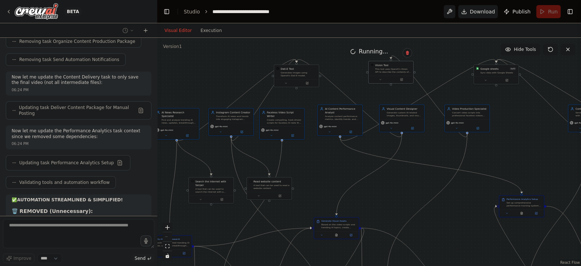
scroll to position [7137, 0]
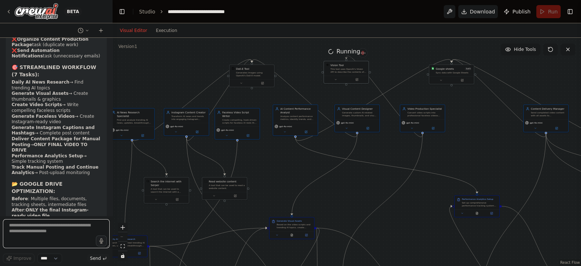
drag, startPoint x: 156, startPoint y: 121, endPoint x: 4, endPoint y: 130, distance: 152.7
click at [4, 130] on div "BETA I want to automate Instagram content creation and posting for the niche of…" at bounding box center [56, 133] width 113 height 266
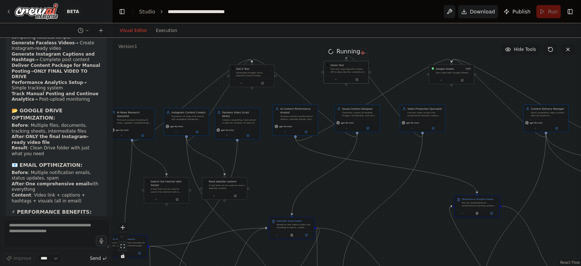
click at [120, 246] on icon "fit view" at bounding box center [122, 246] width 4 height 4
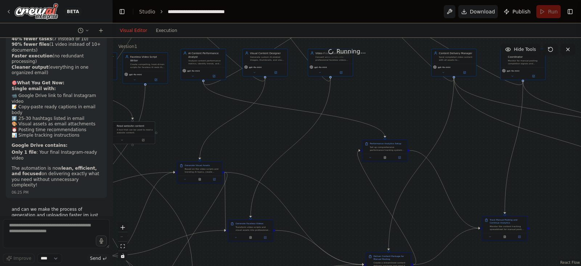
click at [125, 237] on div "React Flow controls" at bounding box center [122, 241] width 9 height 38
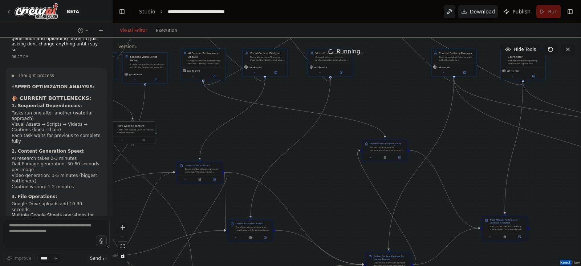
scroll to position [9547, 0]
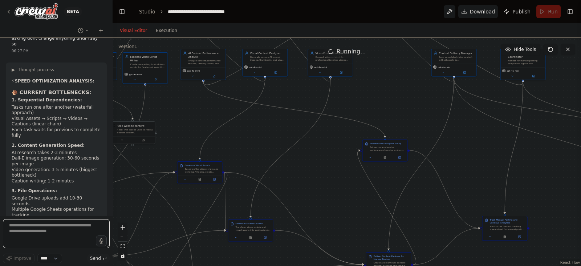
click at [76, 228] on textarea at bounding box center [56, 233] width 107 height 29
type textarea "**********"
click at [97, 257] on span "Send" at bounding box center [95, 258] width 11 height 6
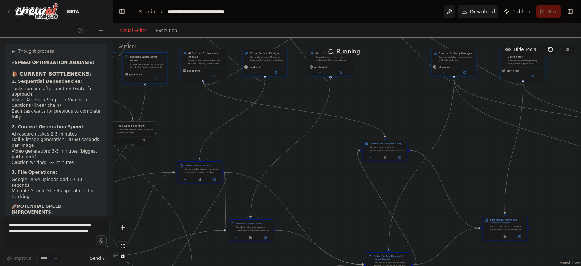
scroll to position [9602, 0]
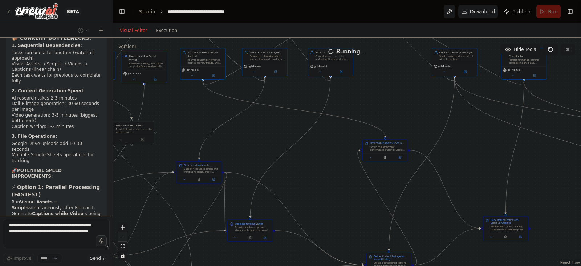
click at [124, 237] on button "zoom out" at bounding box center [122, 236] width 9 height 9
click at [124, 237] on div "React Flow controls" at bounding box center [122, 241] width 9 height 38
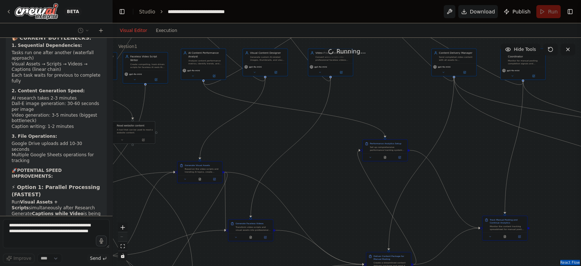
click at [124, 237] on div "React Flow controls" at bounding box center [122, 241] width 9 height 38
click at [242, 140] on div ".deletable-edge-delete-btn { width: 20px; height: 20px; border: 0px solid #ffff…" at bounding box center [347, 152] width 468 height 228
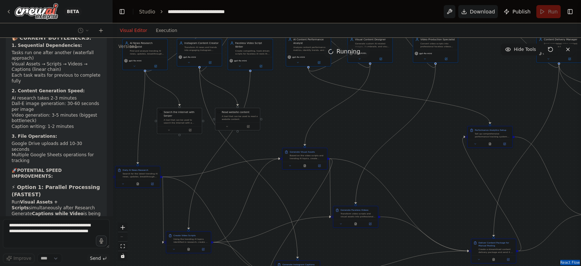
drag, startPoint x: 242, startPoint y: 140, endPoint x: 346, endPoint y: 126, distance: 104.8
click at [346, 126] on div ".deletable-edge-delete-btn { width: 20px; height: 20px; border: 0px solid #ffff…" at bounding box center [347, 152] width 468 height 228
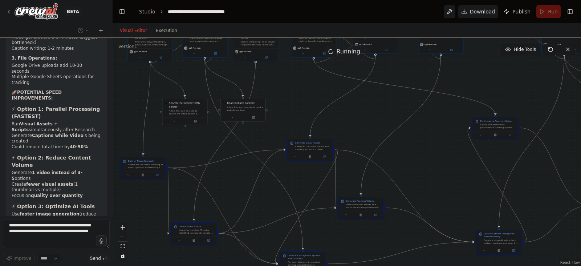
scroll to position [9704, 0]
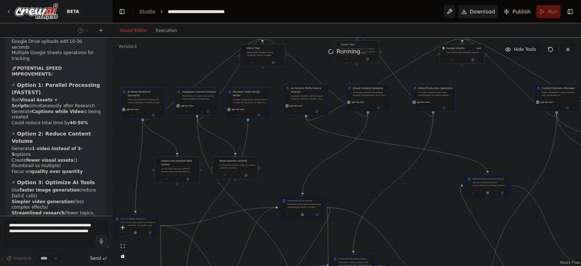
drag, startPoint x: 362, startPoint y: 105, endPoint x: 366, endPoint y: 158, distance: 52.8
click at [366, 158] on div ".deletable-edge-delete-btn { width: 20px; height: 20px; border: 0px solid #ffff…" at bounding box center [347, 152] width 468 height 228
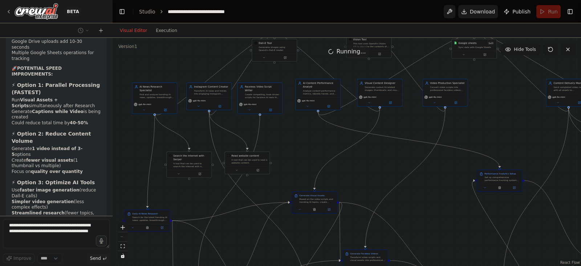
scroll to position [9727, 0]
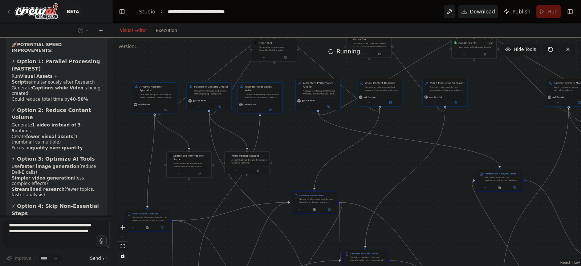
click at [120, 256] on icon "toggle interactivity" at bounding box center [122, 255] width 4 height 4
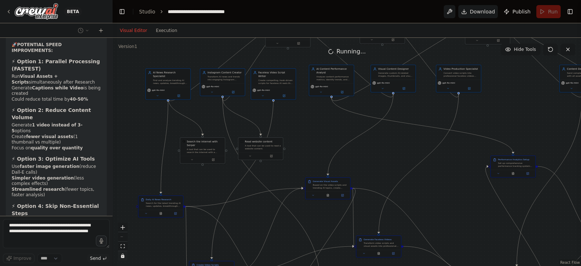
drag, startPoint x: 308, startPoint y: 162, endPoint x: 322, endPoint y: 146, distance: 20.3
click at [322, 146] on div ".deletable-edge-delete-btn { width: 20px; height: 20px; border: 0px solid #ffff…" at bounding box center [347, 152] width 468 height 228
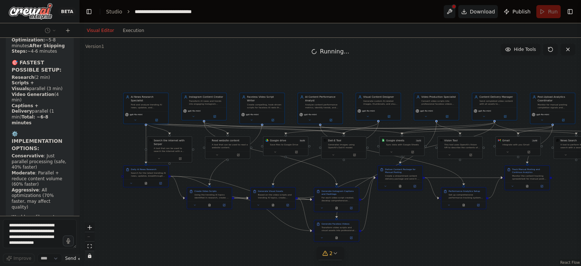
scroll to position [13840, 0]
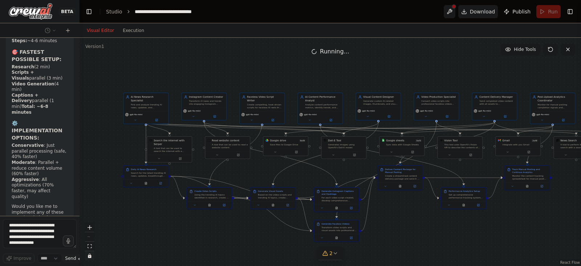
drag, startPoint x: 112, startPoint y: 183, endPoint x: 45, endPoint y: 180, distance: 66.8
click at [45, 180] on div "BETA I want to automate Instagram content creation and posting for the niche of…" at bounding box center [39, 133] width 79 height 266
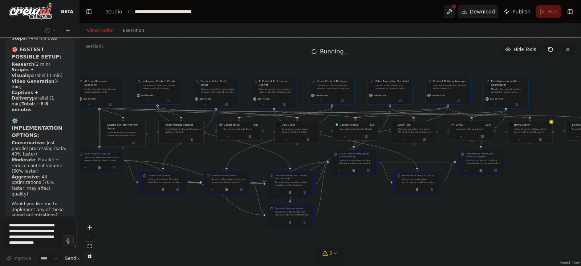
drag, startPoint x: 180, startPoint y: 227, endPoint x: 135, endPoint y: 213, distance: 47.8
click at [135, 213] on div ".deletable-edge-delete-btn { width: 20px; height: 20px; border: 0px solid #ffff…" at bounding box center [329, 152] width 501 height 228
click at [368, 213] on div ".deletable-edge-delete-btn { width: 20px; height: 20px; border: 0px solid #ffff…" at bounding box center [329, 152] width 501 height 228
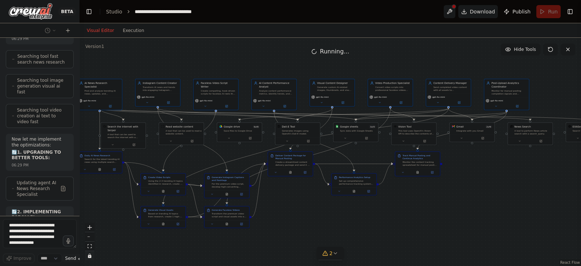
scroll to position [14147, 0]
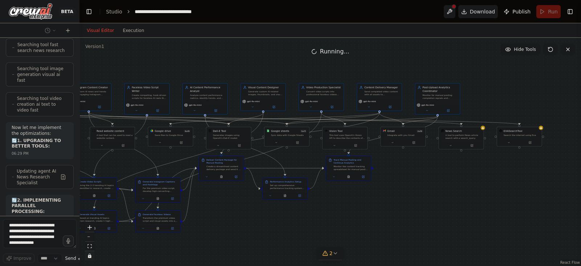
drag, startPoint x: 316, startPoint y: 214, endPoint x: 247, endPoint y: 218, distance: 69.1
click at [247, 218] on div ".deletable-edge-delete-btn { width: 20px; height: 20px; border: 0px solid #ffff…" at bounding box center [329, 152] width 501 height 228
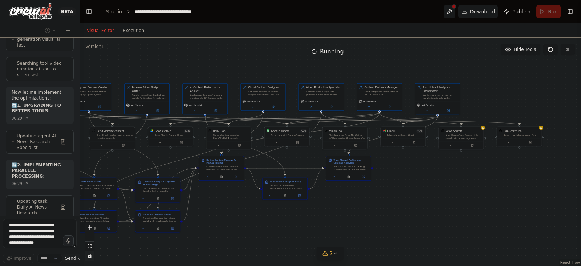
click at [449, 147] on div ".deletable-edge-delete-btn { width: 20px; height: 20px; border: 0px solid #ffff…" at bounding box center [329, 152] width 501 height 228
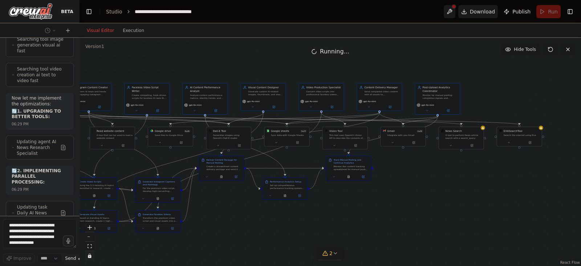
click at [471, 136] on div ".deletable-edge-delete-btn { width: 20px; height: 20px; border: 0px solid #ffff…" at bounding box center [329, 152] width 501 height 228
click at [454, 14] on button at bounding box center [450, 11] width 12 height 13
type input "**********"
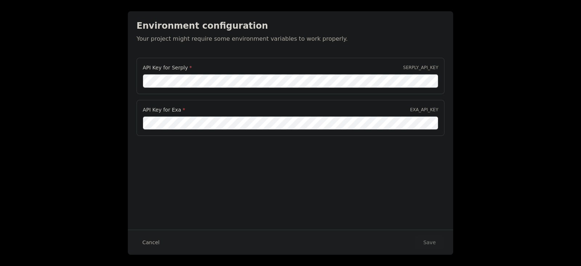
scroll to position [0, 0]
click at [433, 243] on button "Save" at bounding box center [429, 242] width 30 height 13
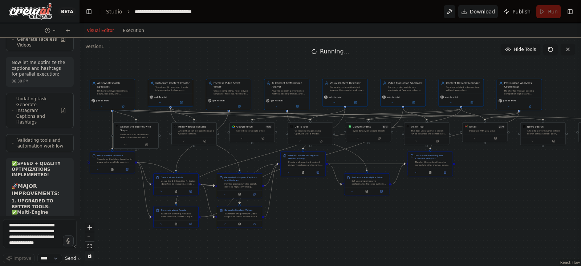
drag, startPoint x: 437, startPoint y: 185, endPoint x: 519, endPoint y: 180, distance: 81.8
click at [519, 180] on div ".deletable-edge-delete-btn { width: 20px; height: 20px; border: 0px solid #ffff…" at bounding box center [329, 152] width 501 height 228
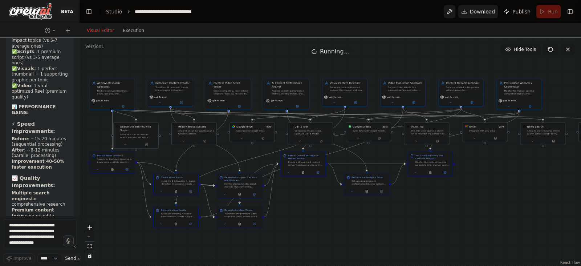
scroll to position [14878, 0]
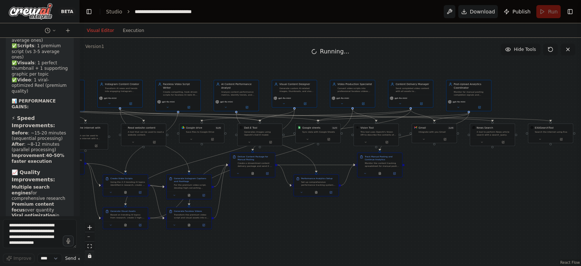
drag, startPoint x: 490, startPoint y: 154, endPoint x: 440, endPoint y: 155, distance: 50.5
click at [440, 155] on div ".deletable-edge-delete-btn { width: 20px; height: 20px; border: 0px solid #ffff…" at bounding box center [329, 152] width 501 height 228
click at [541, 142] on div ".deletable-edge-delete-btn { width: 20px; height: 20px; border: 0px solid #ffff…" at bounding box center [329, 152] width 501 height 228
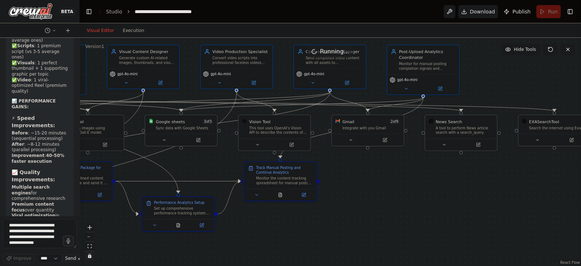
click at [88, 256] on icon "toggle interactivity" at bounding box center [89, 255] width 3 height 4
click at [539, 144] on div at bounding box center [554, 138] width 72 height 12
click at [538, 139] on icon at bounding box center [537, 138] width 5 height 5
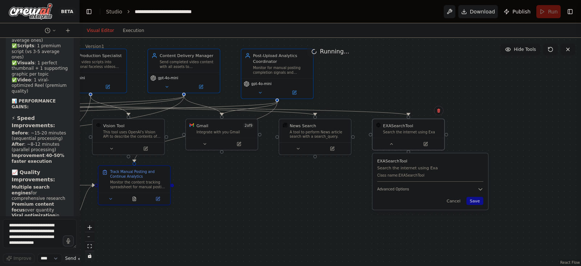
drag, startPoint x: 497, startPoint y: 206, endPoint x: 351, endPoint y: 210, distance: 146.3
click at [351, 210] on div ".deletable-edge-delete-btn { width: 20px; height: 20px; border: 0px solid #ffff…" at bounding box center [329, 152] width 501 height 228
click at [481, 192] on div "EXASearchTool Search the internet using Exa Class name: EXASearchTool Advanced …" at bounding box center [429, 181] width 115 height 56
click at [481, 190] on icon "button" at bounding box center [480, 189] width 6 height 6
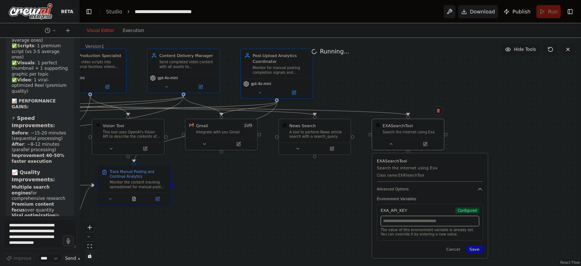
click at [463, 222] on input "text" at bounding box center [429, 221] width 98 height 11
paste input "**********"
type input "**********"
click at [478, 249] on button "Save" at bounding box center [474, 249] width 17 height 8
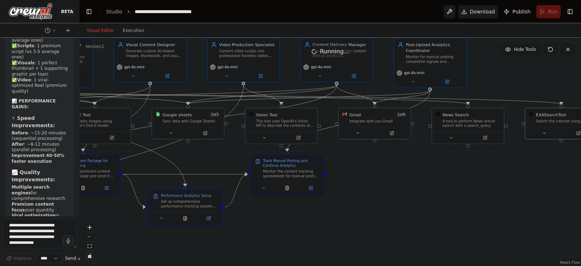
drag, startPoint x: 372, startPoint y: 199, endPoint x: 525, endPoint y: 188, distance: 153.5
click at [525, 188] on div ".deletable-edge-delete-btn { width: 20px; height: 20px; border: 0px solid #ffff…" at bounding box center [329, 152] width 501 height 228
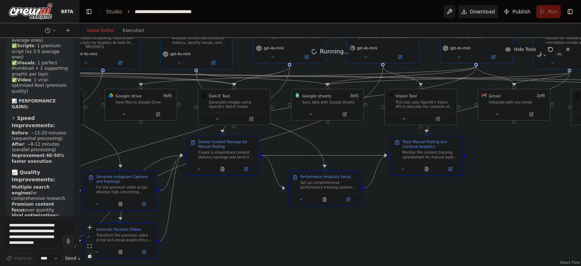
drag, startPoint x: 441, startPoint y: 190, endPoint x: 580, endPoint y: 165, distance: 141.5
click at [580, 165] on div "BETA I want to automate Instagram content creation and posting for the niche of…" at bounding box center [290, 133] width 581 height 266
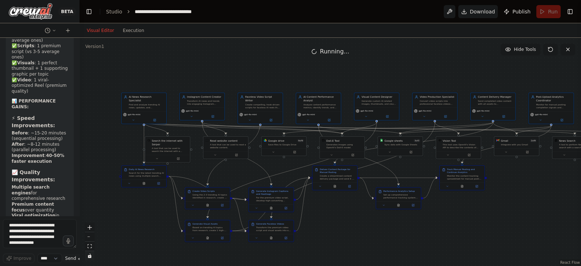
drag, startPoint x: 435, startPoint y: 201, endPoint x: 492, endPoint y: 217, distance: 59.2
click at [492, 217] on div ".deletable-edge-delete-btn { width: 20px; height: 20px; border: 0px solid #ffff…" at bounding box center [329, 152] width 501 height 228
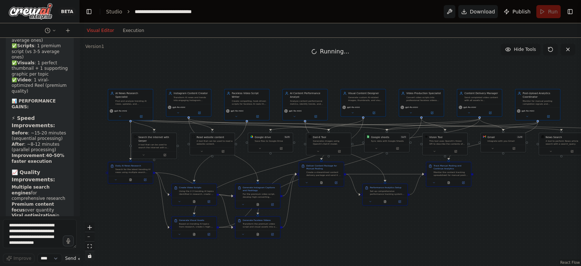
drag, startPoint x: 492, startPoint y: 217, endPoint x: 454, endPoint y: 206, distance: 39.7
click at [454, 206] on div ".deletable-edge-delete-btn { width: 20px; height: 20px; border: 0px solid #ffff…" at bounding box center [329, 152] width 501 height 228
click at [554, 52] on button at bounding box center [550, 50] width 15 height 12
click at [550, 51] on icon at bounding box center [550, 49] width 6 height 6
click at [549, 14] on header "**********" at bounding box center [329, 11] width 501 height 23
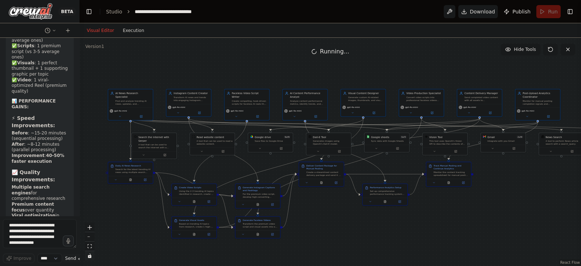
click at [131, 32] on button "Execution" at bounding box center [133, 30] width 30 height 9
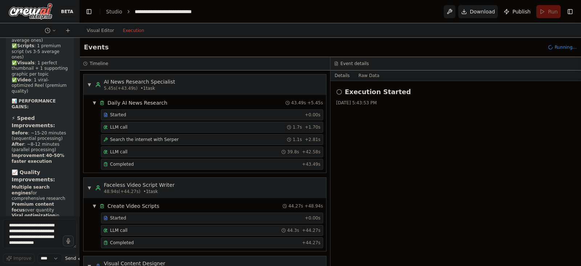
click at [561, 47] on span "Running..." at bounding box center [565, 47] width 22 height 6
click at [560, 13] on header "**********" at bounding box center [329, 11] width 501 height 23
click at [550, 11] on header "**********" at bounding box center [329, 11] width 501 height 23
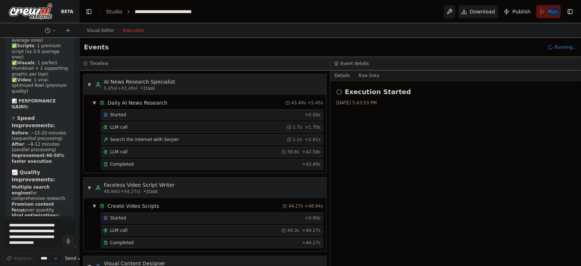
click at [579, 11] on button "Toggle Sidebar" at bounding box center [581, 133] width 6 height 266
click at [568, 12] on button "Toggle Right Sidebar" at bounding box center [570, 12] width 10 height 10
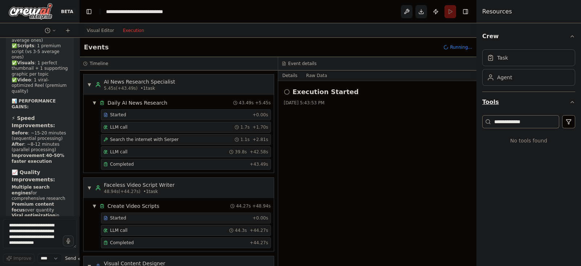
click at [568, 99] on button "Tools" at bounding box center [528, 102] width 93 height 20
click at [553, 60] on div "Task" at bounding box center [528, 57] width 93 height 17
click at [572, 36] on icon "button" at bounding box center [572, 36] width 6 height 6
click at [88, 9] on button "Toggle Left Sidebar" at bounding box center [89, 12] width 10 height 10
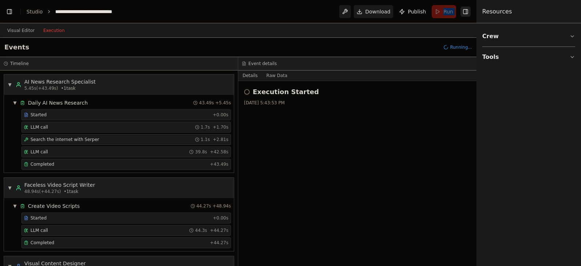
click at [468, 16] on button "Toggle Right Sidebar" at bounding box center [465, 12] width 10 height 10
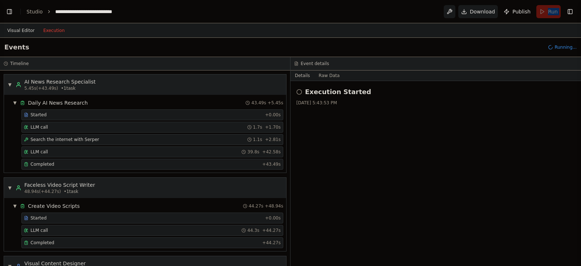
click at [24, 30] on button "Visual Editor" at bounding box center [21, 30] width 36 height 9
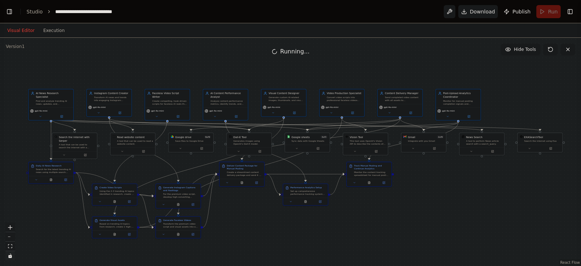
click at [486, 47] on div "Running..." at bounding box center [290, 51] width 581 height 13
click at [490, 13] on span "Download" at bounding box center [482, 11] width 25 height 7
click at [12, 11] on button "Toggle Left Sidebar" at bounding box center [9, 12] width 10 height 10
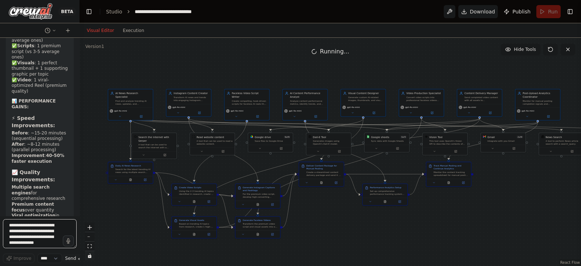
click at [44, 224] on textarea "**********" at bounding box center [40, 233] width 74 height 29
type textarea "**********"
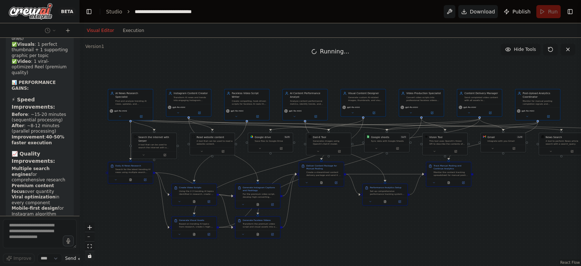
scroll to position [14920, 0]
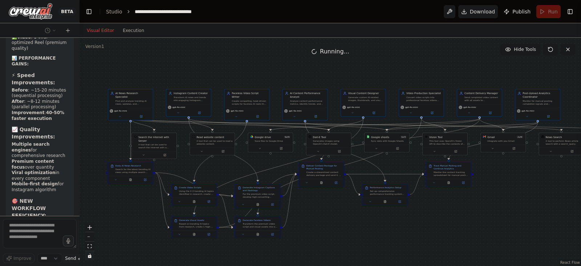
click at [550, 12] on header "**********" at bounding box center [329, 11] width 501 height 23
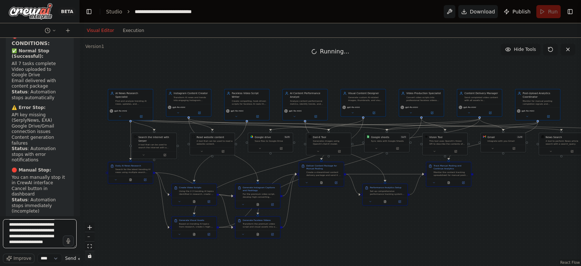
scroll to position [15, 0]
click at [50, 228] on textarea "**********" at bounding box center [40, 233] width 74 height 29
click at [78, 261] on div at bounding box center [78, 133] width 3 height 266
type textarea "**********"
click at [69, 258] on span "Send" at bounding box center [70, 258] width 11 height 6
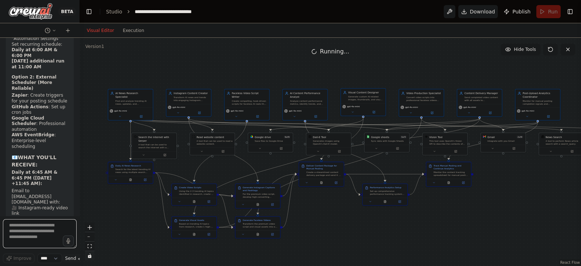
scroll to position [16683, 0]
click at [25, 12] on img at bounding box center [31, 11] width 44 height 16
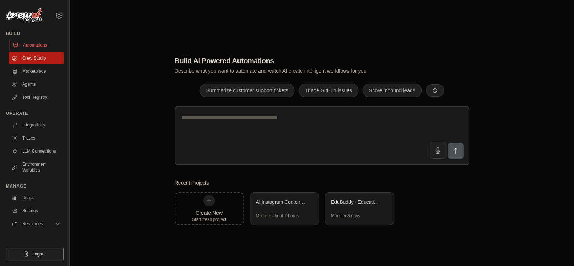
click at [45, 48] on link "Automations" at bounding box center [36, 45] width 55 height 12
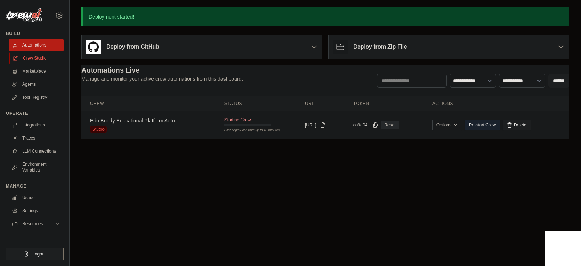
click at [48, 62] on link "Crew Studio" at bounding box center [36, 58] width 55 height 12
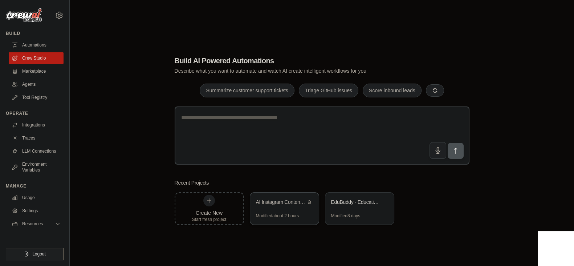
click at [285, 208] on div "AI Instagram Content Automation" at bounding box center [284, 202] width 69 height 20
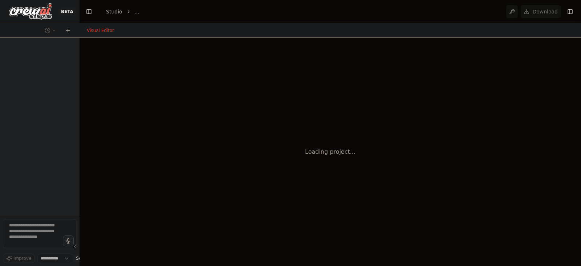
select select "****"
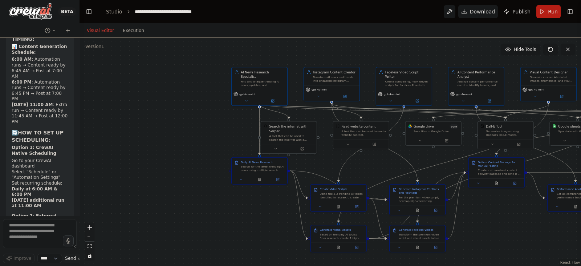
scroll to position [16603, 0]
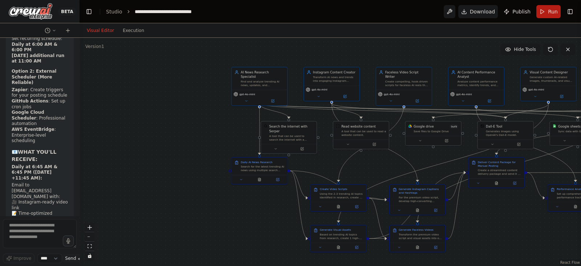
drag, startPoint x: 10, startPoint y: 90, endPoint x: 44, endPoint y: 205, distance: 119.4
click at [44, 205] on div "✅ DAILY AUTOMATIC SCHEDULE CONFIGURED! 📅 YOUR POSTING SCHEDULE: Monday-Saturday…" at bounding box center [40, 188] width 68 height 779
click at [162, 164] on div ".deletable-edge-delete-btn { width: 20px; height: 20px; border: 0px solid #ffff…" at bounding box center [329, 152] width 501 height 228
click at [42, 229] on textarea at bounding box center [40, 233] width 74 height 29
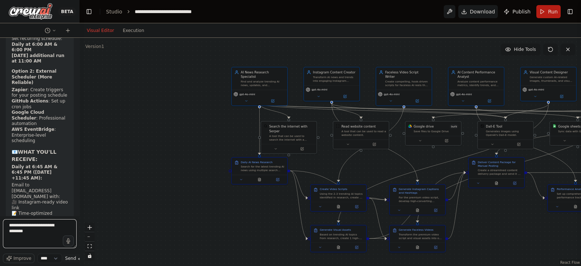
type textarea "**********"
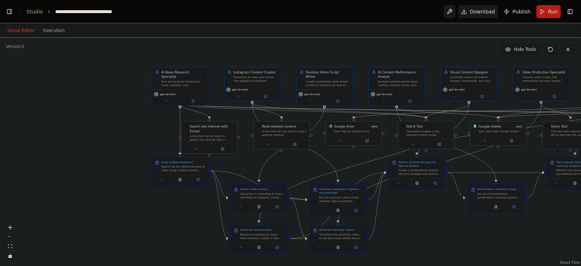
scroll to position [17299, 0]
click at [8, 13] on button "Toggle Left Sidebar" at bounding box center [9, 12] width 10 height 10
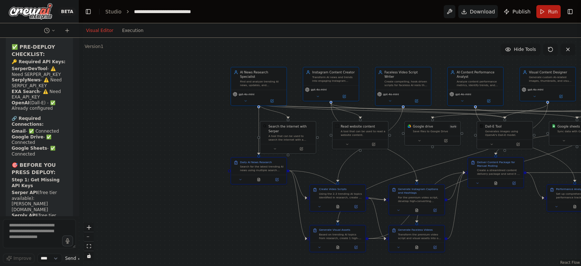
scroll to position [17419, 0]
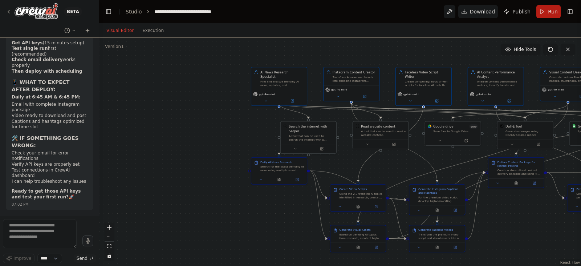
drag, startPoint x: 77, startPoint y: 202, endPoint x: 120, endPoint y: 202, distance: 43.2
click at [120, 202] on div "BETA I want to automate Instagram content creation and posting for the niche of…" at bounding box center [290, 133] width 581 height 266
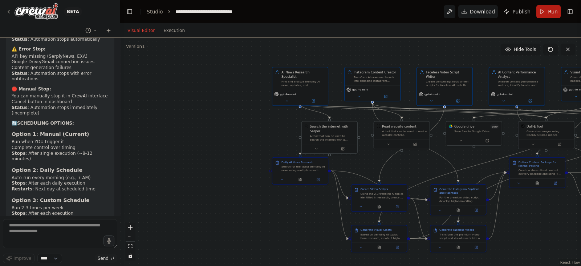
scroll to position [10673, 0]
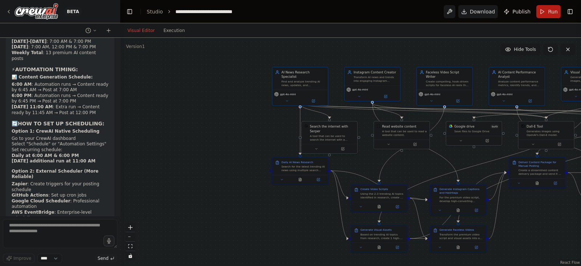
scroll to position [11469, 0]
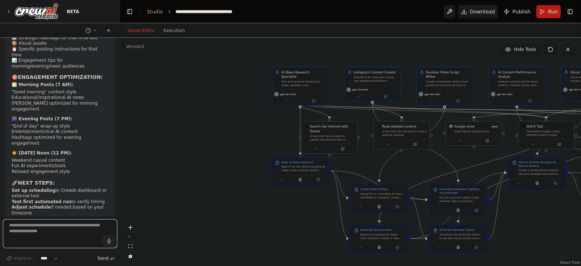
click at [49, 230] on textarea at bounding box center [60, 233] width 114 height 29
paste textarea "**********"
click at [10, 228] on textarea "**********" at bounding box center [60, 233] width 114 height 29
click at [14, 240] on textarea "**********" at bounding box center [60, 233] width 114 height 29
click at [37, 233] on textarea "**********" at bounding box center [60, 233] width 114 height 29
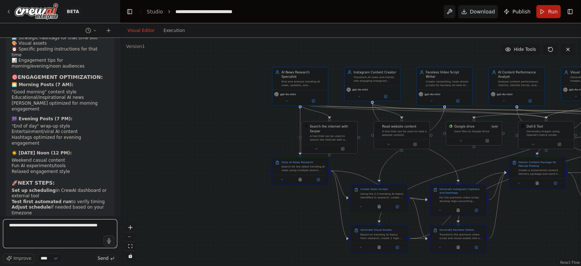
click at [9, 236] on textarea "**********" at bounding box center [60, 233] width 114 height 29
click at [48, 236] on textarea "**********" at bounding box center [60, 233] width 114 height 29
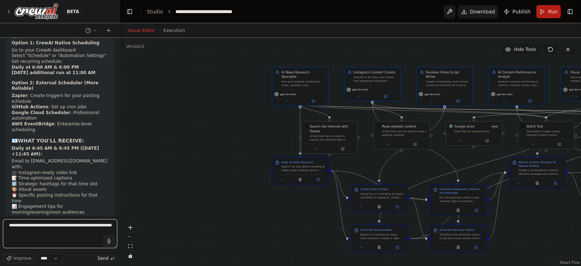
scroll to position [11301, 0]
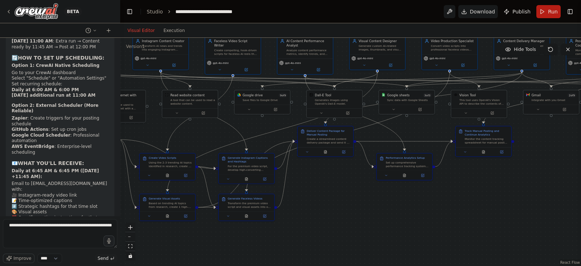
drag, startPoint x: 470, startPoint y: 164, endPoint x: 250, endPoint y: 131, distance: 222.0
click at [250, 131] on div ".deletable-edge-delete-btn { width: 20px; height: 20px; border: 0px solid #ffff…" at bounding box center [350, 152] width 461 height 228
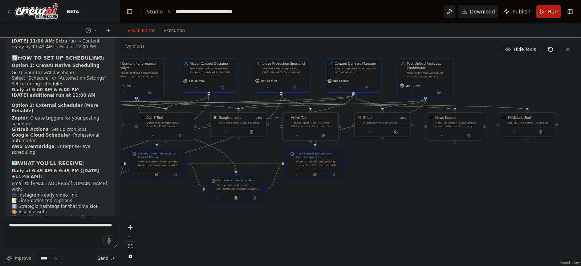
drag, startPoint x: 461, startPoint y: 192, endPoint x: 297, endPoint y: 216, distance: 166.3
click at [297, 216] on div ".deletable-edge-delete-btn { width: 20px; height: 20px; border: 0px solid #ffff…" at bounding box center [350, 152] width 461 height 228
click at [438, 134] on icon at bounding box center [438, 136] width 4 height 4
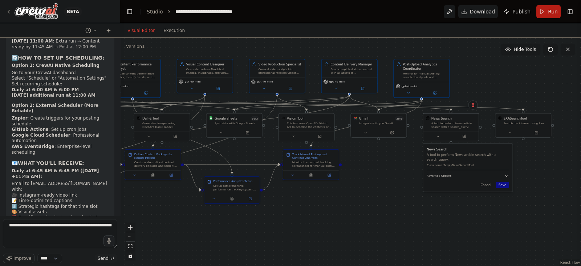
click at [466, 173] on button "Advanced Options" at bounding box center [467, 175] width 82 height 4
click at [480, 198] on input "text" at bounding box center [467, 200] width 76 height 8
drag, startPoint x: 520, startPoint y: 10, endPoint x: 368, endPoint y: 216, distance: 256.2
click at [368, 216] on div ".deletable-edge-delete-btn { width: 20px; height: 20px; border: 0px solid #ffff…" at bounding box center [350, 152] width 461 height 228
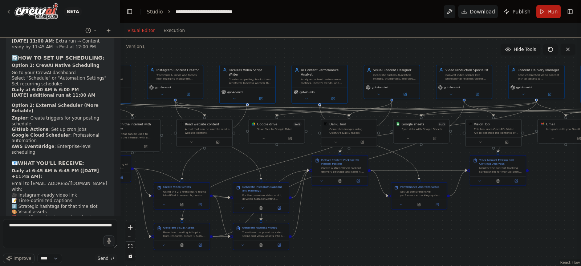
drag, startPoint x: 376, startPoint y: 222, endPoint x: 563, endPoint y: 228, distance: 186.3
click at [563, 228] on div ".deletable-edge-delete-btn { width: 20px; height: 20px; border: 0px solid #ffff…" at bounding box center [350, 152] width 461 height 228
click at [572, 14] on button "Toggle Right Sidebar" at bounding box center [570, 12] width 10 height 10
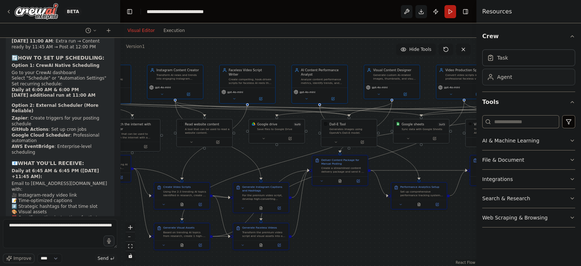
click at [528, 78] on div "Agent" at bounding box center [528, 77] width 93 height 17
click at [575, 36] on icon "button" at bounding box center [572, 36] width 6 height 6
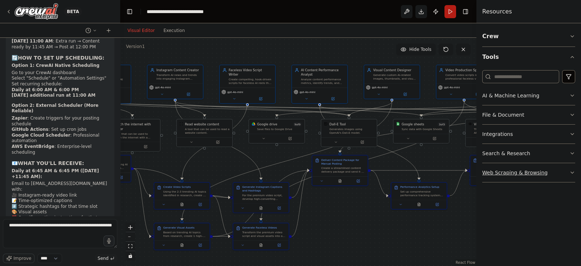
click at [561, 177] on button "Web Scraping & Browsing" at bounding box center [528, 172] width 93 height 19
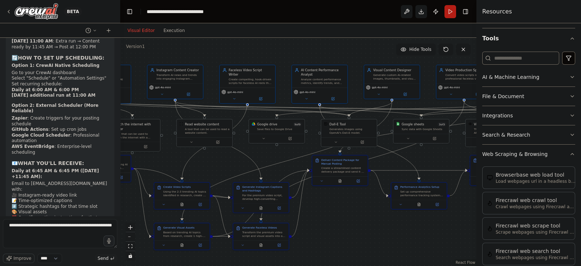
scroll to position [0, 0]
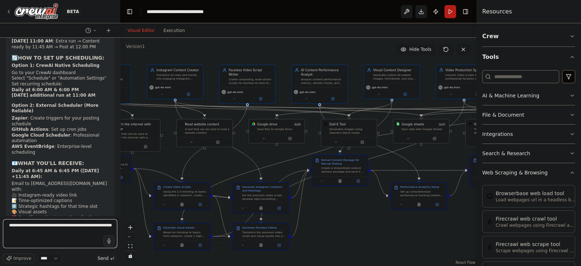
click at [75, 233] on textarea "**********" at bounding box center [60, 233] width 114 height 29
paste textarea "**********"
type textarea "**********"
click at [99, 255] on span "Send" at bounding box center [103, 258] width 11 height 6
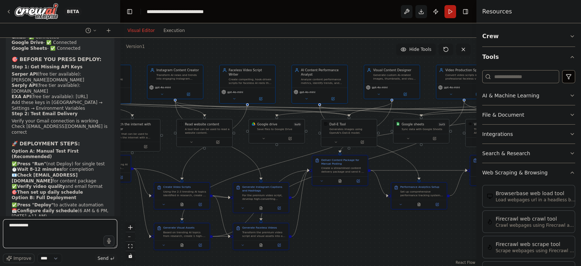
scroll to position [11823, 0]
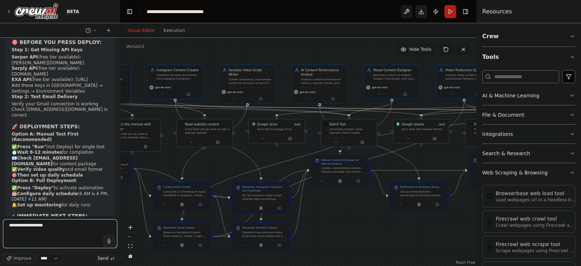
paste textarea "**********"
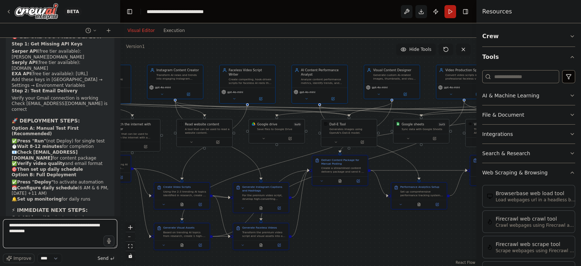
type textarea "**********"
click at [110, 258] on icon "submit" at bounding box center [112, 258] width 4 height 4
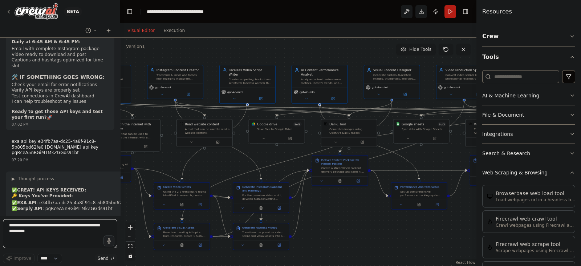
scroll to position [12083, 0]
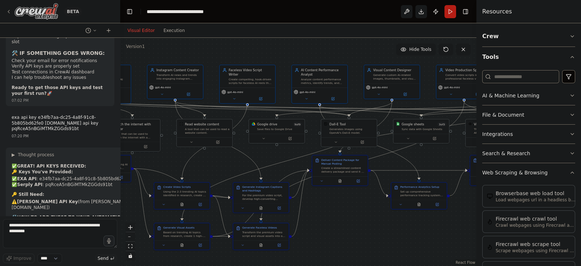
click at [9, 9] on icon at bounding box center [9, 12] width 6 height 6
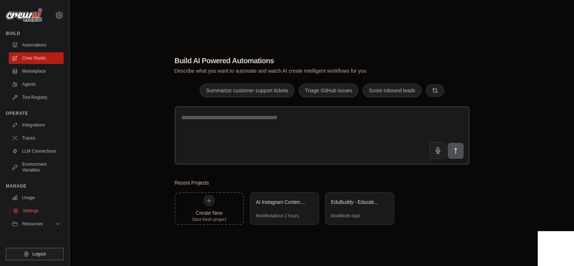
click at [37, 206] on link "Settings" at bounding box center [36, 211] width 55 height 12
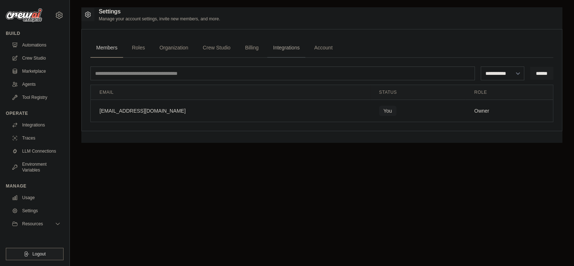
click at [290, 50] on link "Integrations" at bounding box center [286, 48] width 38 height 20
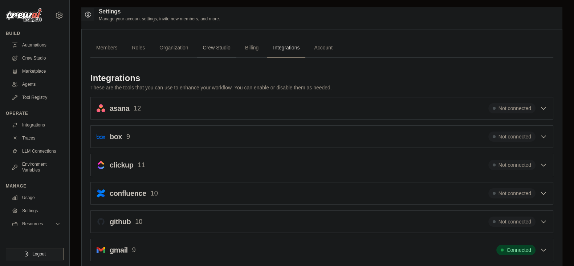
click at [218, 51] on link "Crew Studio" at bounding box center [216, 48] width 39 height 20
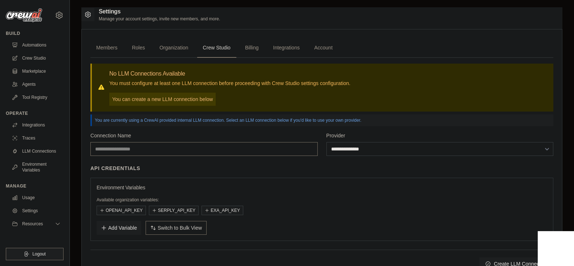
type input "**********"
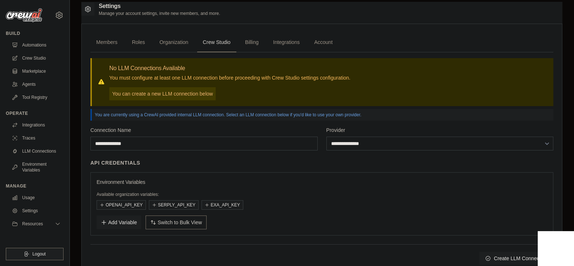
scroll to position [31, 0]
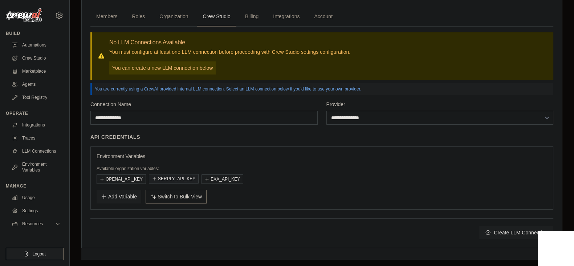
click at [167, 175] on button "SERPLY_API_KEY" at bounding box center [174, 178] width 50 height 9
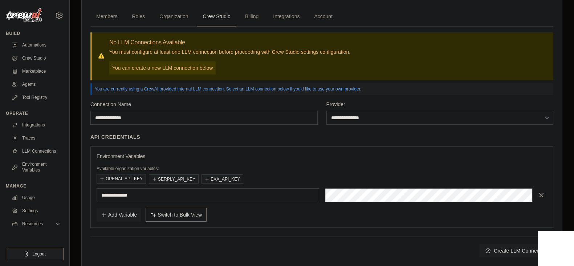
click at [135, 180] on button "OPENAI_API_KEY" at bounding box center [121, 178] width 49 height 9
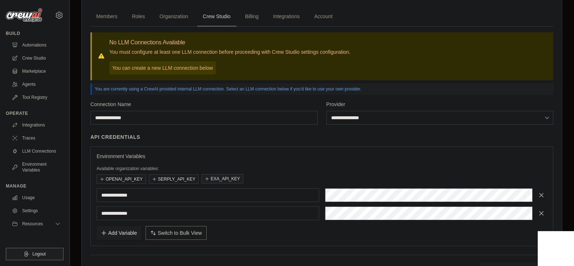
click at [220, 177] on button "EXA_API_KEY" at bounding box center [222, 178] width 42 height 9
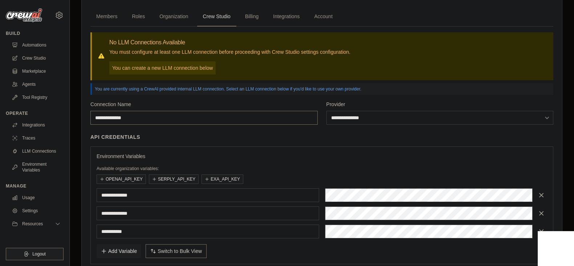
click at [226, 123] on input "**********" at bounding box center [203, 118] width 227 height 14
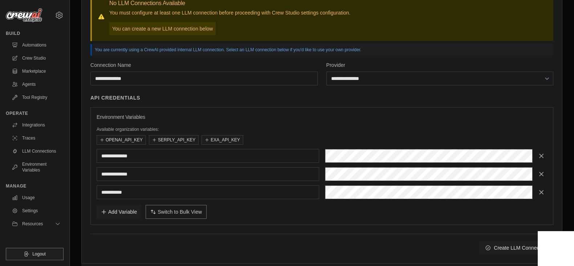
scroll to position [85, 0]
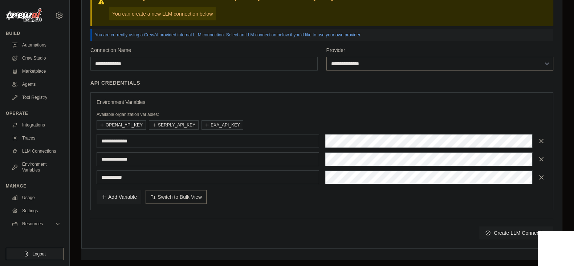
click at [365, 60] on select "**********" at bounding box center [439, 64] width 227 height 14
click at [326, 57] on select "**********" at bounding box center [439, 64] width 227 height 14
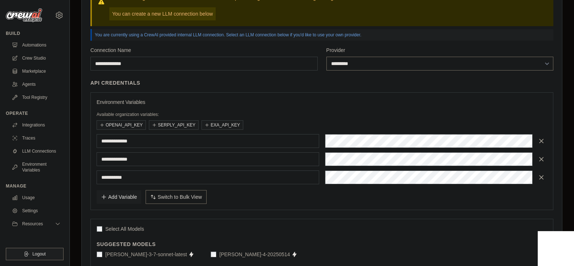
click at [405, 68] on select "**********" at bounding box center [439, 64] width 227 height 14
select select "******"
click at [326, 57] on select "**********" at bounding box center [439, 64] width 227 height 14
click at [283, 86] on div "**********" at bounding box center [321, 144] width 463 height 131
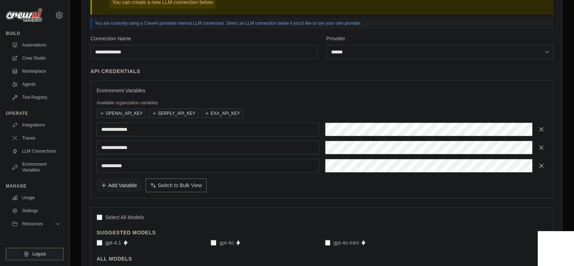
scroll to position [92, 0]
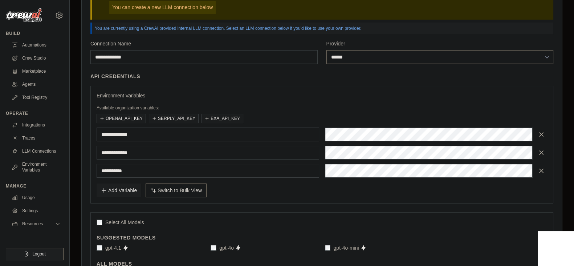
click at [465, 59] on select "**********" at bounding box center [439, 57] width 227 height 14
click at [326, 50] on select "**********" at bounding box center [439, 57] width 227 height 14
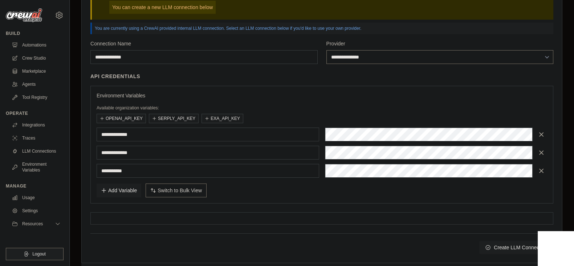
scroll to position [106, 0]
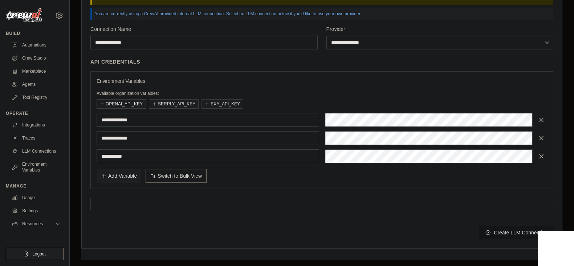
click at [516, 231] on button "Create LLM Connection" at bounding box center [516, 232] width 74 height 13
click at [388, 42] on select "**********" at bounding box center [439, 43] width 227 height 14
select select "******"
click at [326, 36] on select "**********" at bounding box center [439, 43] width 227 height 14
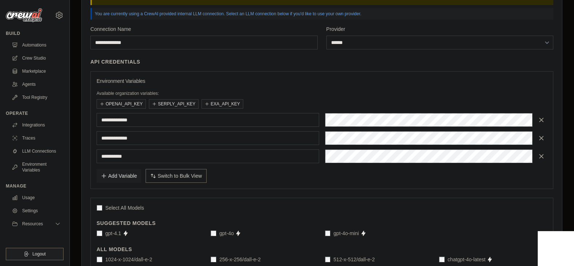
click at [102, 231] on div "gpt-4.1" at bounding box center [109, 232] width 25 height 7
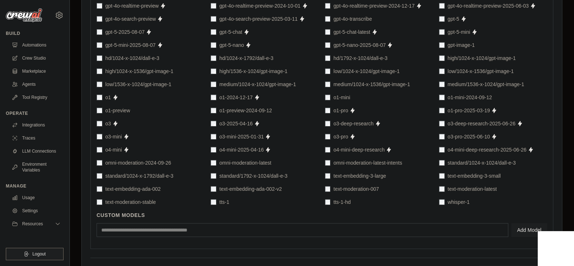
scroll to position [581, 0]
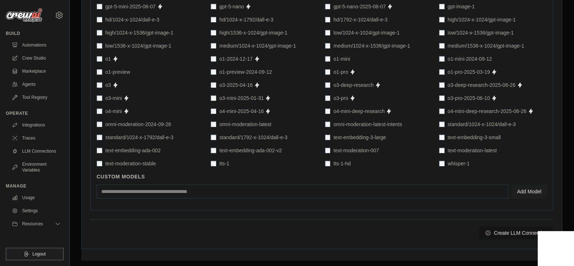
click at [520, 228] on button "Create LLM Connection" at bounding box center [516, 232] width 74 height 13
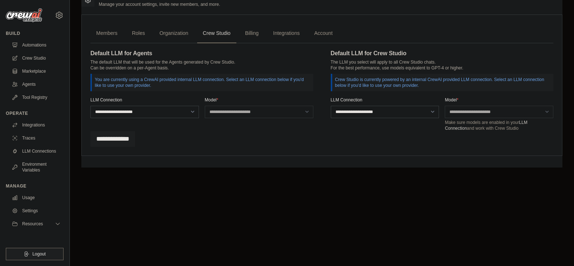
scroll to position [0, 0]
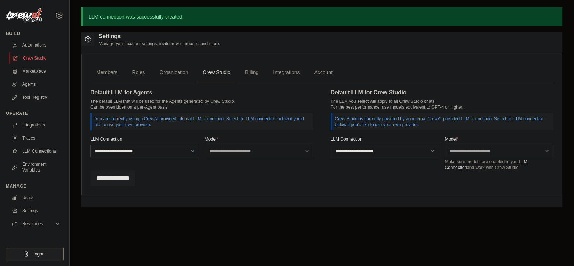
click at [43, 60] on link "Crew Studio" at bounding box center [36, 58] width 55 height 12
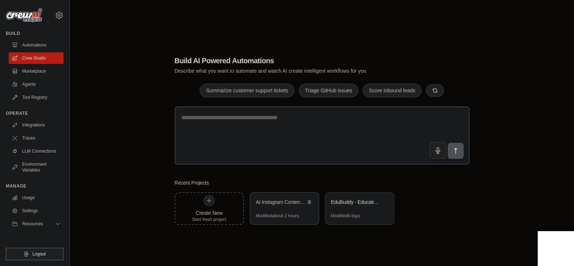
click at [284, 216] on div "Modified about 2 hours" at bounding box center [277, 216] width 43 height 6
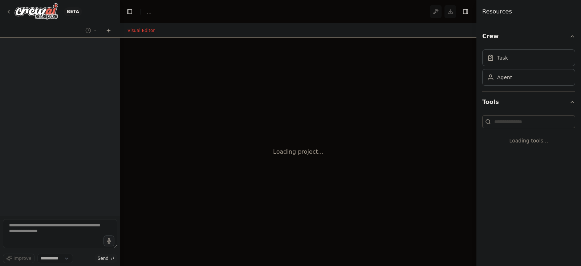
select select "****"
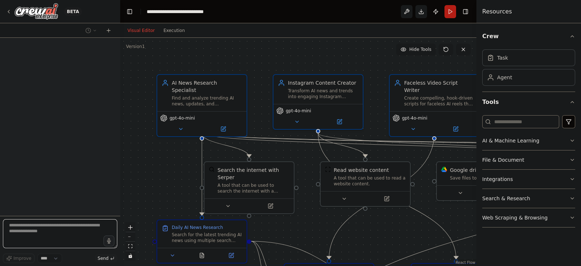
click at [79, 228] on textarea at bounding box center [60, 233] width 114 height 29
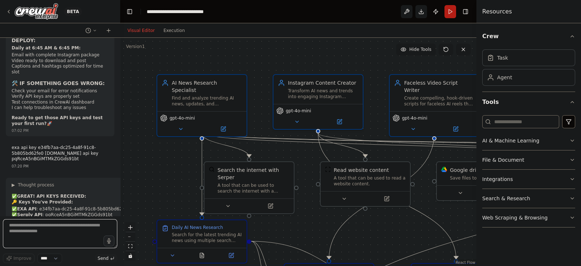
scroll to position [12100, 0]
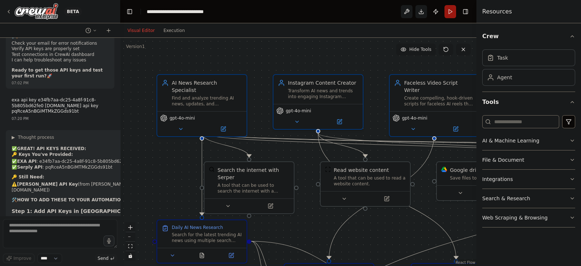
click at [449, 13] on button "Run" at bounding box center [450, 11] width 12 height 13
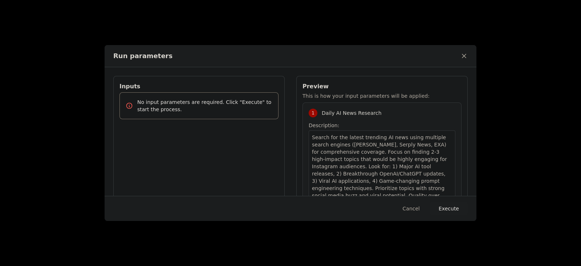
click at [451, 211] on button "Execute" at bounding box center [449, 208] width 38 height 13
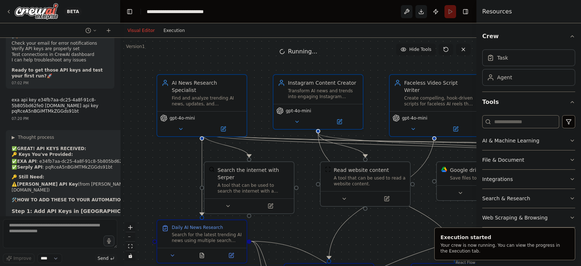
click at [172, 32] on button "Execution" at bounding box center [174, 30] width 30 height 9
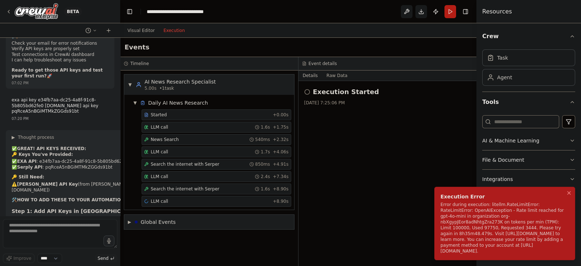
drag, startPoint x: 562, startPoint y: 249, endPoint x: 438, endPoint y: 216, distance: 127.8
click at [438, 216] on li "Execution Error Error during execution: litellm.RateLimitError: RateLimitError:…" at bounding box center [504, 223] width 141 height 73
drag, startPoint x: 437, startPoint y: 206, endPoint x: 383, endPoint y: 197, distance: 54.8
click at [434, 197] on li "Execution Error Error during execution: litellm.RateLimitError: RateLimitError:…" at bounding box center [504, 223] width 141 height 73
click at [570, 196] on icon "Notifications (F8)" at bounding box center [569, 193] width 6 height 6
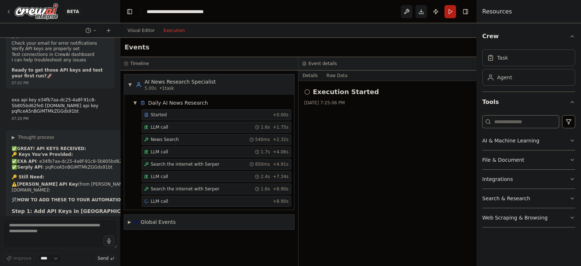
scroll to position [12238, 0]
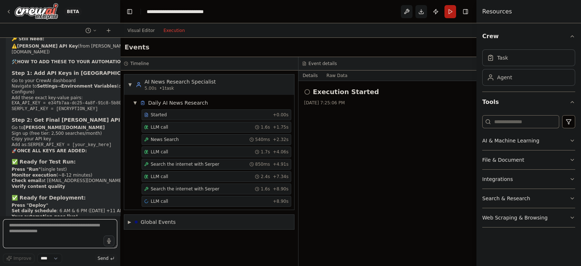
click at [70, 231] on textarea at bounding box center [60, 233] width 114 height 29
type textarea "**********"
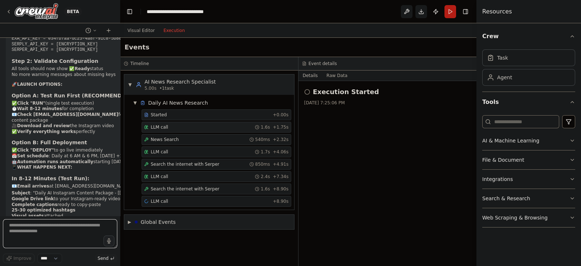
scroll to position [12665, 0]
